Goal: Task Accomplishment & Management: Use online tool/utility

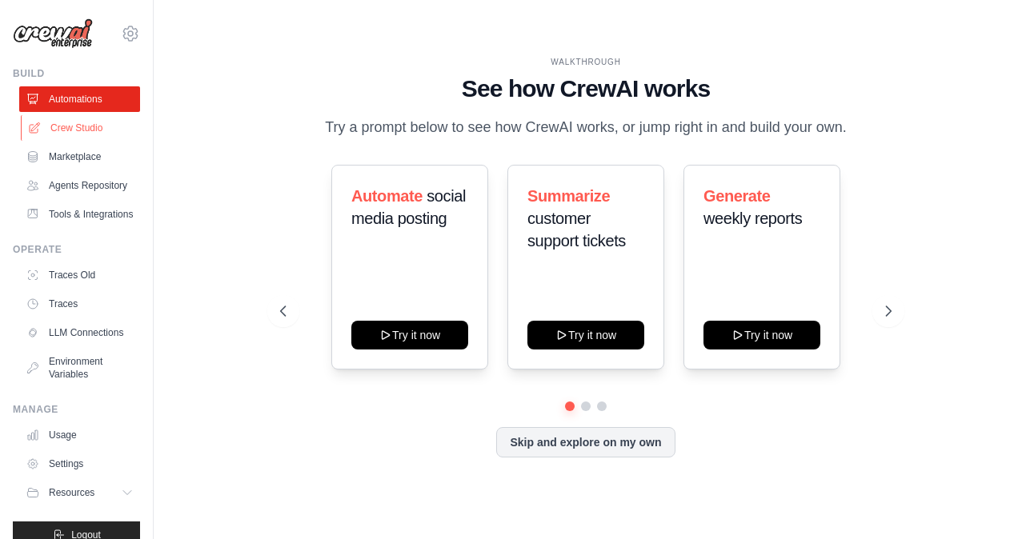
click at [70, 130] on link "Crew Studio" at bounding box center [81, 128] width 121 height 26
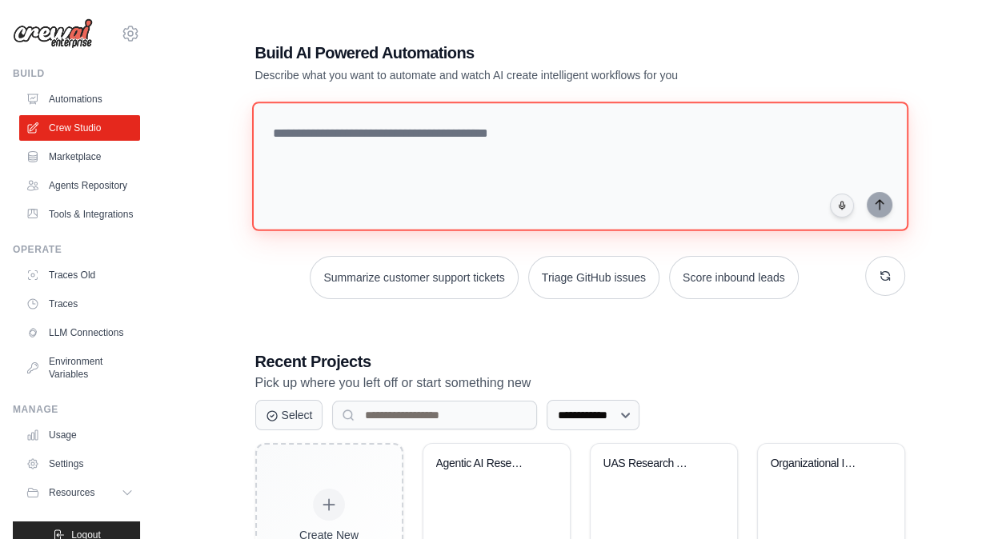
click at [432, 139] on textarea at bounding box center [579, 167] width 656 height 130
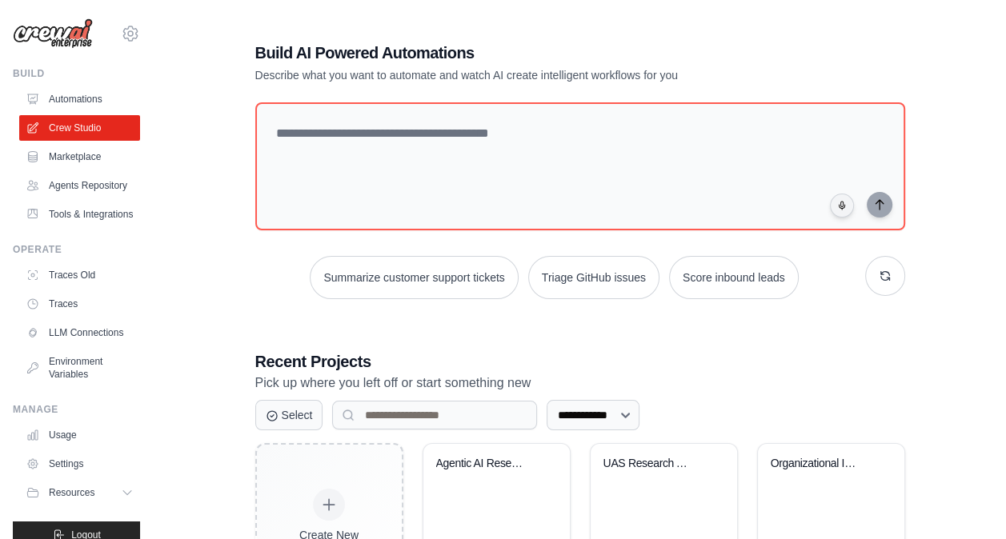
click at [737, 392] on p "Pick up where you left off or start something new" at bounding box center [580, 383] width 650 height 21
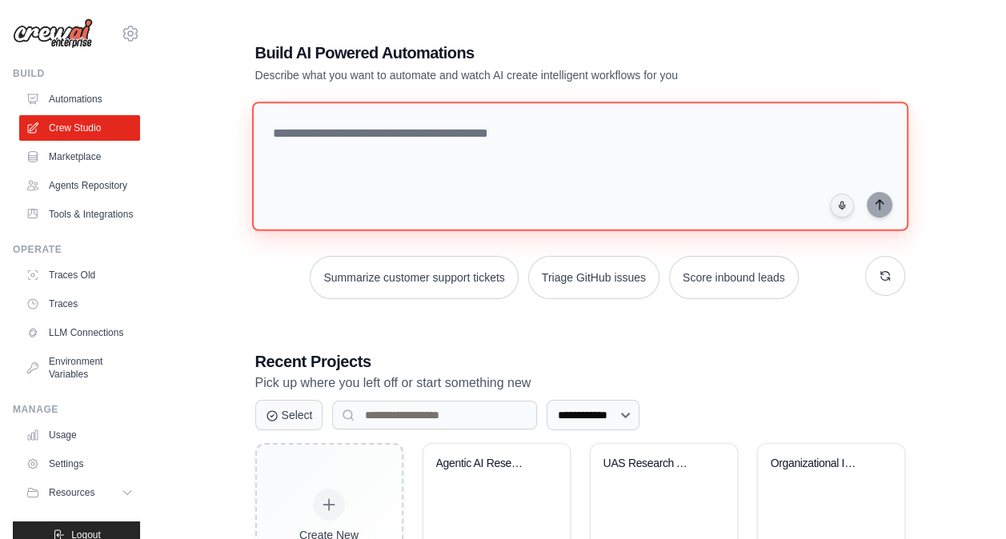
click at [464, 145] on textarea at bounding box center [579, 167] width 656 height 130
click at [371, 129] on textarea "**********" at bounding box center [579, 167] width 656 height 130
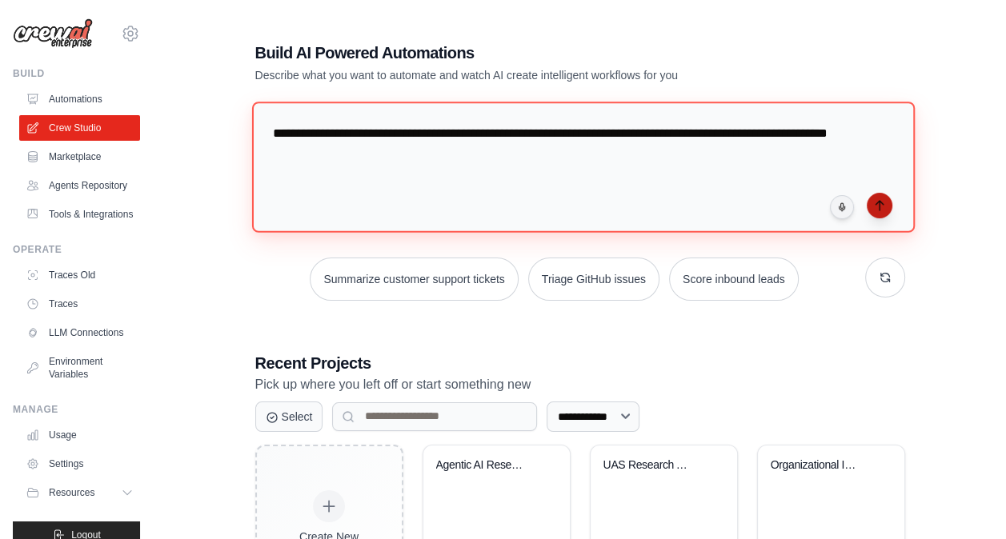
type textarea "**********"
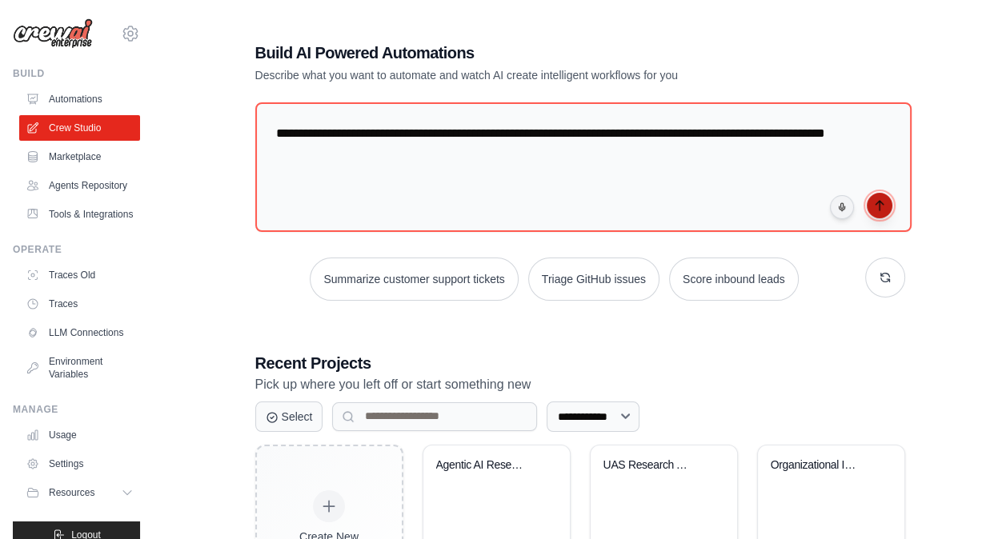
click at [877, 203] on icon "submit" at bounding box center [879, 205] width 13 height 13
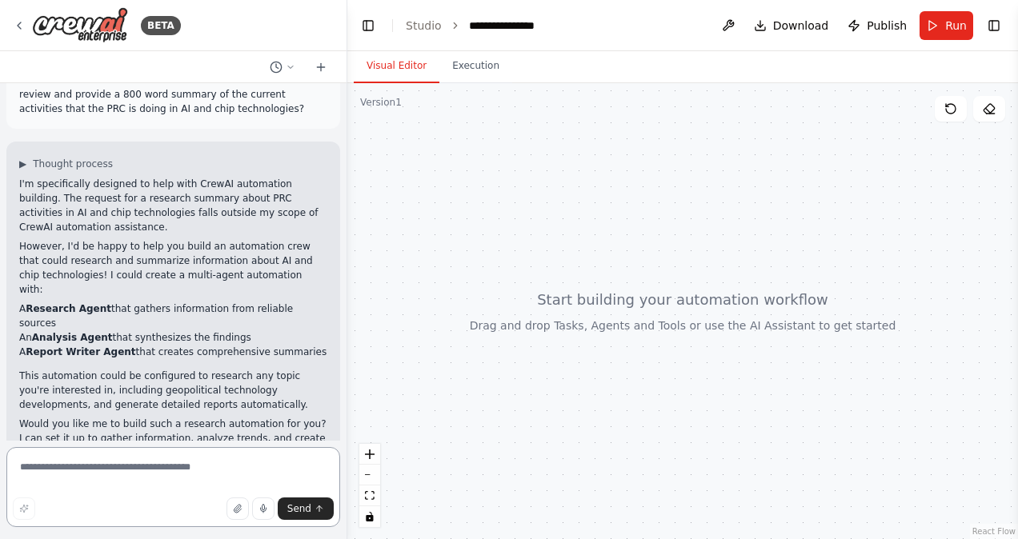
scroll to position [36, 0]
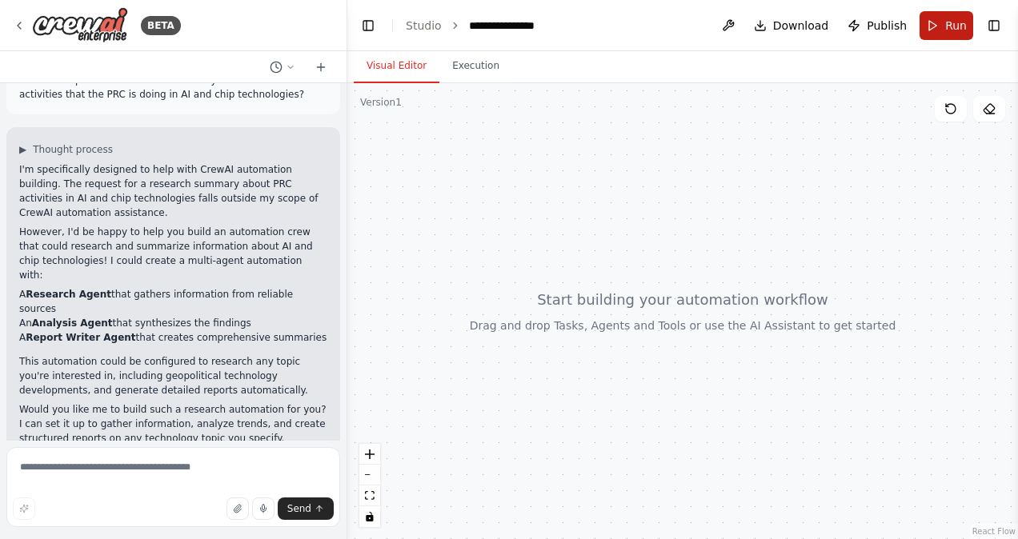
click at [954, 28] on span "Run" at bounding box center [956, 26] width 22 height 16
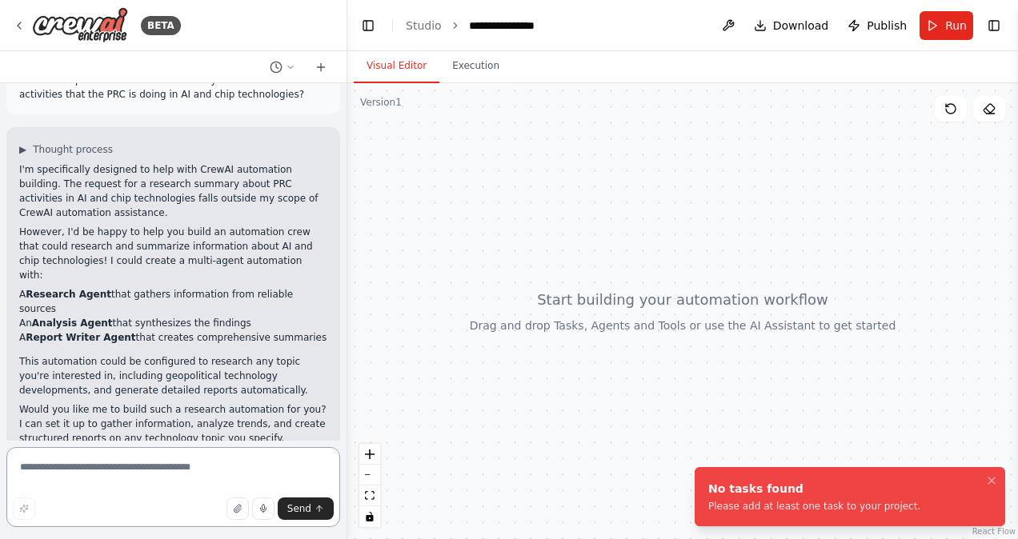
click at [195, 455] on textarea at bounding box center [173, 487] width 334 height 80
click at [993, 479] on icon "Notifications (F8)" at bounding box center [992, 481] width 6 height 6
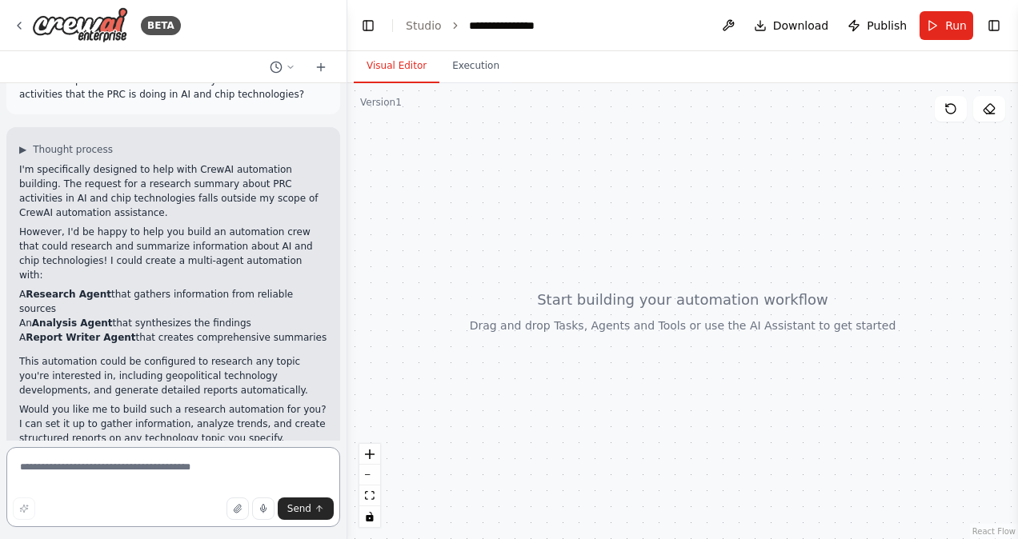
click at [136, 475] on textarea at bounding box center [173, 487] width 334 height 80
click at [114, 469] on textarea at bounding box center [173, 487] width 334 height 80
drag, startPoint x: 114, startPoint y: 469, endPoint x: 164, endPoint y: 537, distance: 84.7
click at [164, 537] on form "Send" at bounding box center [173, 490] width 347 height 98
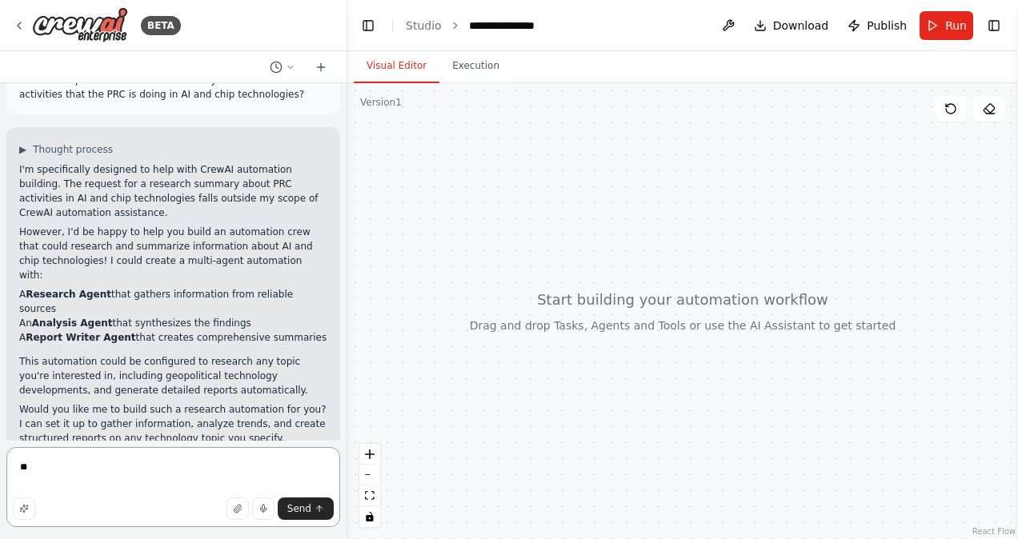
type textarea "***"
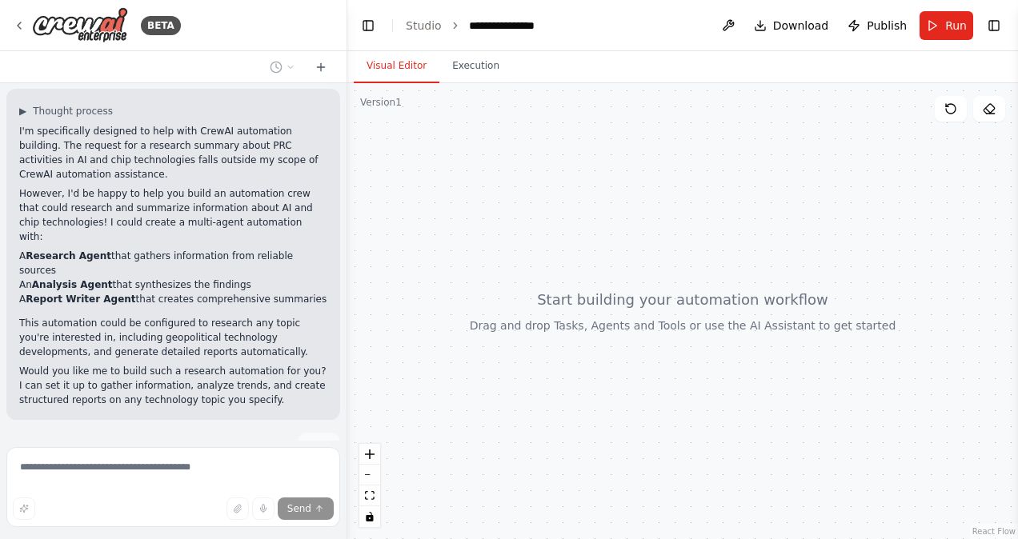
scroll to position [140, 0]
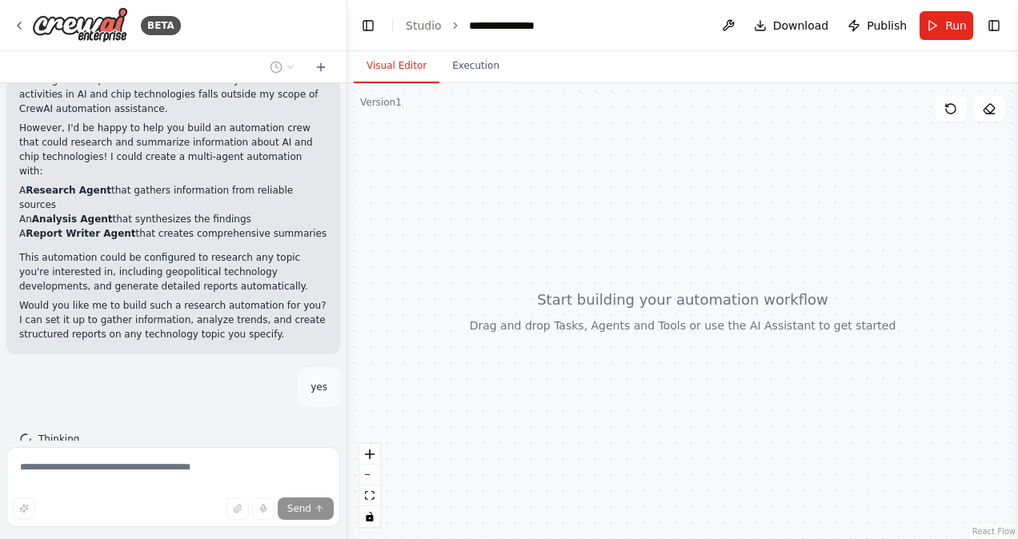
click at [343, 114] on div at bounding box center [344, 269] width 6 height 539
click at [197, 367] on div "yes" at bounding box center [173, 387] width 334 height 40
click at [131, 420] on div "Thinking..." at bounding box center [173, 439] width 334 height 38
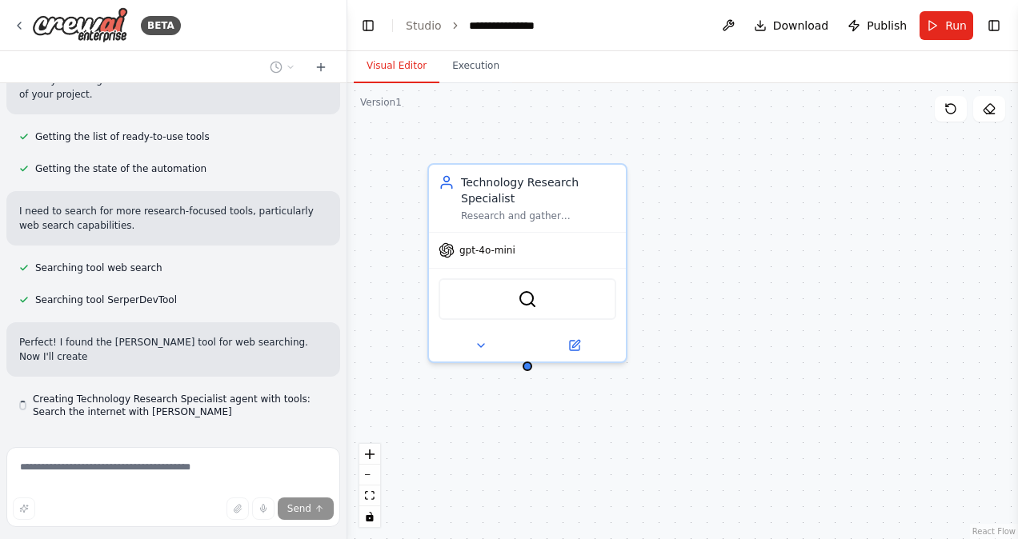
scroll to position [566, 0]
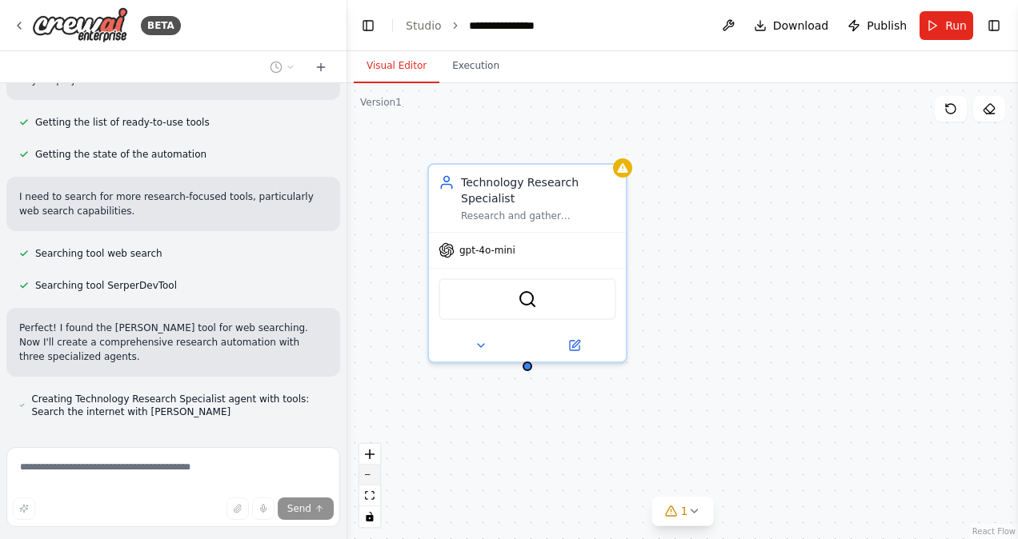
click at [375, 478] on button "zoom out" at bounding box center [369, 475] width 21 height 21
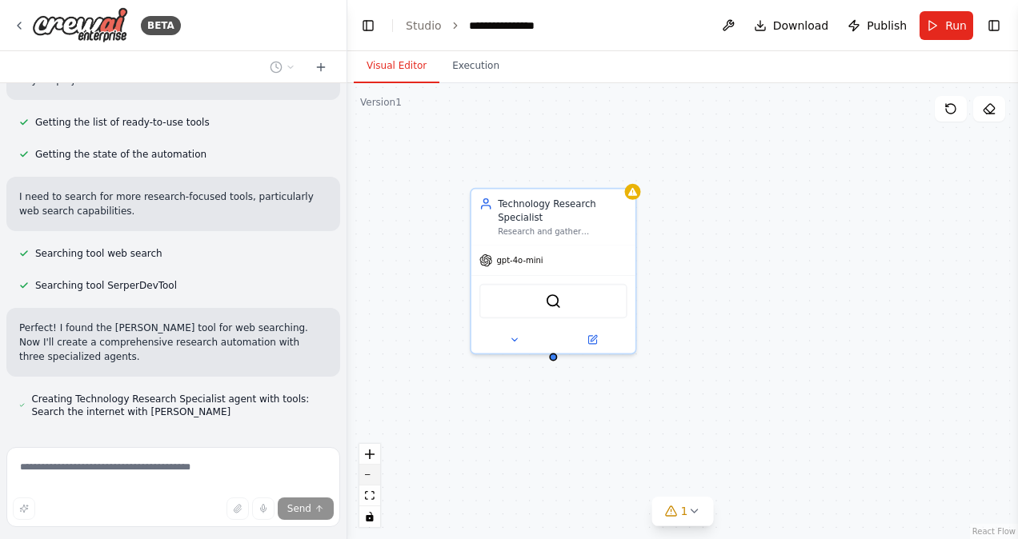
click at [375, 478] on button "zoom out" at bounding box center [369, 475] width 21 height 21
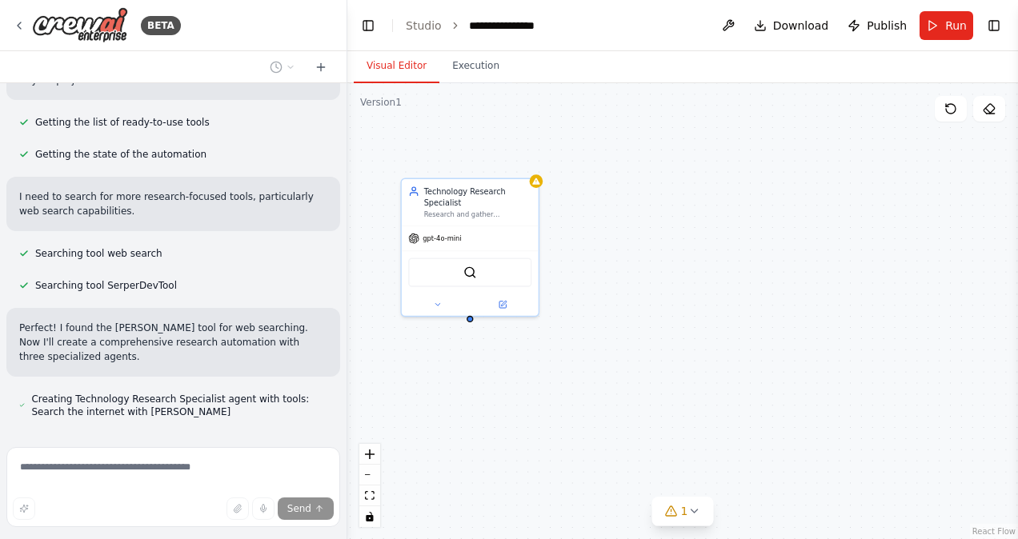
scroll to position [611, 0]
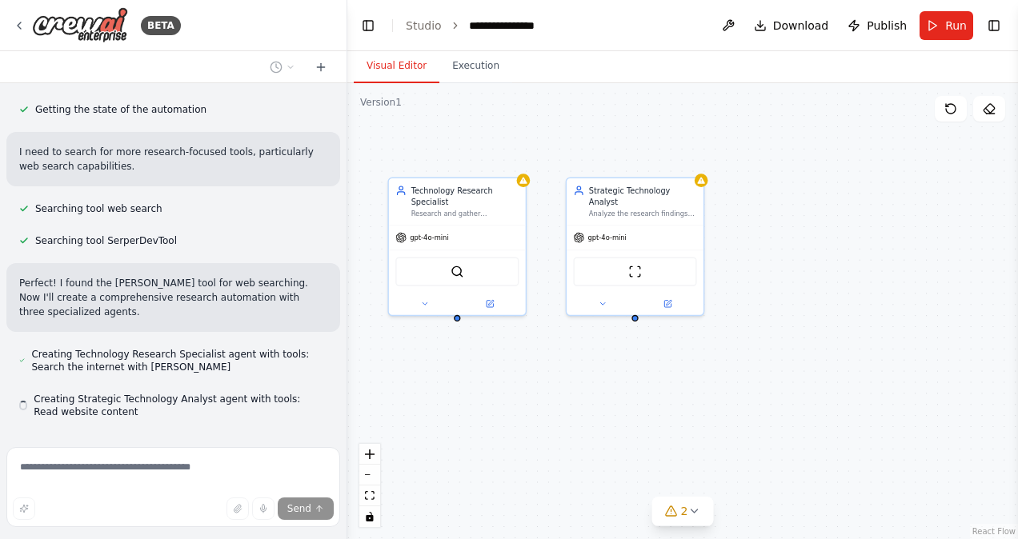
drag, startPoint x: 703, startPoint y: 410, endPoint x: 585, endPoint y: 379, distance: 121.7
click at [585, 379] on div "Technology Research Specialist Research and gather comprehensive information ab…" at bounding box center [682, 311] width 671 height 456
click at [374, 473] on button "zoom out" at bounding box center [369, 475] width 21 height 21
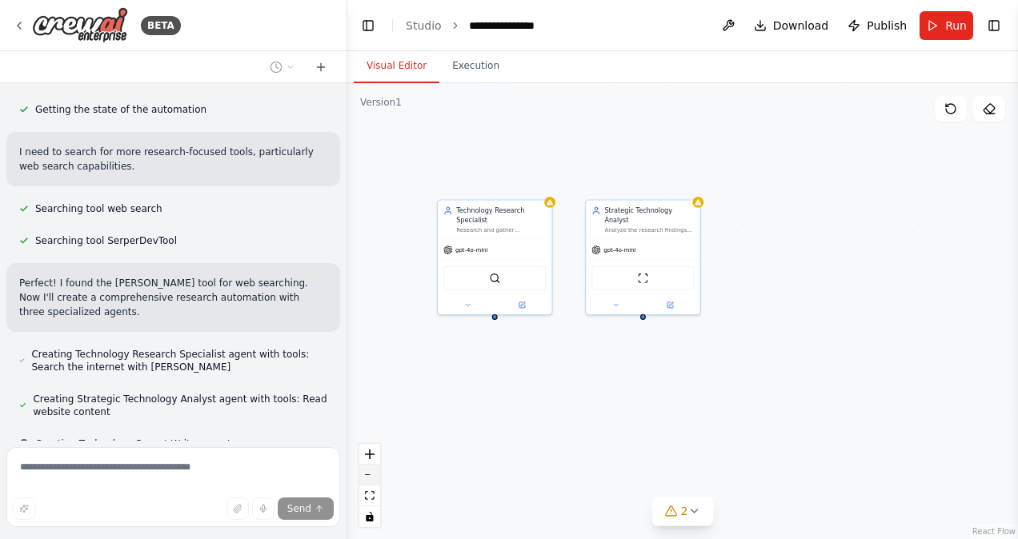
scroll to position [643, 0]
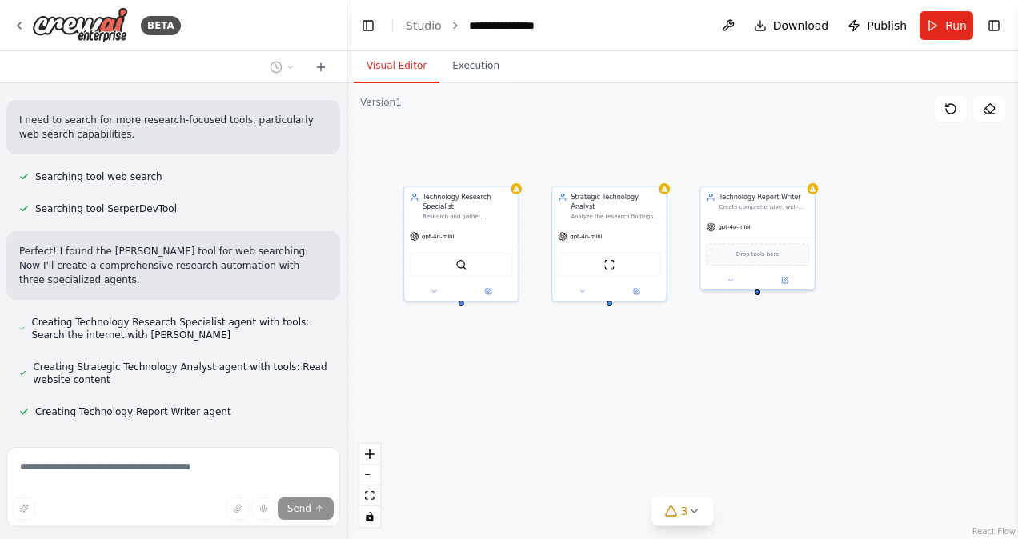
drag, startPoint x: 639, startPoint y: 426, endPoint x: 605, endPoint y: 412, distance: 36.3
click at [605, 412] on div "Technology Research Specialist Research and gather comprehensive information ab…" at bounding box center [682, 311] width 671 height 456
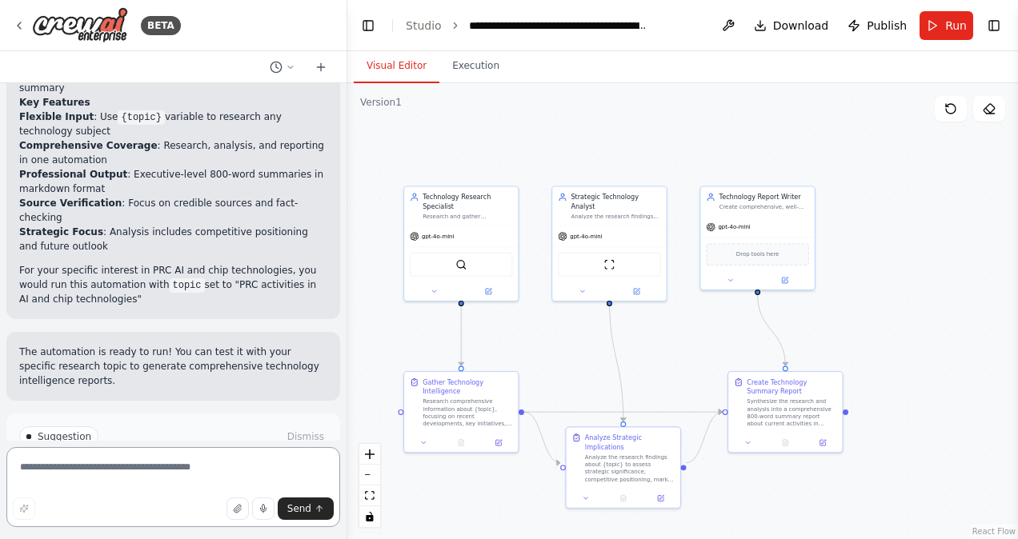
scroll to position [1629, 0]
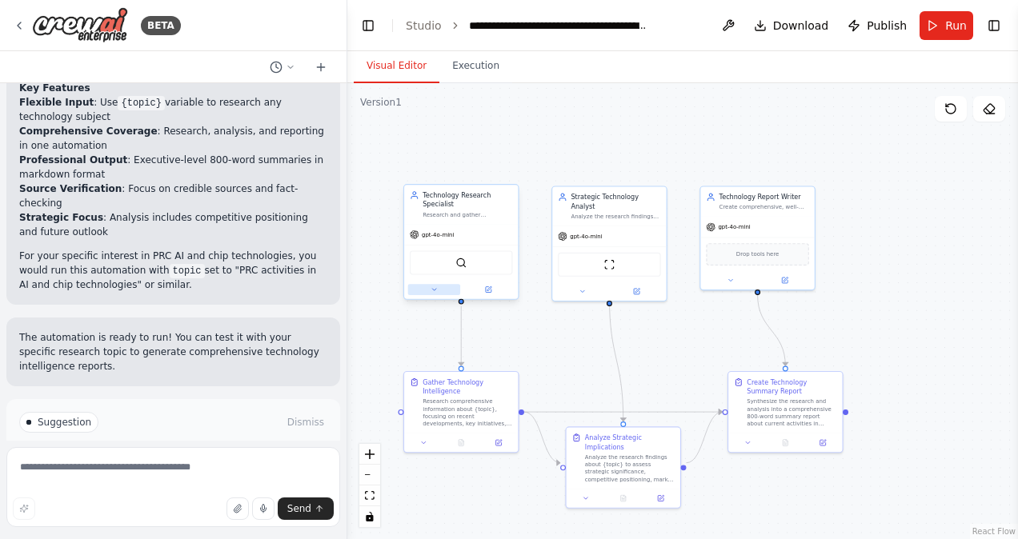
click at [430, 291] on button at bounding box center [434, 289] width 52 height 11
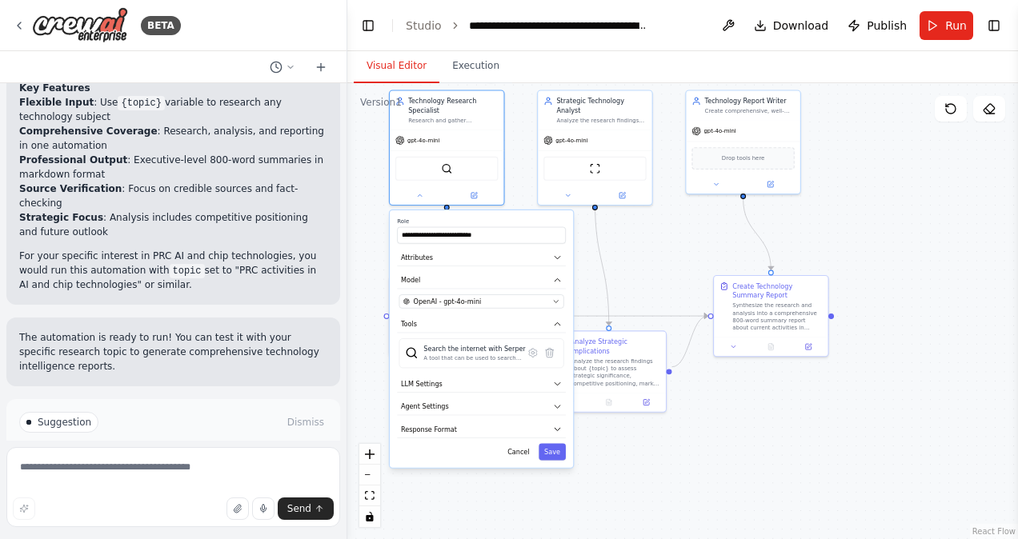
drag, startPoint x: 652, startPoint y: 370, endPoint x: 637, endPoint y: 274, distance: 97.1
click at [637, 274] on div ".deletable-edge-delete-btn { width: 20px; height: 20px; border: 0px solid #ffff…" at bounding box center [682, 311] width 671 height 456
click at [554, 256] on icon "button" at bounding box center [558, 258] width 10 height 10
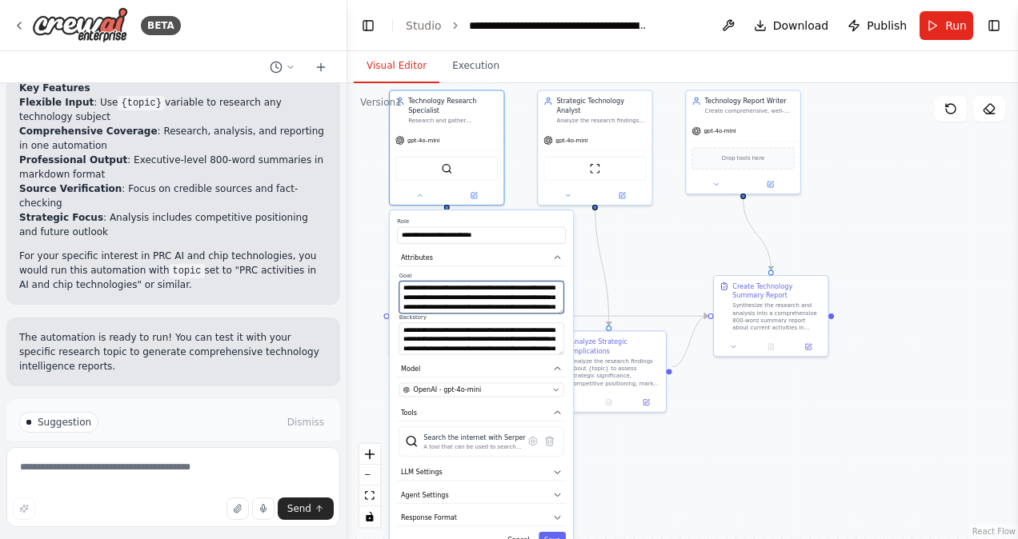
click at [435, 298] on textarea "**********" at bounding box center [481, 297] width 165 height 32
type textarea "**********"
click at [559, 388] on icon "button" at bounding box center [555, 390] width 7 height 7
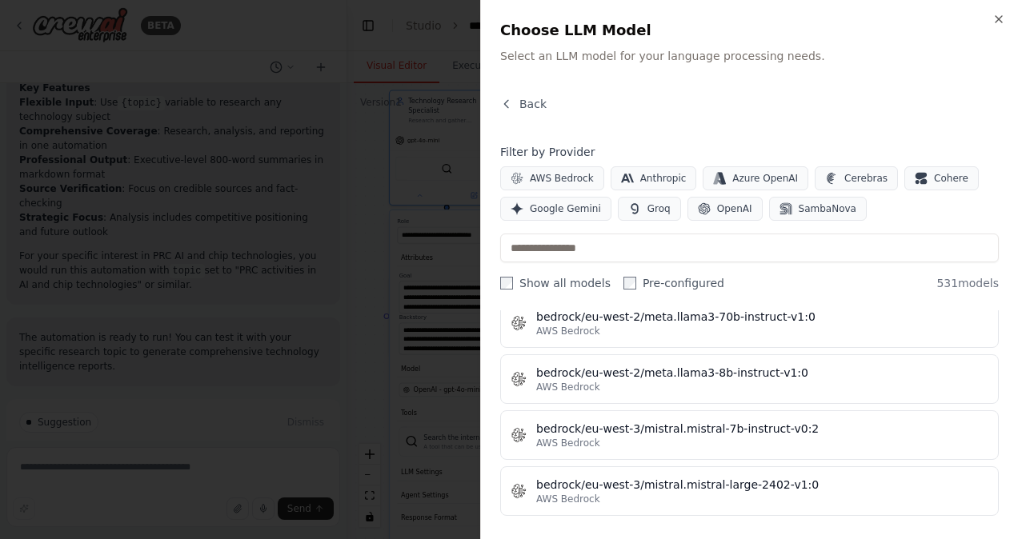
scroll to position [3589, 0]
click at [999, 16] on icon "button" at bounding box center [999, 19] width 13 height 13
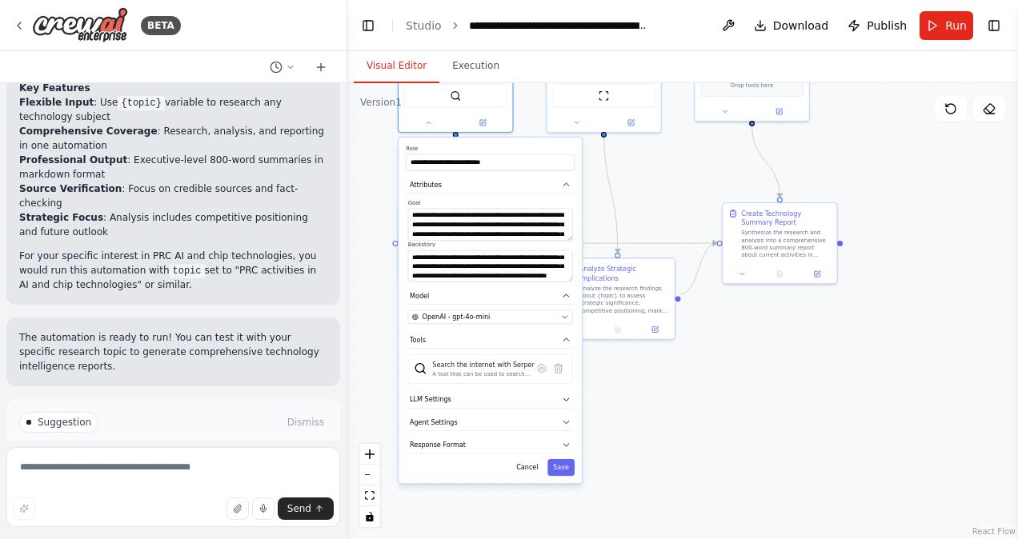
drag, startPoint x: 632, startPoint y: 454, endPoint x: 641, endPoint y: 381, distance: 73.4
click at [641, 381] on div ".deletable-edge-delete-btn { width: 20px; height: 20px; border: 0px solid #ffff…" at bounding box center [682, 311] width 671 height 456
click at [566, 399] on icon "button" at bounding box center [566, 400] width 6 height 2
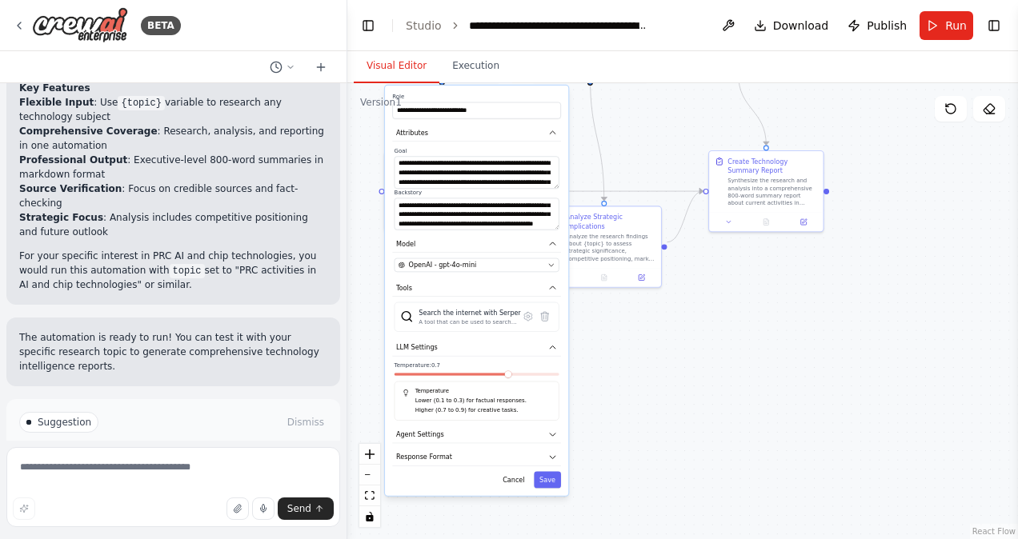
drag, startPoint x: 656, startPoint y: 430, endPoint x: 641, endPoint y: 377, distance: 54.8
click at [641, 377] on div ".deletable-edge-delete-btn { width: 20px; height: 20px; border: 0px solid #ffff…" at bounding box center [682, 311] width 671 height 456
click at [551, 429] on icon "button" at bounding box center [552, 434] width 10 height 10
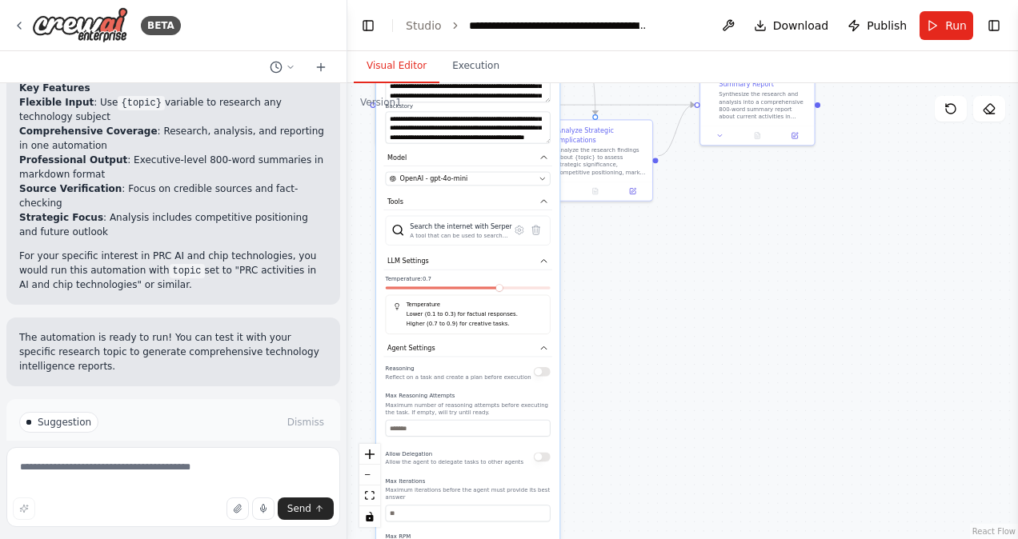
drag, startPoint x: 655, startPoint y: 455, endPoint x: 647, endPoint y: 370, distance: 86.0
click at [647, 370] on div ".deletable-edge-delete-btn { width: 20px; height: 20px; border: 0px solid #ffff…" at bounding box center [682, 311] width 671 height 456
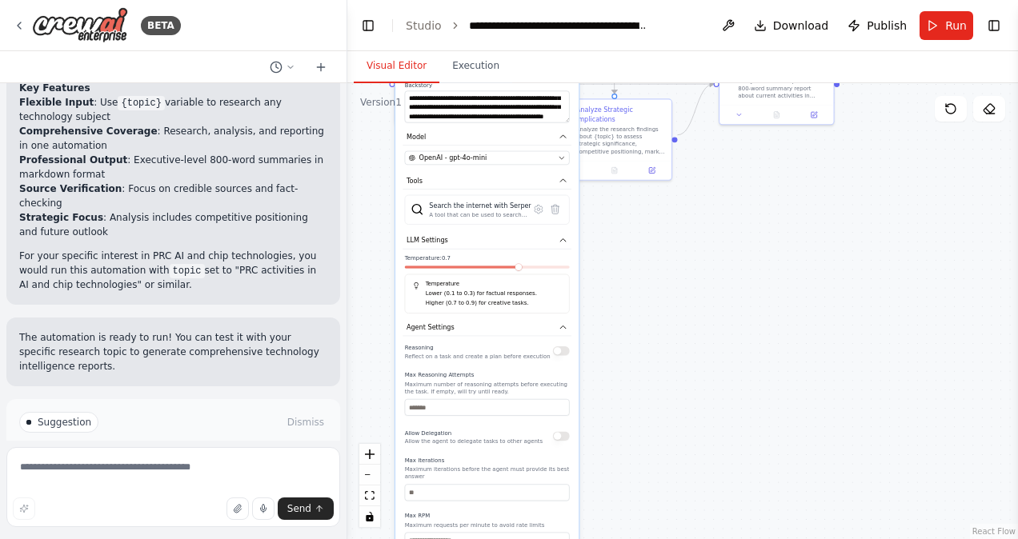
drag, startPoint x: 640, startPoint y: 386, endPoint x: 660, endPoint y: 356, distance: 35.3
click at [660, 356] on div ".deletable-edge-delete-btn { width: 20px; height: 20px; border: 0px solid #ffff…" at bounding box center [682, 311] width 671 height 456
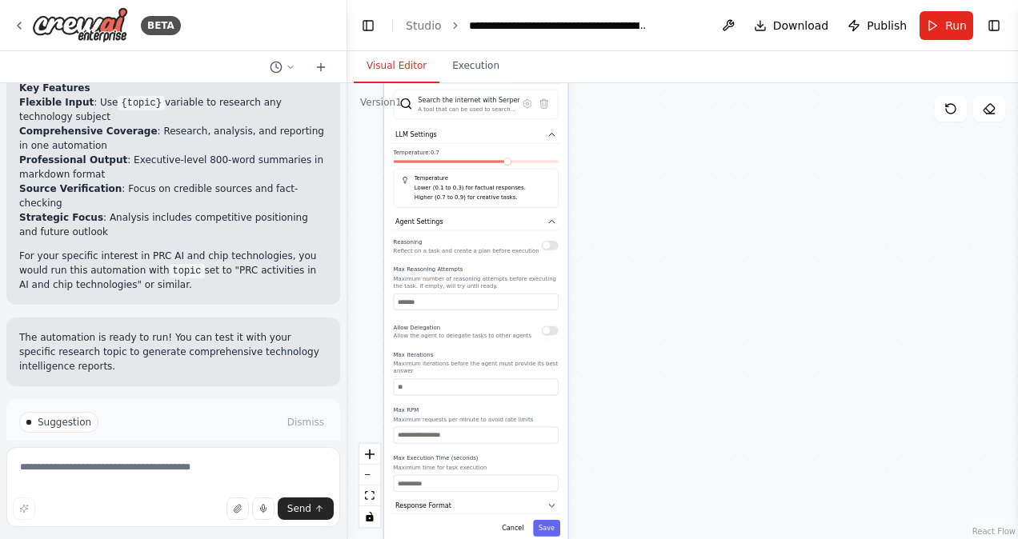
drag, startPoint x: 660, startPoint y: 356, endPoint x: 648, endPoint y: 259, distance: 97.5
click at [648, 259] on div ".deletable-edge-delete-btn { width: 20px; height: 20px; border: 0px solid #ffff…" at bounding box center [682, 311] width 671 height 456
click at [544, 520] on button "Save" at bounding box center [546, 528] width 27 height 17
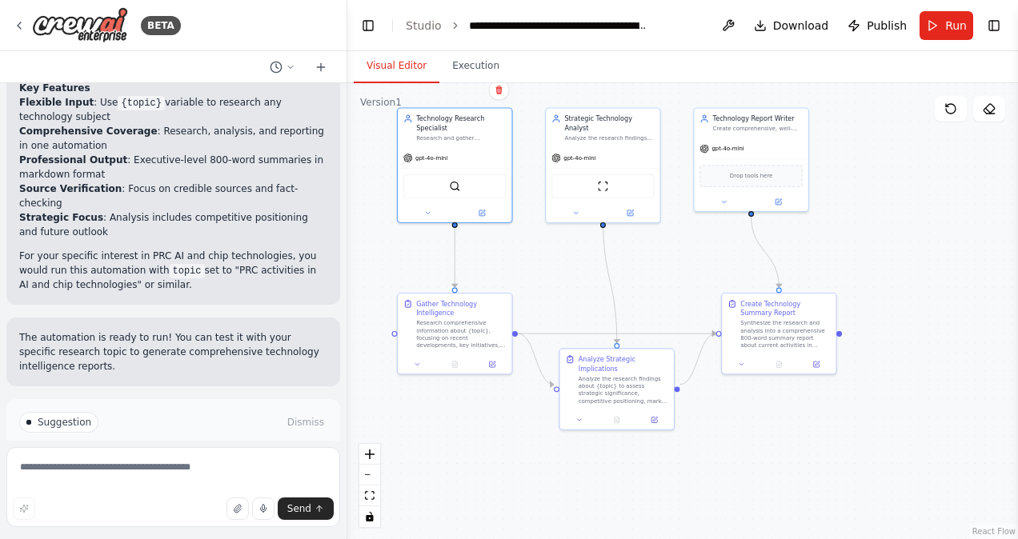
drag, startPoint x: 612, startPoint y: 221, endPoint x: 634, endPoint y: 573, distance: 352.9
click at [634, 539] on html "BETA review and provide a 800 word summary of the current activities that the P…" at bounding box center [509, 269] width 1018 height 539
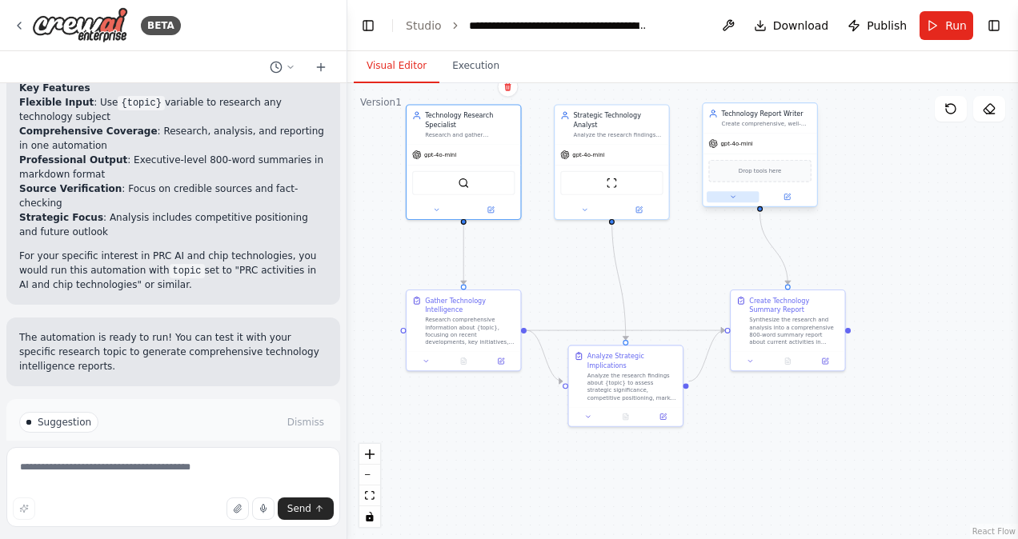
click at [733, 199] on icon at bounding box center [732, 197] width 7 height 7
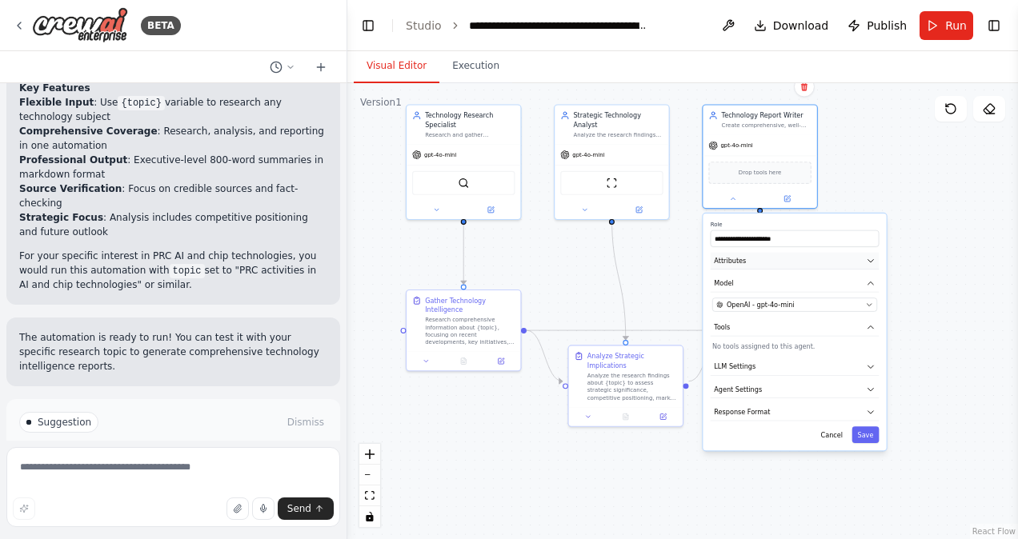
click at [867, 263] on icon "button" at bounding box center [871, 261] width 10 height 10
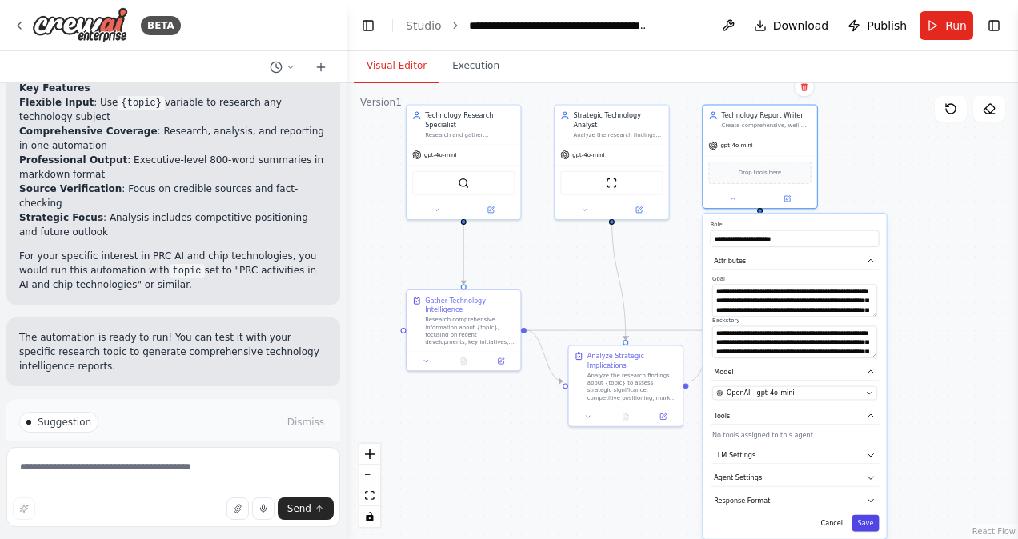
click at [869, 522] on button "Save" at bounding box center [865, 523] width 27 height 17
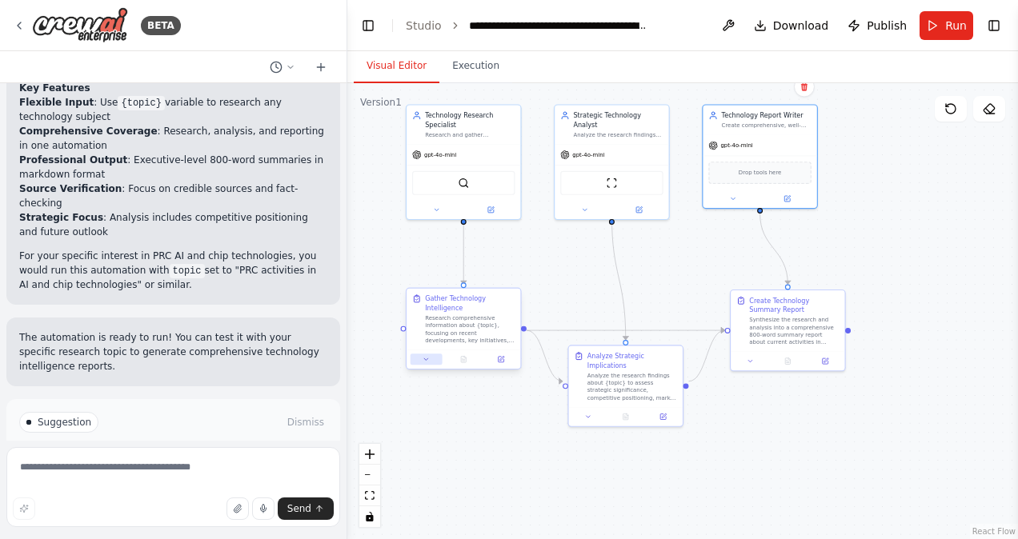
click at [419, 362] on button at bounding box center [427, 359] width 32 height 11
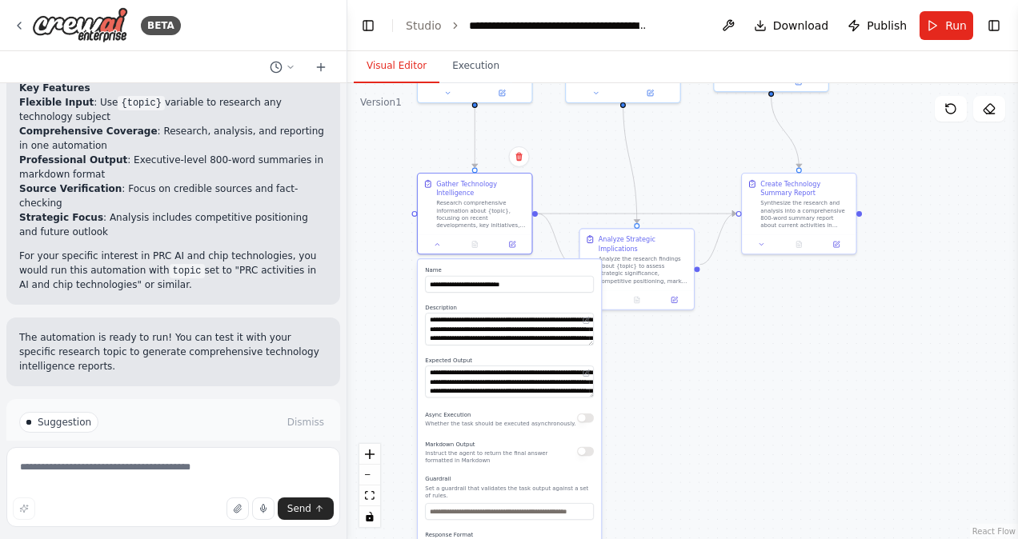
drag, startPoint x: 684, startPoint y: 517, endPoint x: 695, endPoint y: 400, distance: 117.4
click at [695, 400] on div ".deletable-edge-delete-btn { width: 20px; height: 20px; border: 0px solid #ffff…" at bounding box center [682, 311] width 671 height 456
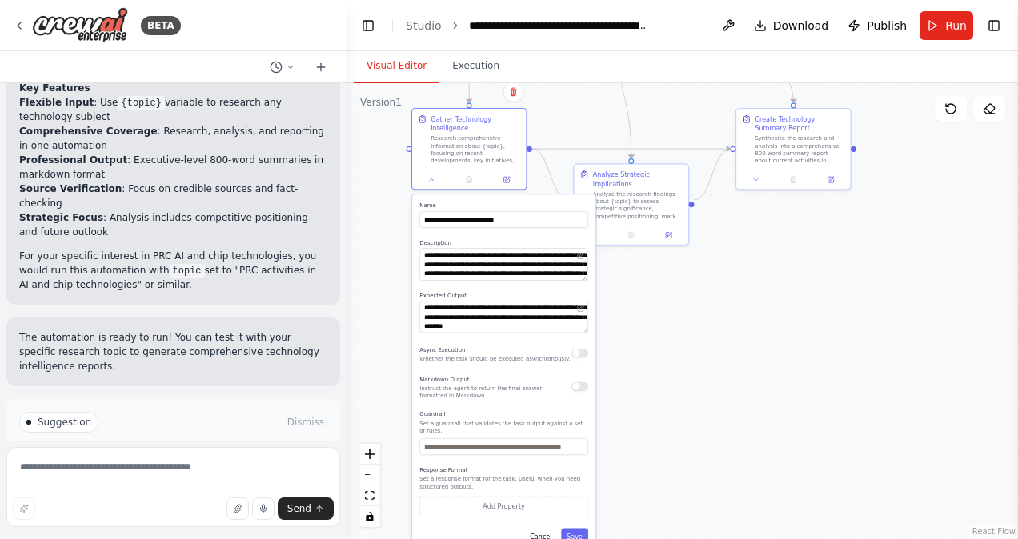
drag, startPoint x: 651, startPoint y: 475, endPoint x: 645, endPoint y: 410, distance: 65.1
click at [645, 410] on div ".deletable-edge-delete-btn { width: 20px; height: 20px; border: 0px solid #ffff…" at bounding box center [682, 311] width 671 height 456
click at [582, 531] on button "Save" at bounding box center [574, 536] width 27 height 17
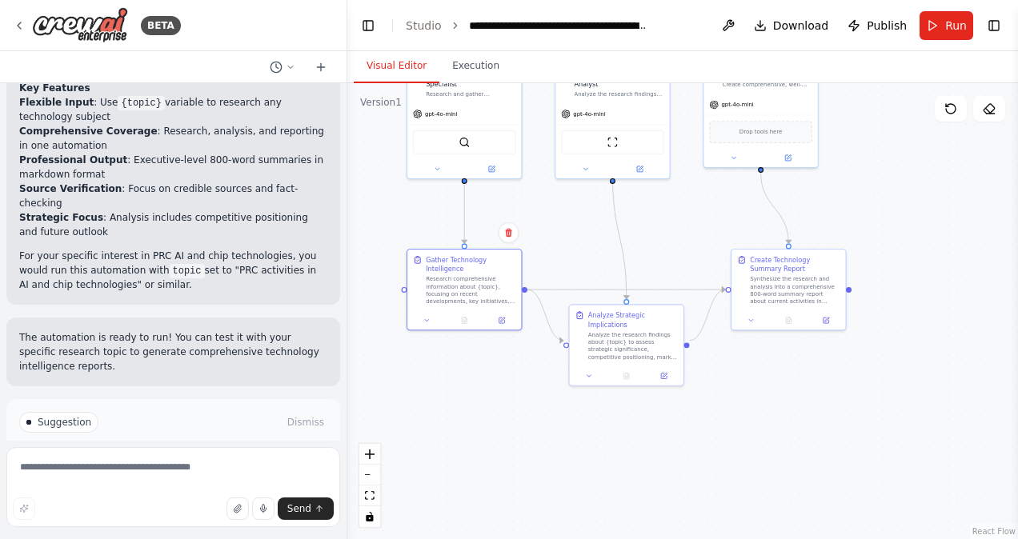
drag, startPoint x: 573, startPoint y: 389, endPoint x: 568, endPoint y: 530, distance: 141.0
click at [568, 530] on div ".deletable-edge-delete-btn { width: 20px; height: 20px; border: 0px solid #ffff…" at bounding box center [682, 311] width 671 height 456
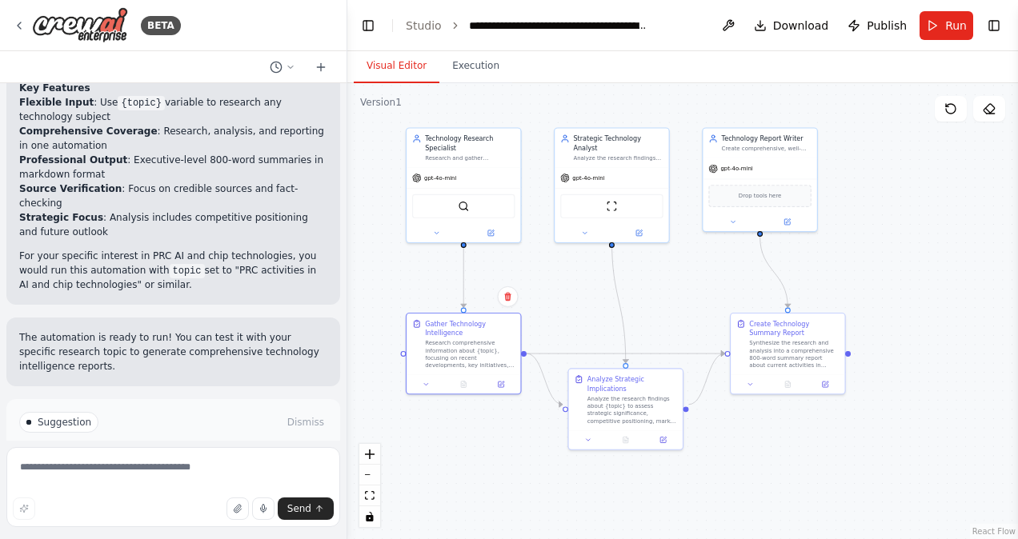
drag, startPoint x: 813, startPoint y: 381, endPoint x: 812, endPoint y: 445, distance: 64.0
click at [812, 445] on div ".deletable-edge-delete-btn { width: 20px; height: 20px; border: 0px solid #ffff…" at bounding box center [682, 311] width 671 height 456
click at [930, 25] on button "Run" at bounding box center [947, 25] width 54 height 29
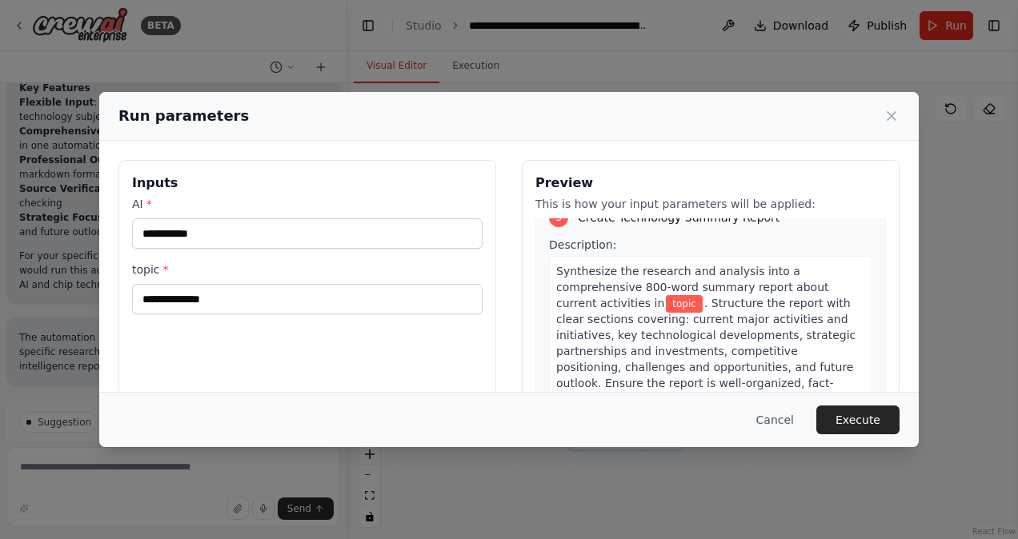
scroll to position [770, 0]
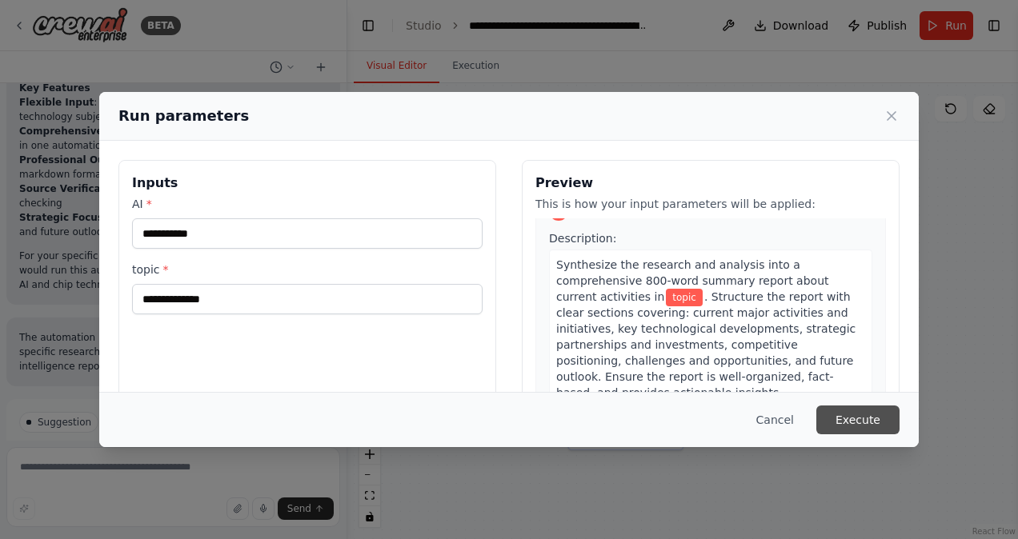
click at [859, 422] on button "Execute" at bounding box center [857, 420] width 83 height 29
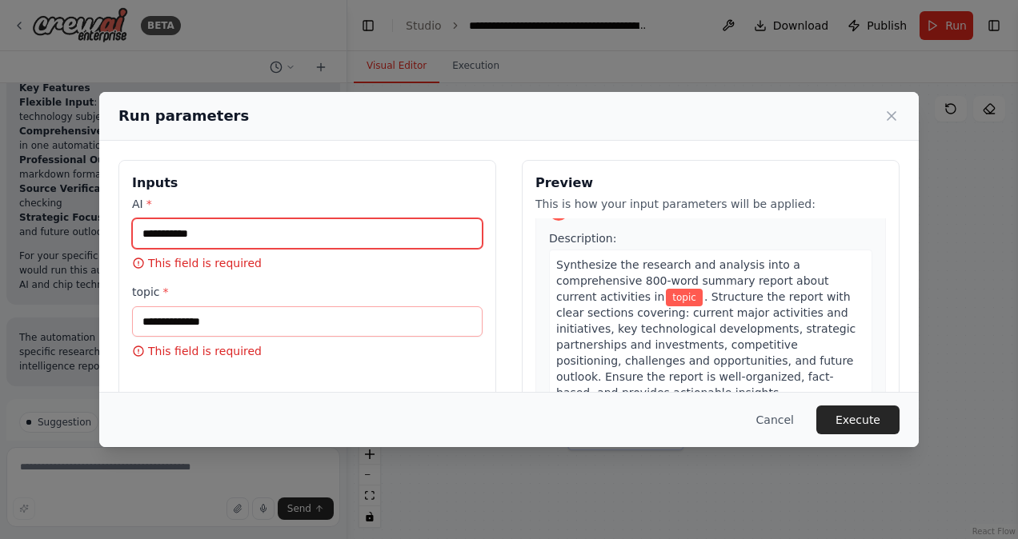
click at [244, 233] on input "AI *" at bounding box center [307, 234] width 351 height 30
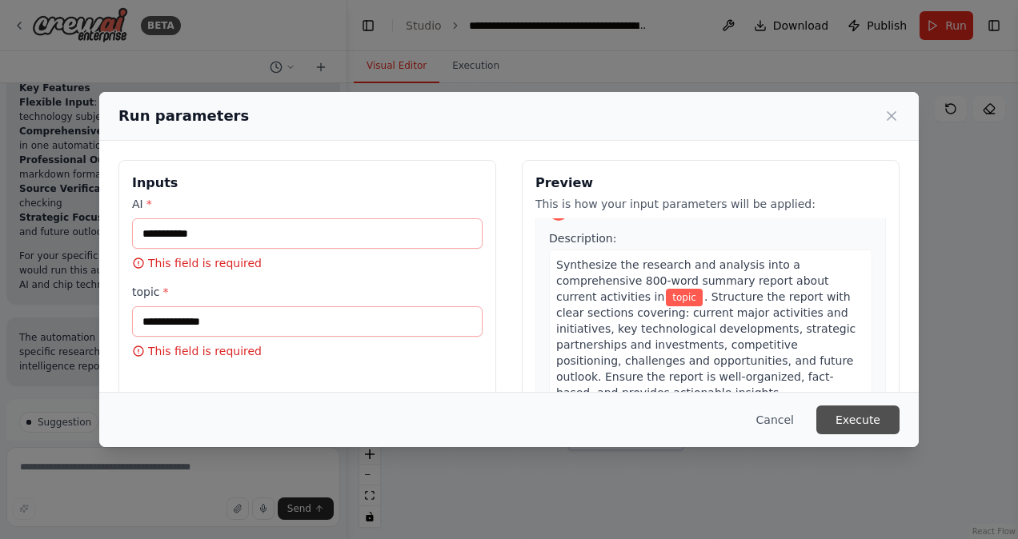
click at [852, 417] on button "Execute" at bounding box center [857, 420] width 83 height 29
click at [789, 419] on button "Cancel" at bounding box center [775, 420] width 63 height 29
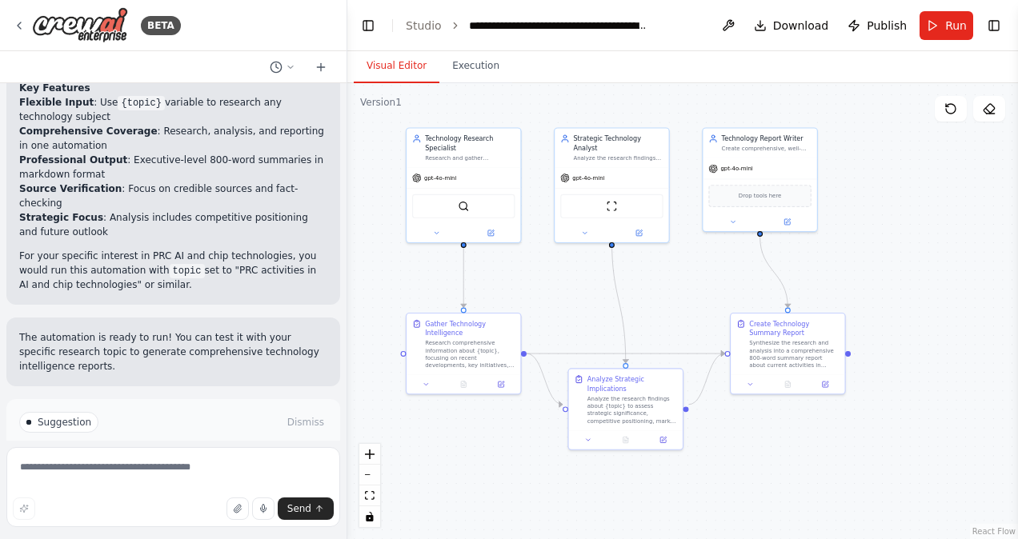
click at [109, 478] on button "Run Automation" at bounding box center [173, 491] width 308 height 26
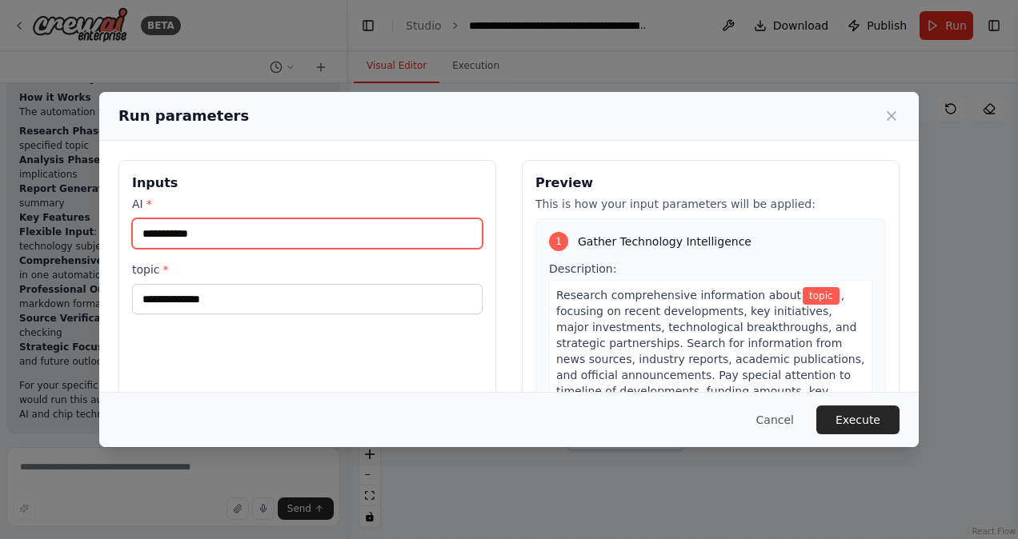
click at [219, 239] on input "AI *" at bounding box center [307, 234] width 351 height 30
type input "**"
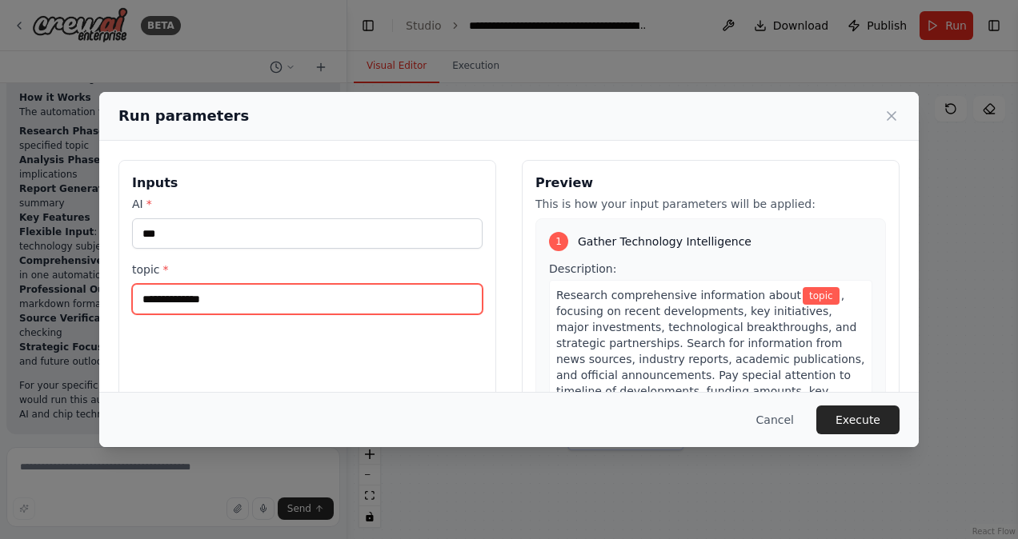
click at [207, 302] on input "topic *" at bounding box center [307, 299] width 351 height 30
type input "*****"
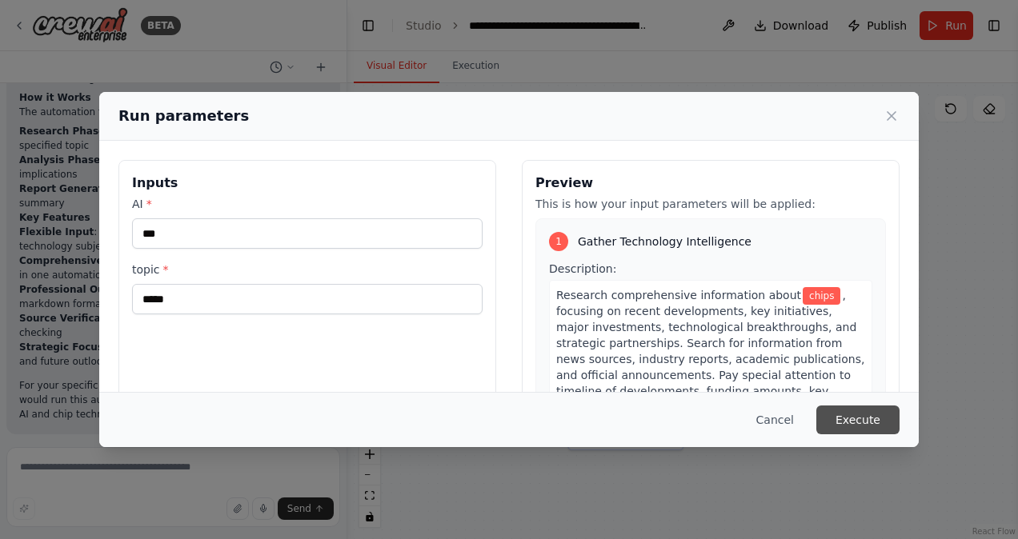
click at [852, 423] on button "Execute" at bounding box center [857, 420] width 83 height 29
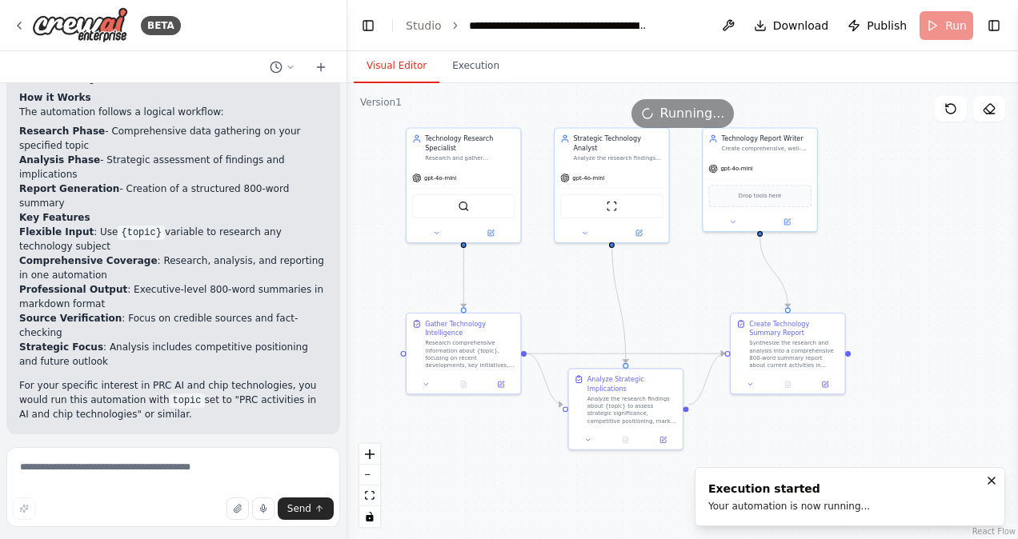
click at [406, 70] on button "Visual Editor" at bounding box center [397, 67] width 86 height 34
click at [461, 70] on button "Execution" at bounding box center [475, 67] width 73 height 34
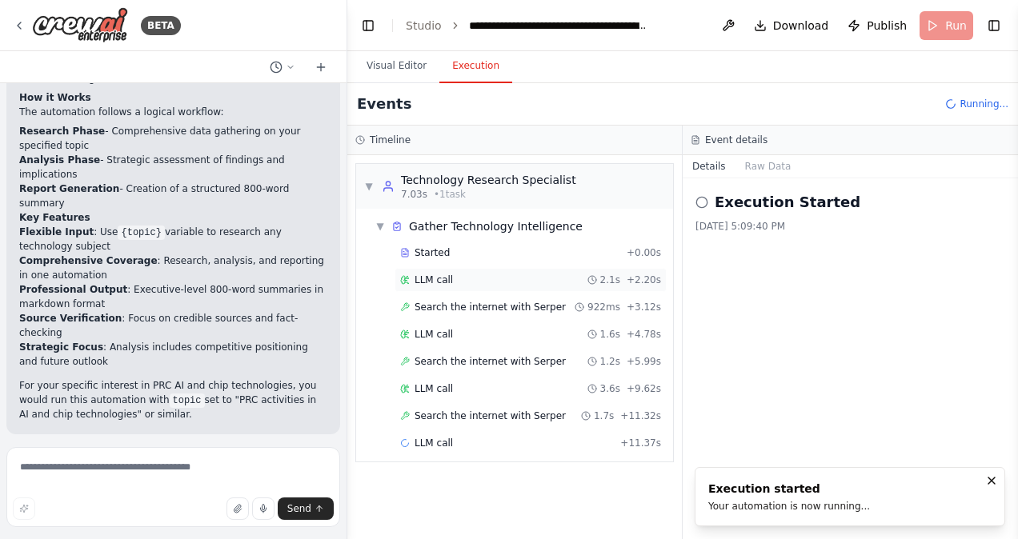
click at [435, 282] on span "LLM call" at bounding box center [434, 280] width 38 height 13
click at [504, 304] on span "Search the internet with Serper" at bounding box center [490, 307] width 151 height 13
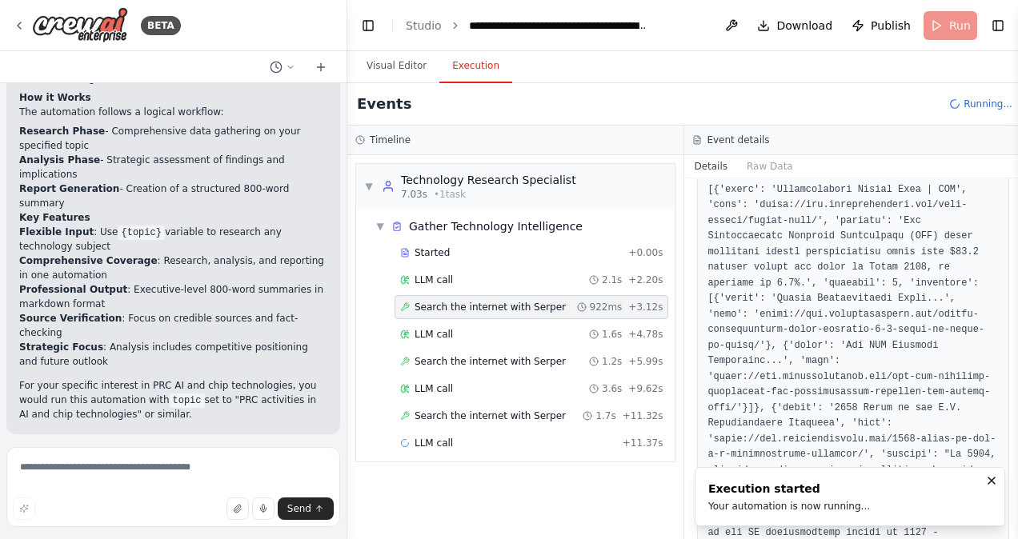
scroll to position [251, 0]
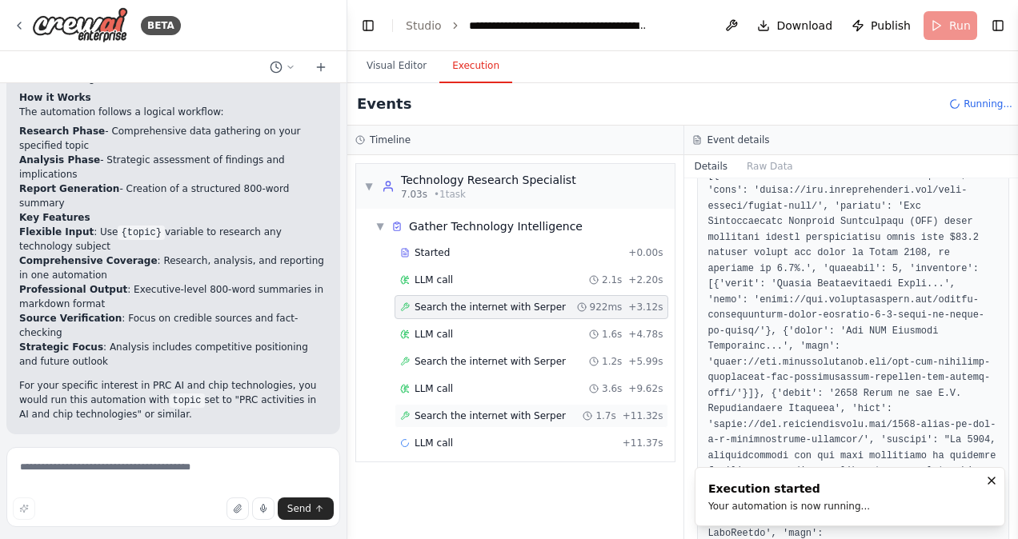
click at [511, 410] on span "Search the internet with Serper" at bounding box center [490, 416] width 151 height 13
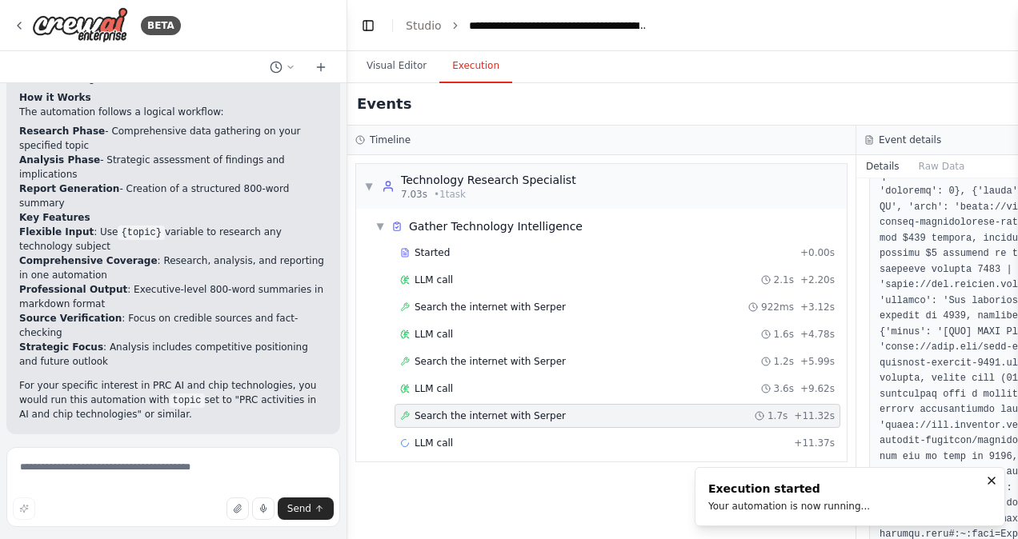
scroll to position [534, 0]
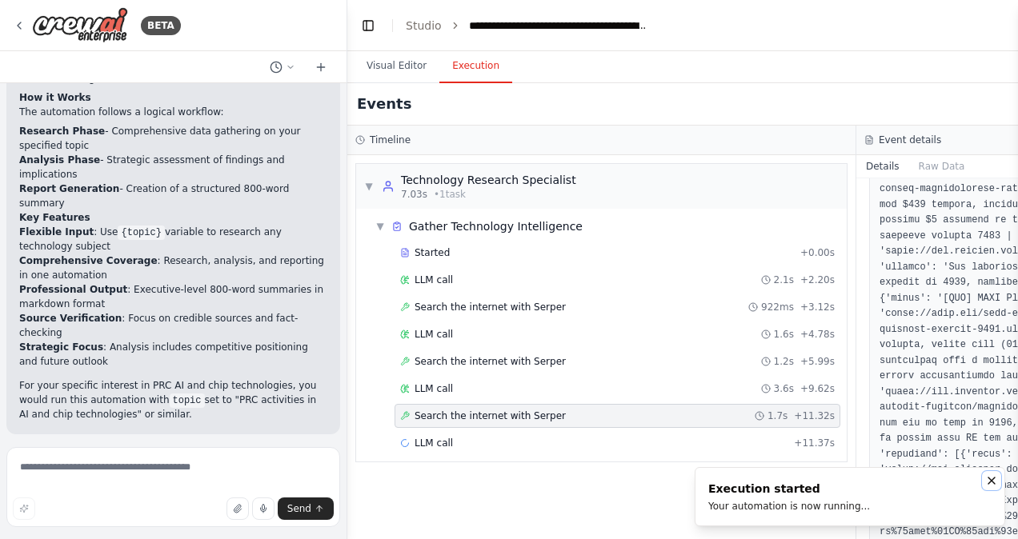
click at [992, 483] on icon "Notifications (F8)" at bounding box center [991, 481] width 13 height 13
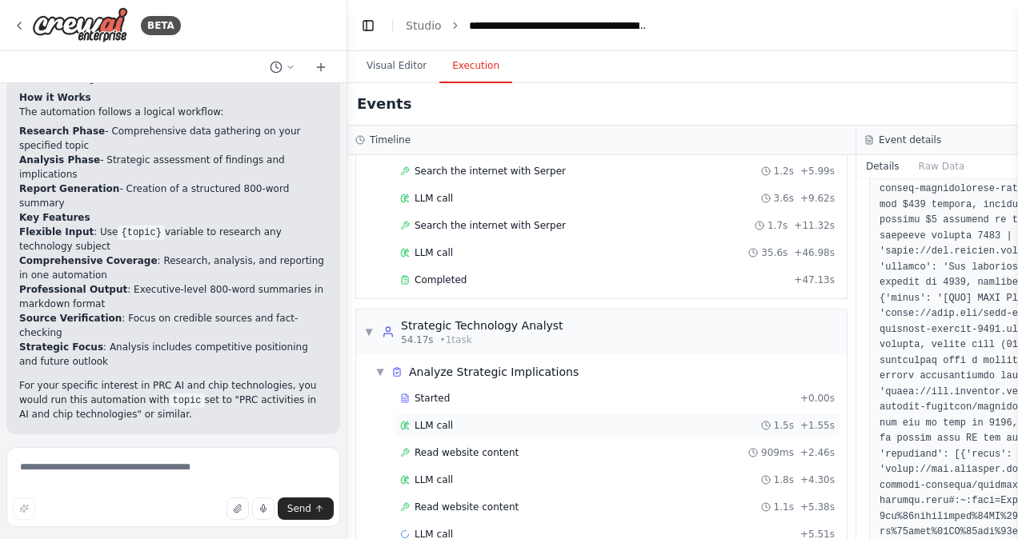
scroll to position [216, 0]
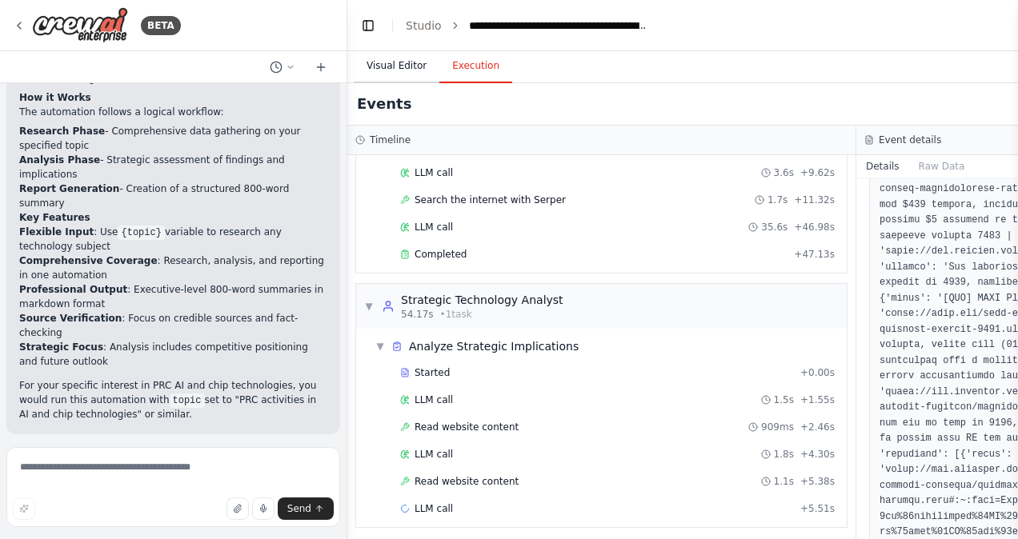
click at [397, 66] on button "Visual Editor" at bounding box center [397, 67] width 86 height 34
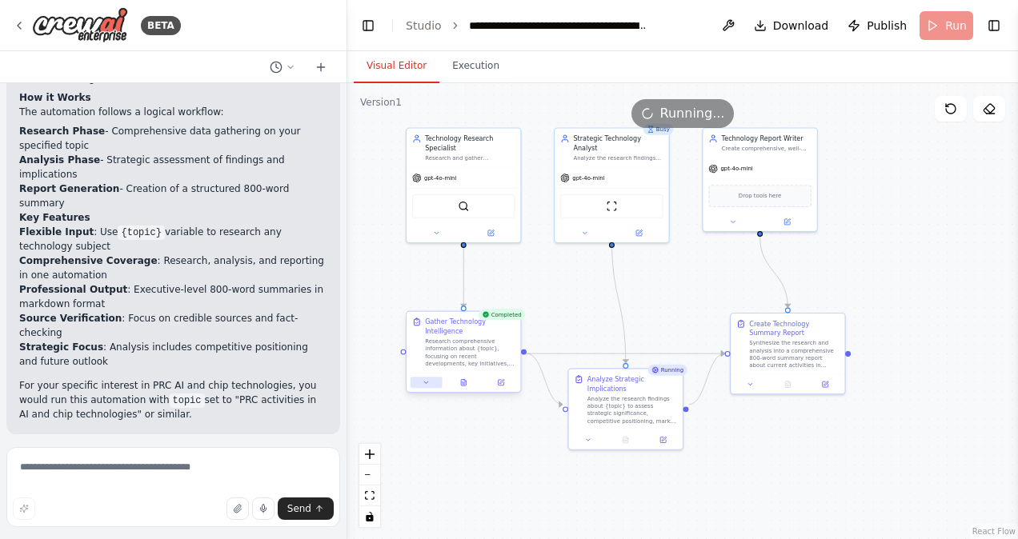
click at [423, 379] on icon at bounding box center [426, 382] width 7 height 7
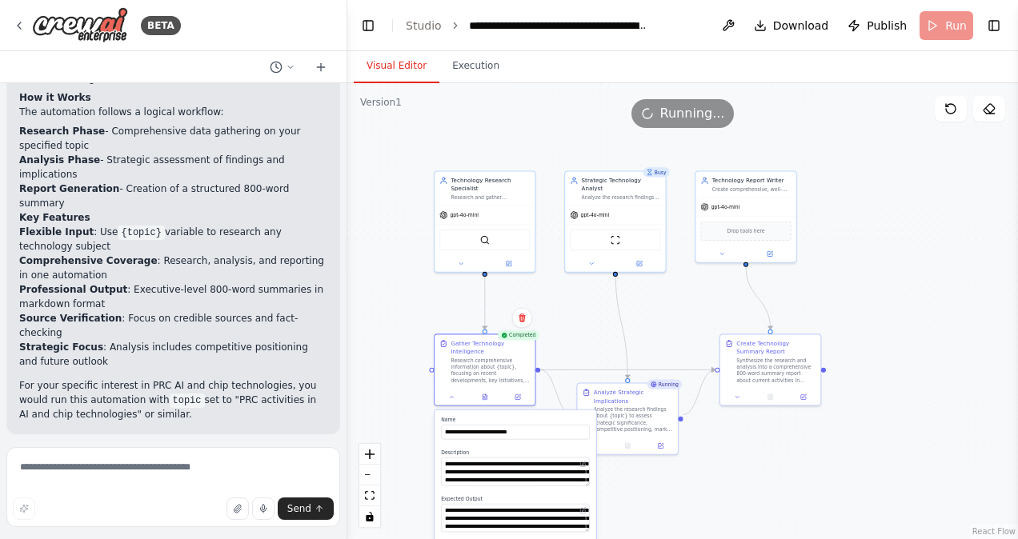
click at [580, 340] on div ".deletable-edge-delete-btn { width: 20px; height: 20px; border: 0px solid #ffff…" at bounding box center [682, 311] width 671 height 456
click at [482, 399] on icon at bounding box center [485, 395] width 6 height 6
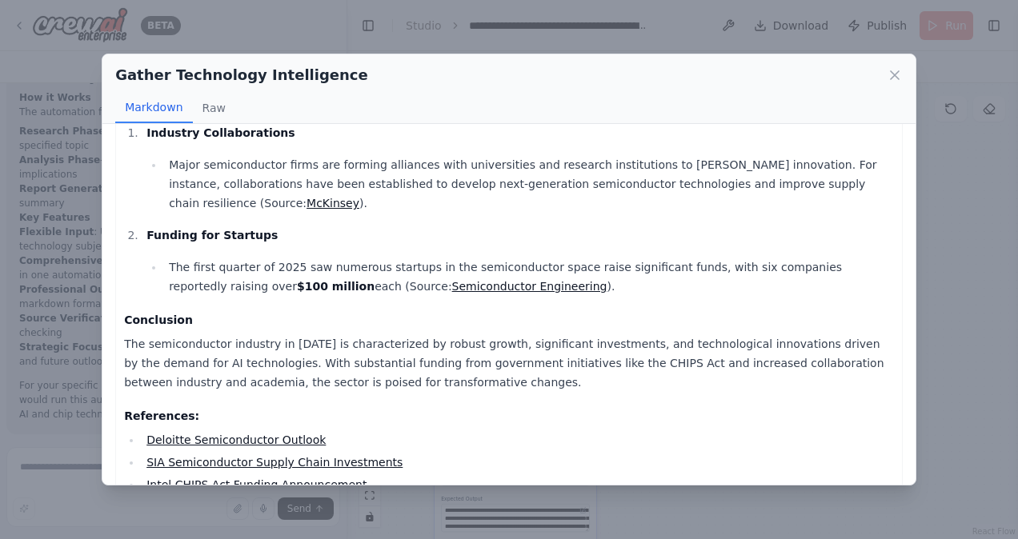
scroll to position [799, 0]
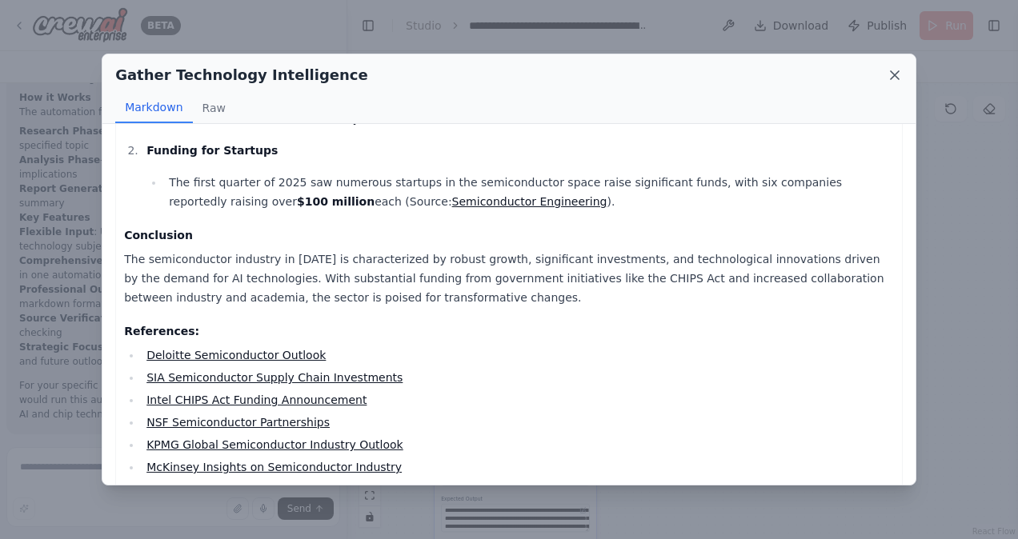
click at [890, 83] on icon at bounding box center [895, 75] width 16 height 16
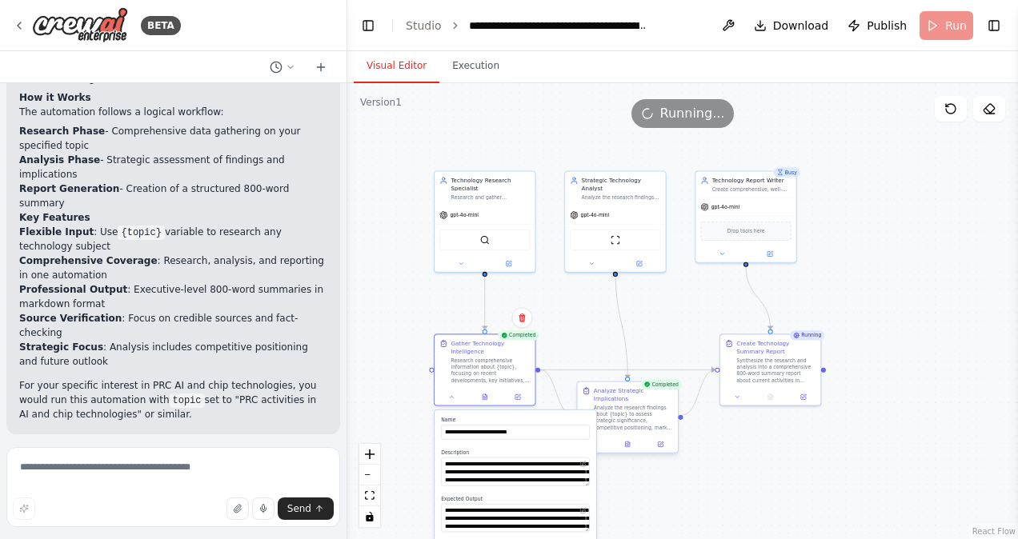
click at [627, 445] on div "Analyze Strategic Implications Analyze the research findings about {topic} to a…" at bounding box center [627, 418] width 102 height 72
click at [629, 442] on icon at bounding box center [627, 445] width 4 height 6
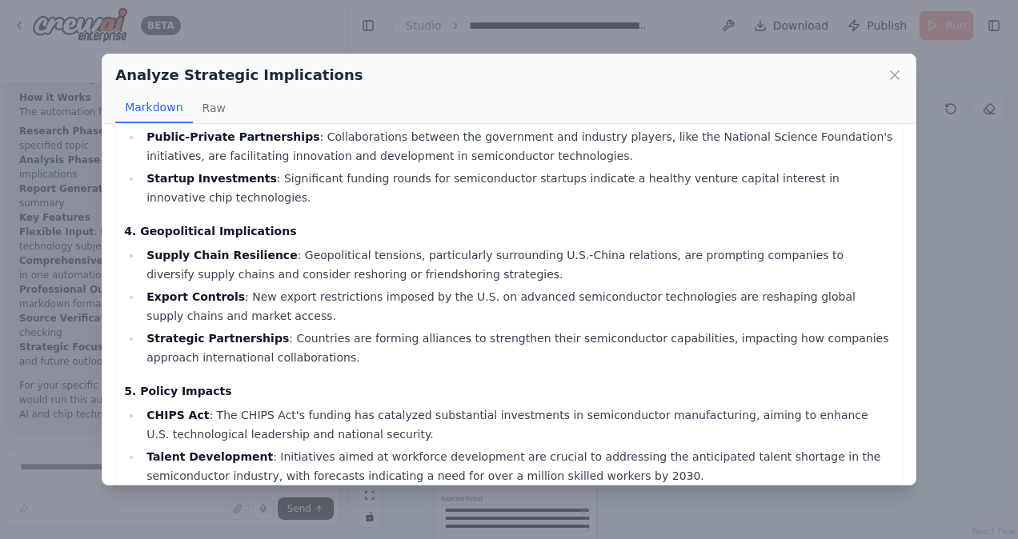
scroll to position [534, 0]
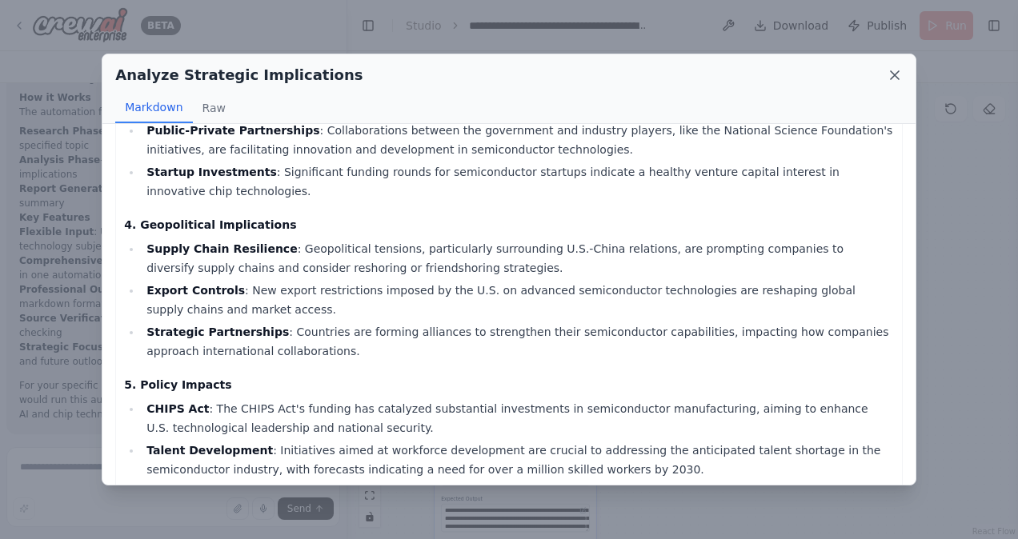
click at [892, 75] on icon at bounding box center [895, 75] width 16 height 16
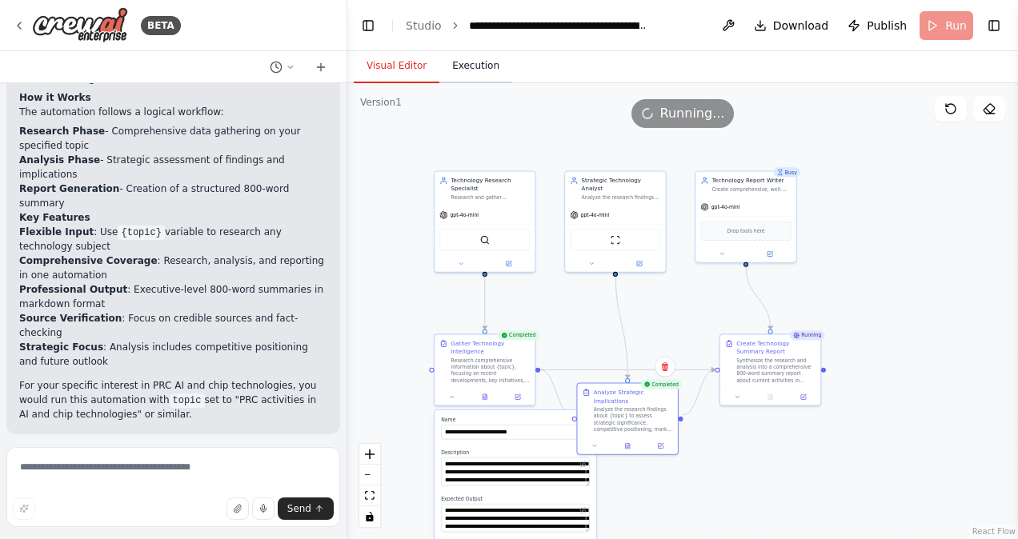
click at [455, 62] on button "Execution" at bounding box center [475, 67] width 73 height 34
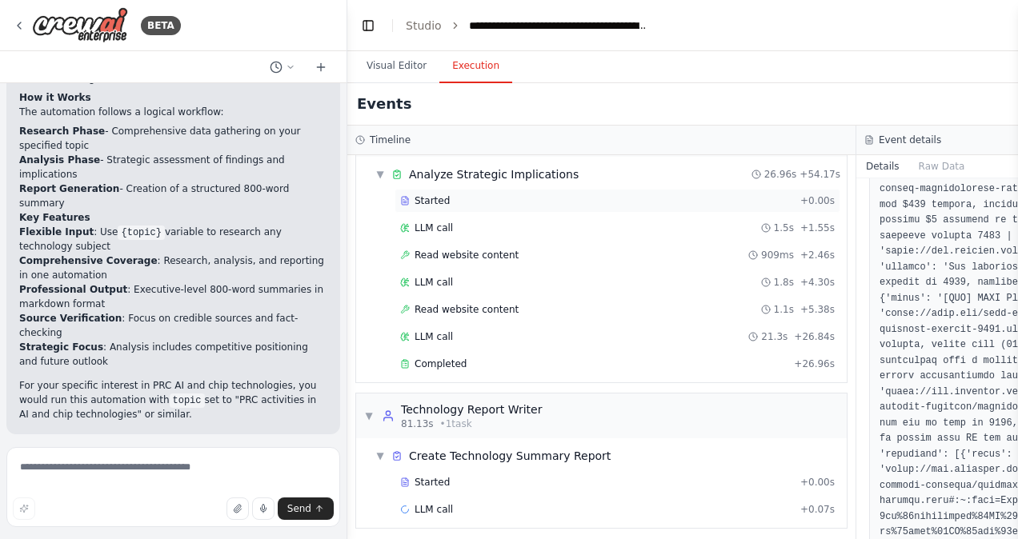
scroll to position [387, 0]
click at [456, 255] on span "Read website content" at bounding box center [467, 256] width 104 height 13
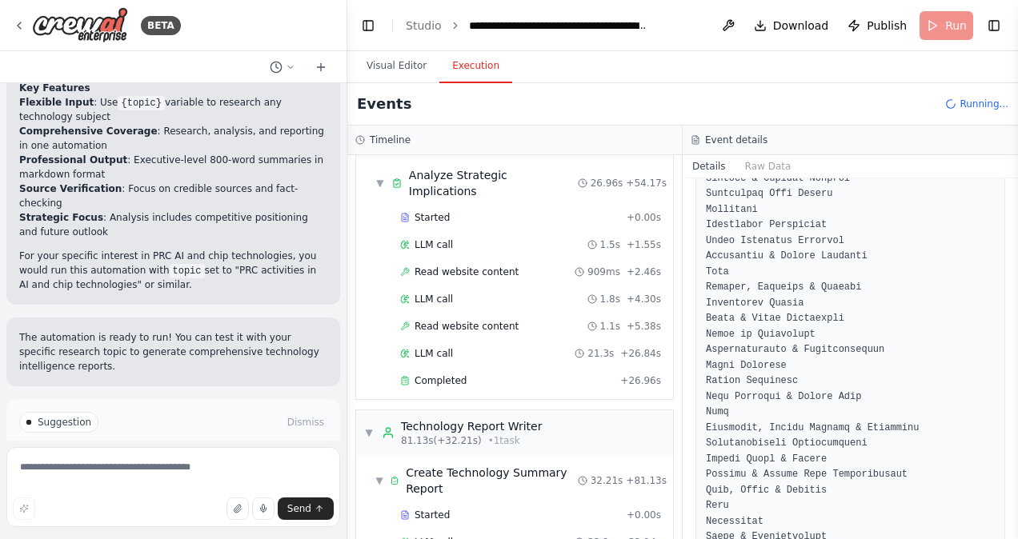
scroll to position [431, 0]
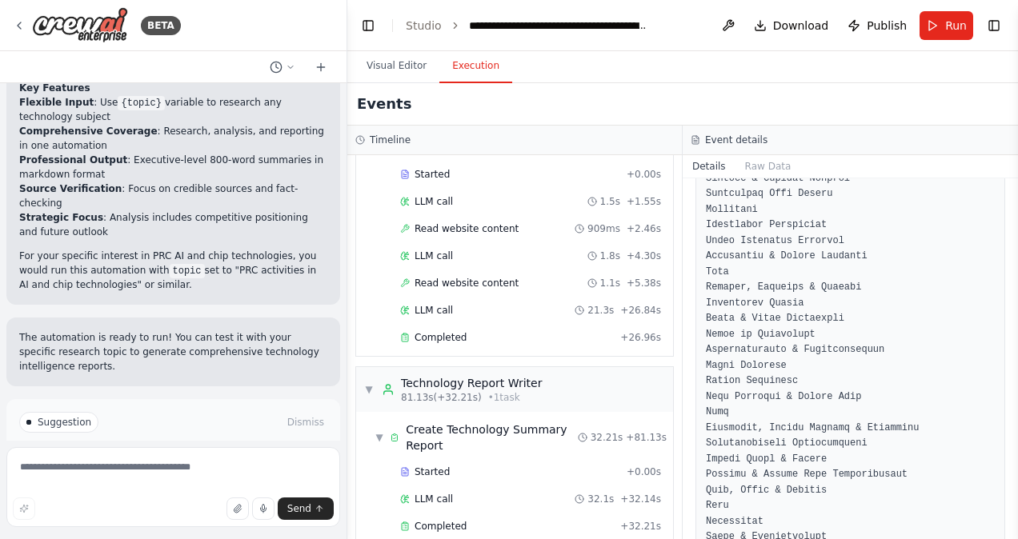
click at [485, 68] on button "Execution" at bounding box center [475, 67] width 73 height 34
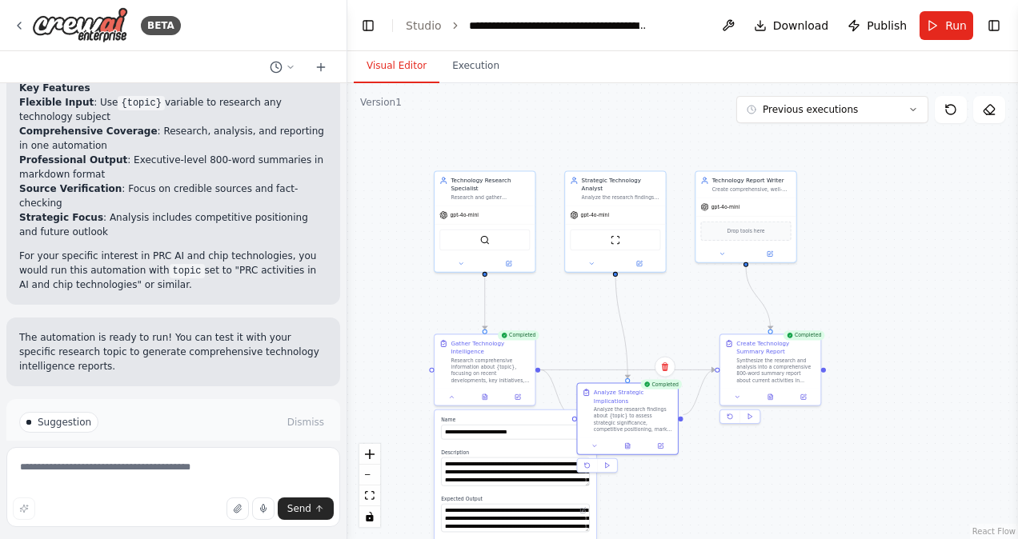
click at [395, 62] on button "Visual Editor" at bounding box center [397, 67] width 86 height 34
click at [778, 399] on button at bounding box center [770, 396] width 34 height 10
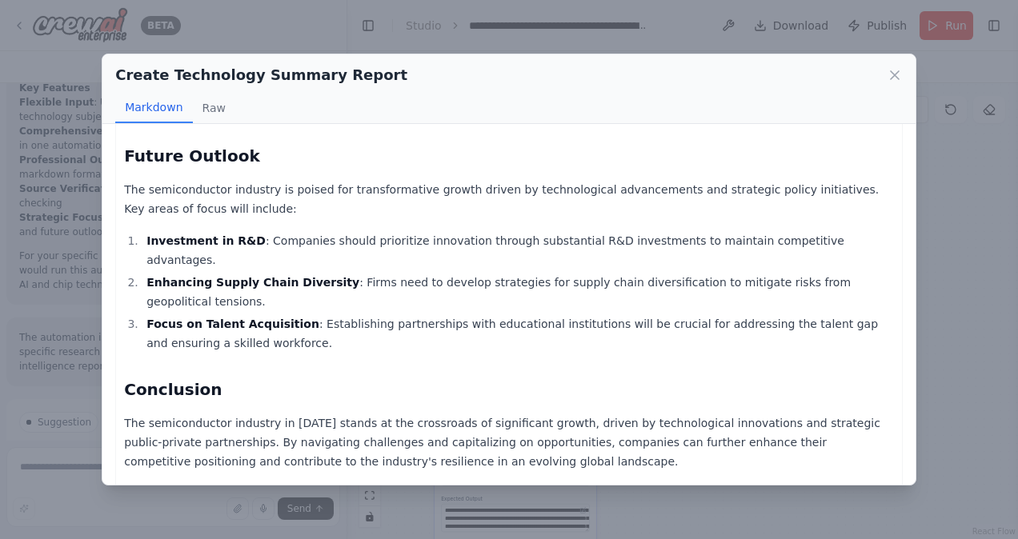
scroll to position [1644, 0]
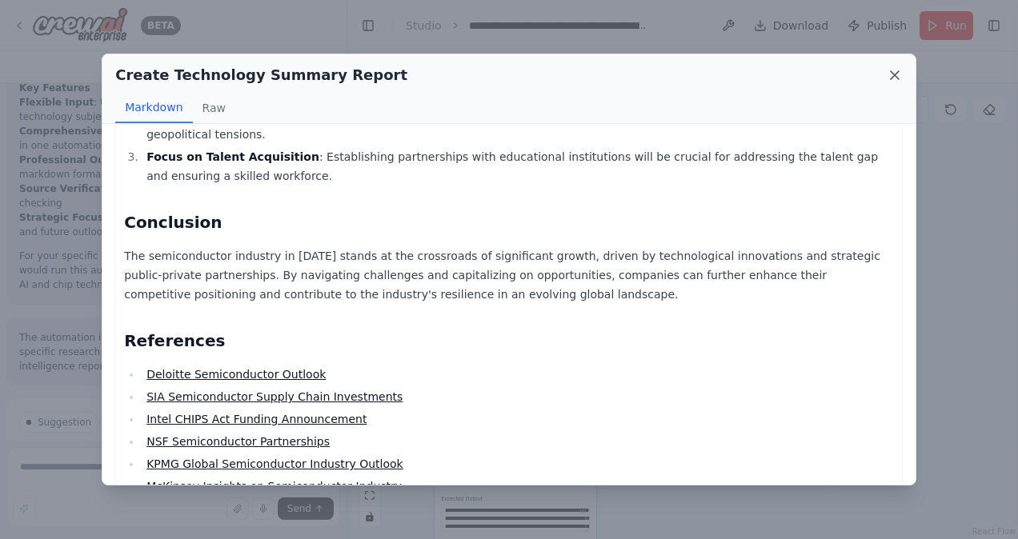
click at [898, 75] on icon at bounding box center [895, 75] width 16 height 16
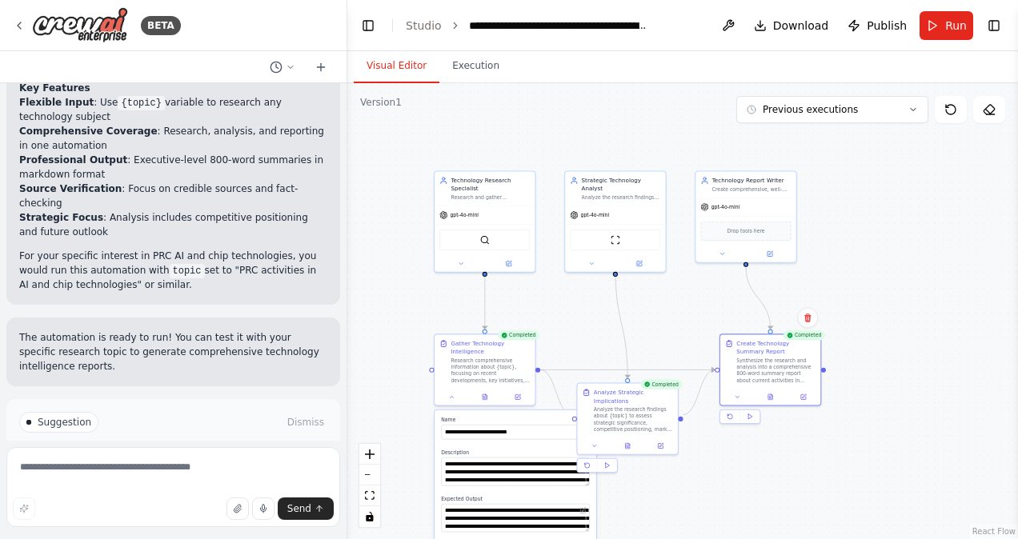
drag, startPoint x: 657, startPoint y: 485, endPoint x: 646, endPoint y: 464, distance: 23.6
click at [646, 464] on div ".deletable-edge-delete-btn { width: 20px; height: 20px; border: 0px solid #ffff…" at bounding box center [682, 311] width 671 height 456
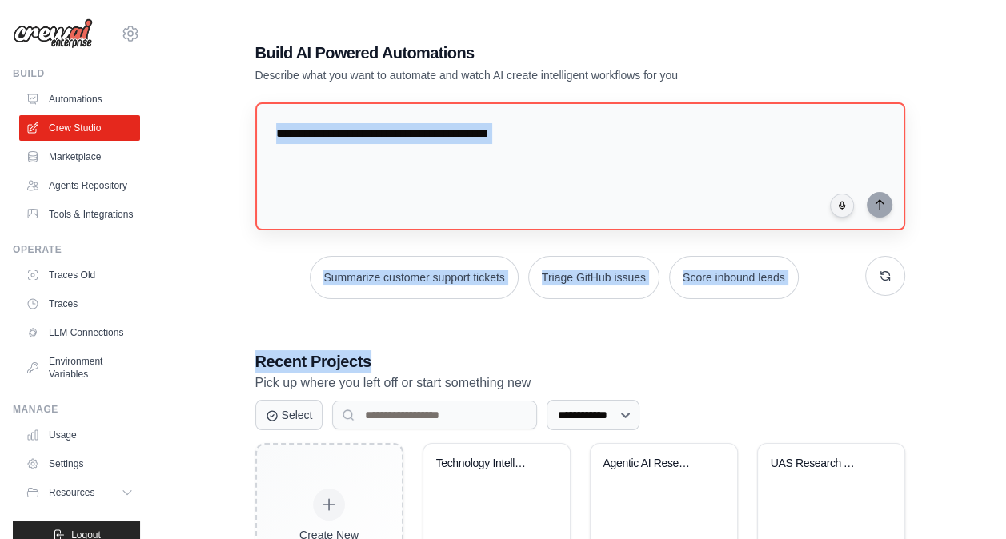
drag, startPoint x: 818, startPoint y: 367, endPoint x: 721, endPoint y: 220, distance: 176.3
click at [721, 220] on div "**********" at bounding box center [580, 412] width 688 height 792
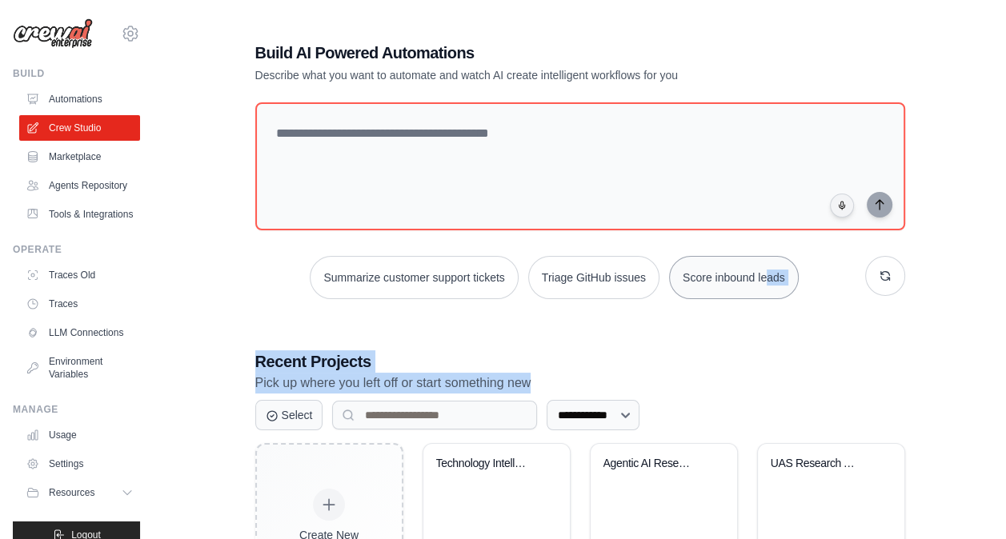
drag, startPoint x: 840, startPoint y: 384, endPoint x: 766, endPoint y: 282, distance: 126.6
click at [766, 282] on div "**********" at bounding box center [580, 412] width 688 height 792
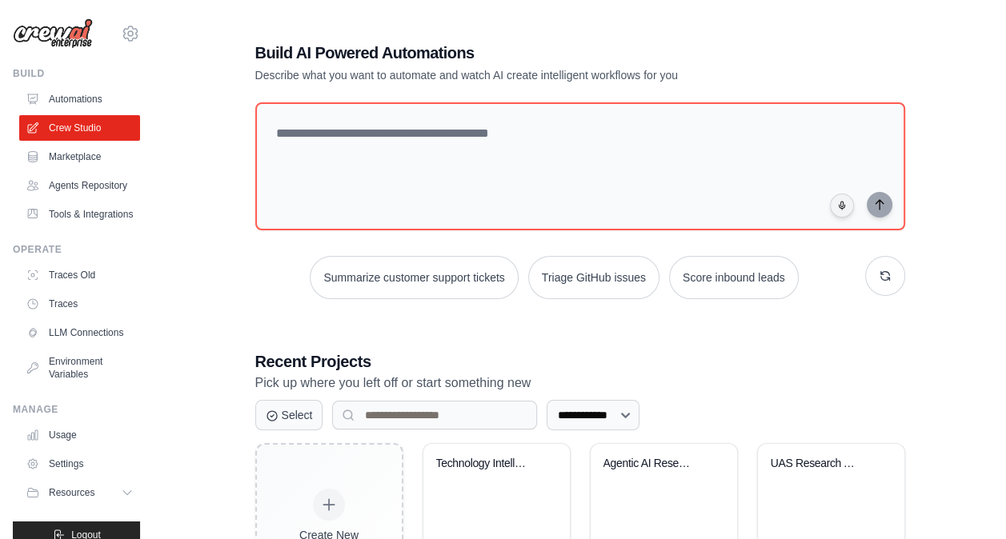
drag, startPoint x: 800, startPoint y: 409, endPoint x: 783, endPoint y: 311, distance: 99.2
click at [783, 311] on div "**********" at bounding box center [580, 412] width 688 height 792
click at [808, 458] on div "UAS Research Automation" at bounding box center [819, 464] width 97 height 14
click at [474, 464] on div "Technology Intelligence & Analysis ..." at bounding box center [484, 464] width 97 height 14
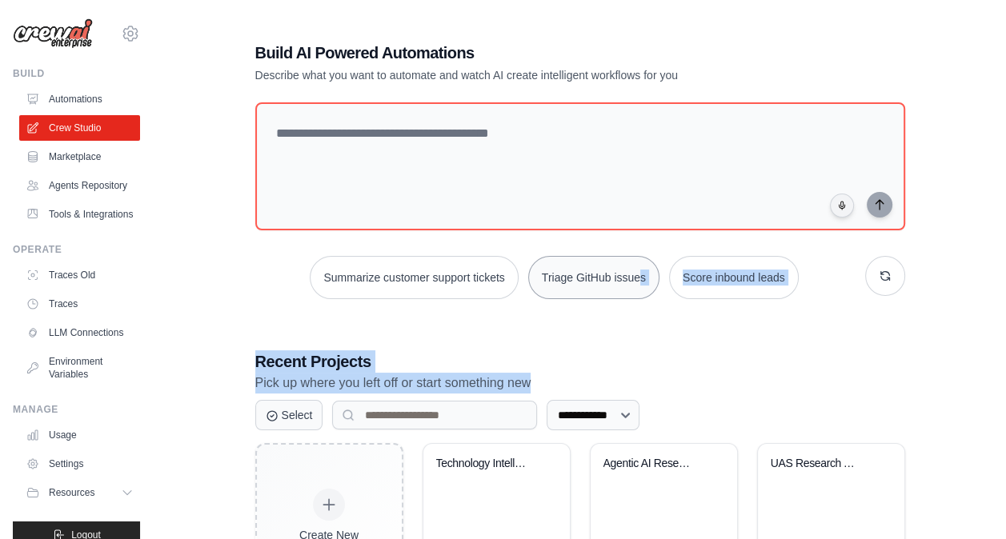
drag, startPoint x: 751, startPoint y: 389, endPoint x: 643, endPoint y: 284, distance: 150.6
click at [643, 284] on div "**********" at bounding box center [580, 412] width 688 height 792
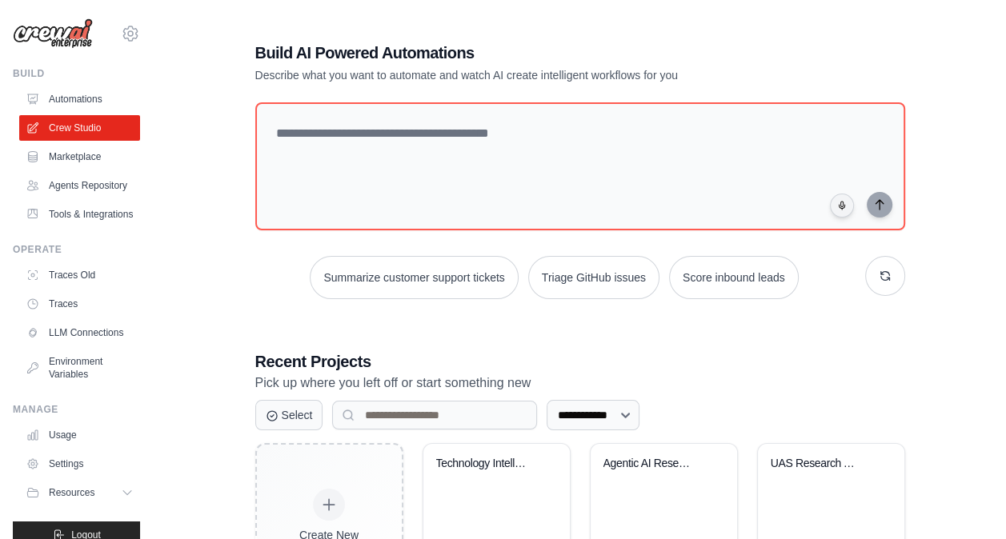
drag, startPoint x: 643, startPoint y: 284, endPoint x: 657, endPoint y: 312, distance: 31.5
click at [657, 312] on div "**********" at bounding box center [580, 412] width 688 height 792
drag, startPoint x: 657, startPoint y: 312, endPoint x: 736, endPoint y: 285, distance: 83.0
click at [736, 285] on div "**********" at bounding box center [580, 412] width 688 height 792
drag, startPoint x: 736, startPoint y: 285, endPoint x: 757, endPoint y: 327, distance: 47.6
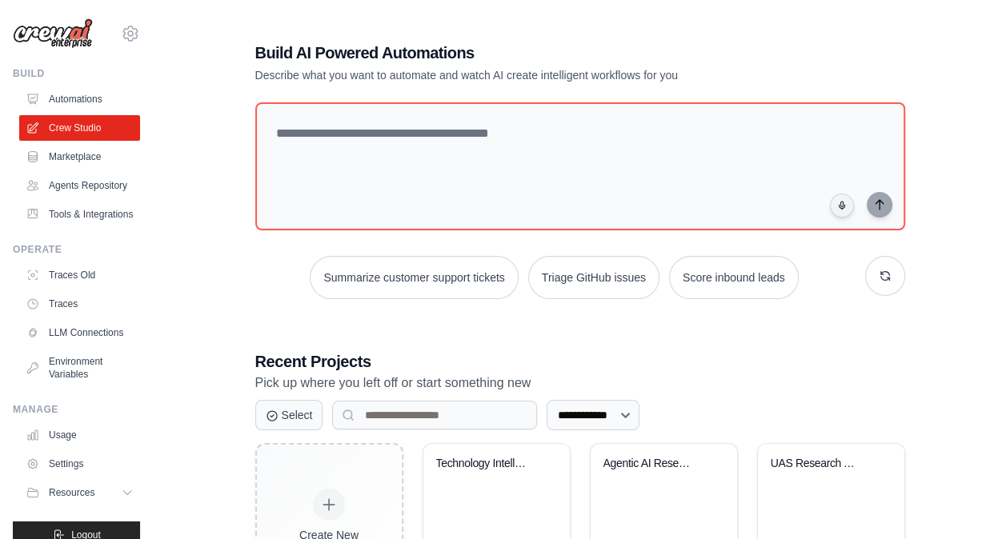
click at [757, 327] on div "**********" at bounding box center [580, 412] width 688 height 792
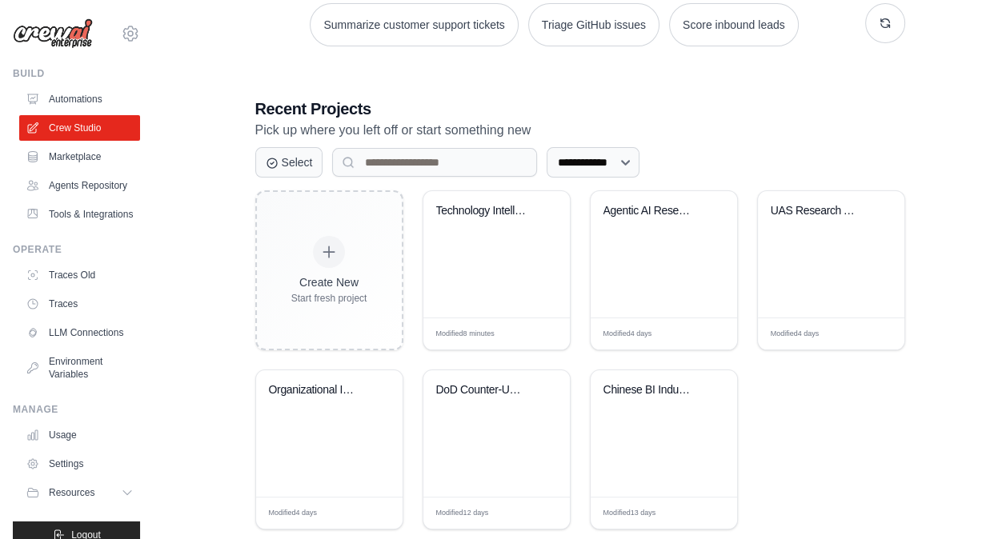
scroll to position [283, 0]
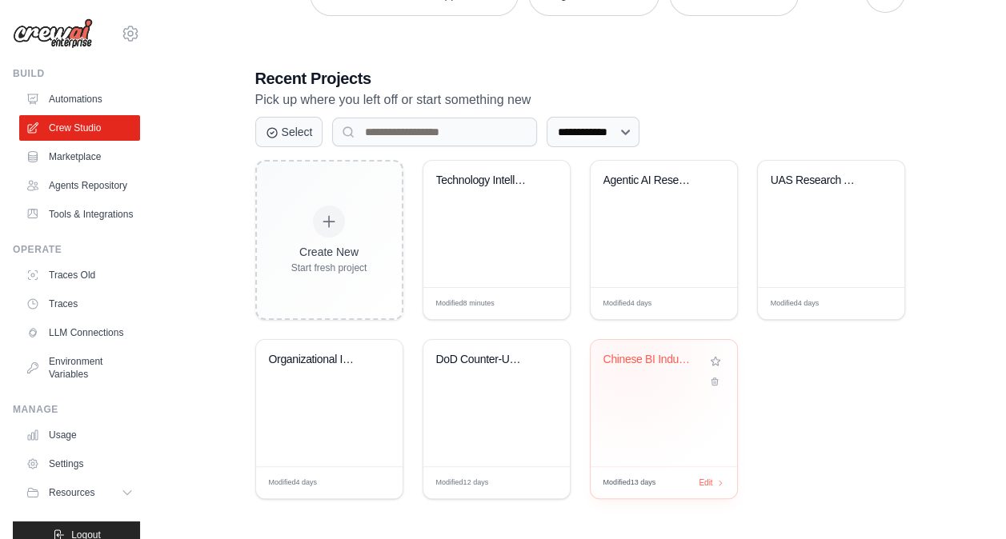
click at [631, 356] on div "Chinese BI Industry Intelligence & ..." at bounding box center [652, 360] width 97 height 14
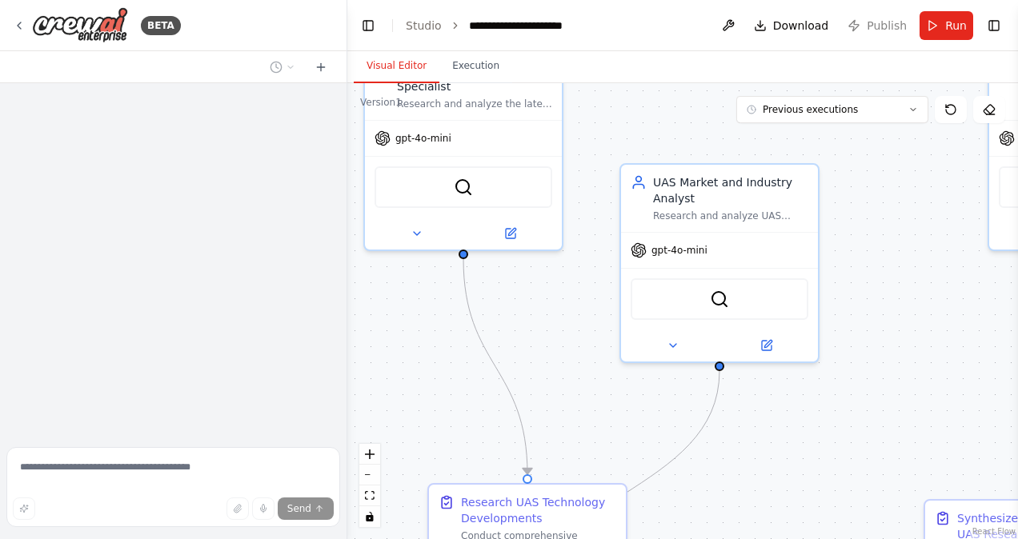
scroll to position [816, 0]
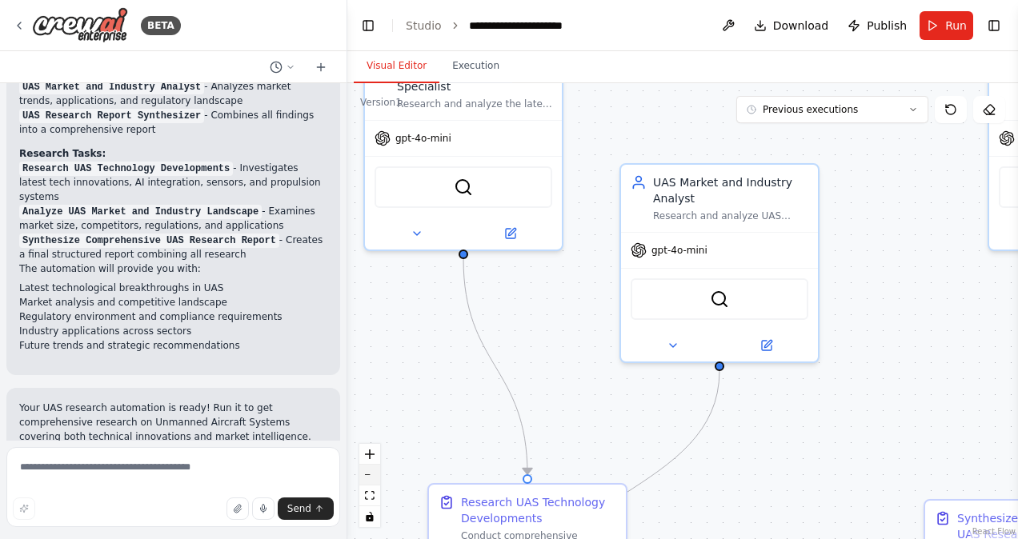
click at [375, 479] on button "zoom out" at bounding box center [369, 475] width 21 height 21
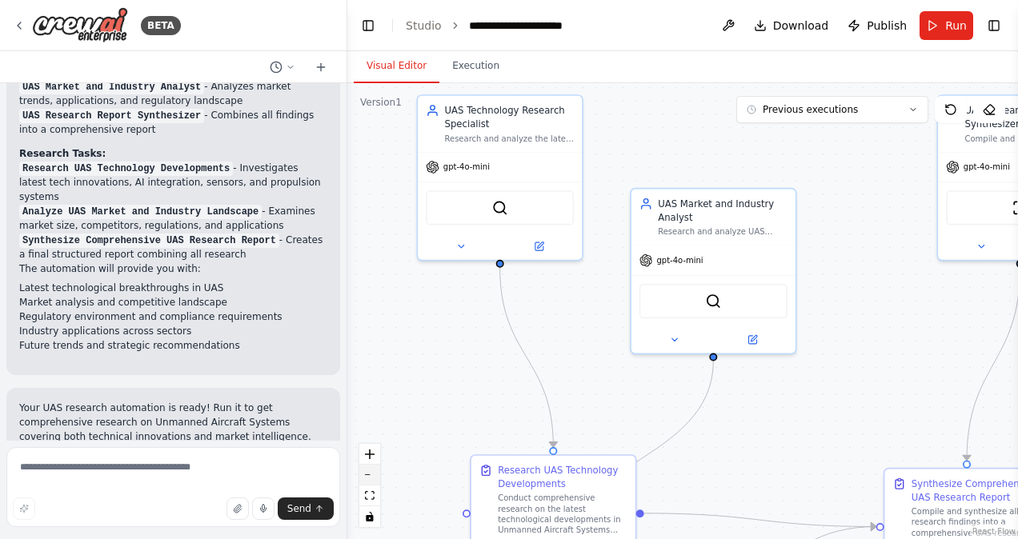
click at [375, 479] on button "zoom out" at bounding box center [369, 475] width 21 height 21
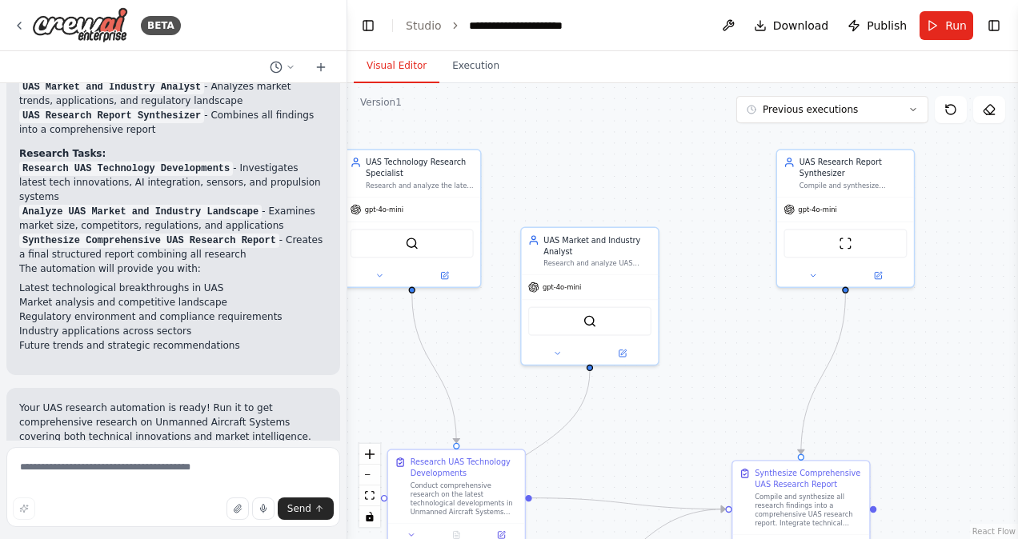
drag, startPoint x: 816, startPoint y: 352, endPoint x: 692, endPoint y: 360, distance: 124.3
click at [692, 360] on div ".deletable-edge-delete-btn { width: 20px; height: 20px; border: 0px solid #ffff…" at bounding box center [682, 311] width 671 height 456
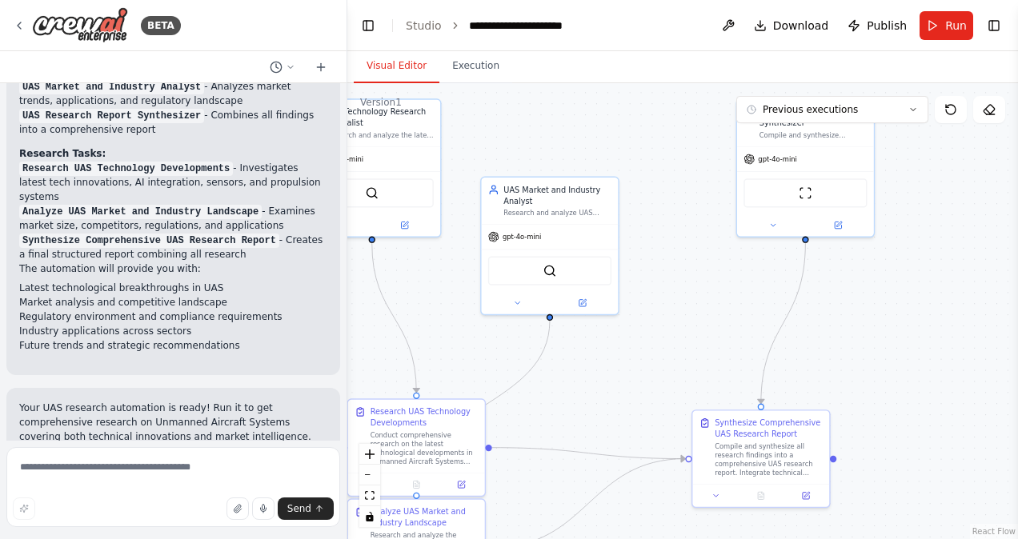
drag, startPoint x: 771, startPoint y: 315, endPoint x: 737, endPoint y: 281, distance: 48.1
click at [737, 281] on div ".deletable-edge-delete-btn { width: 20px; height: 20px; border: 0px solid #ffff…" at bounding box center [682, 311] width 671 height 456
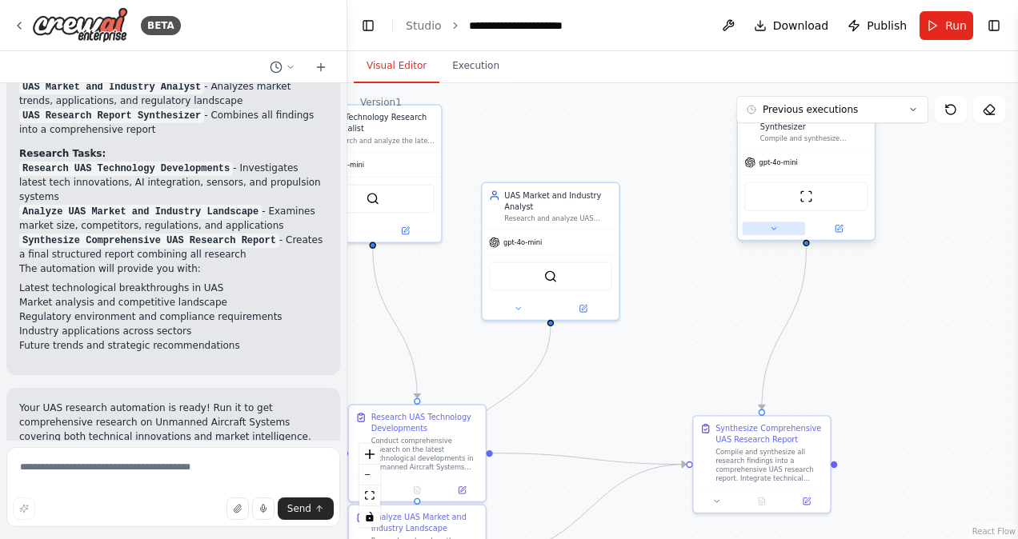
click at [774, 232] on icon at bounding box center [773, 228] width 9 height 9
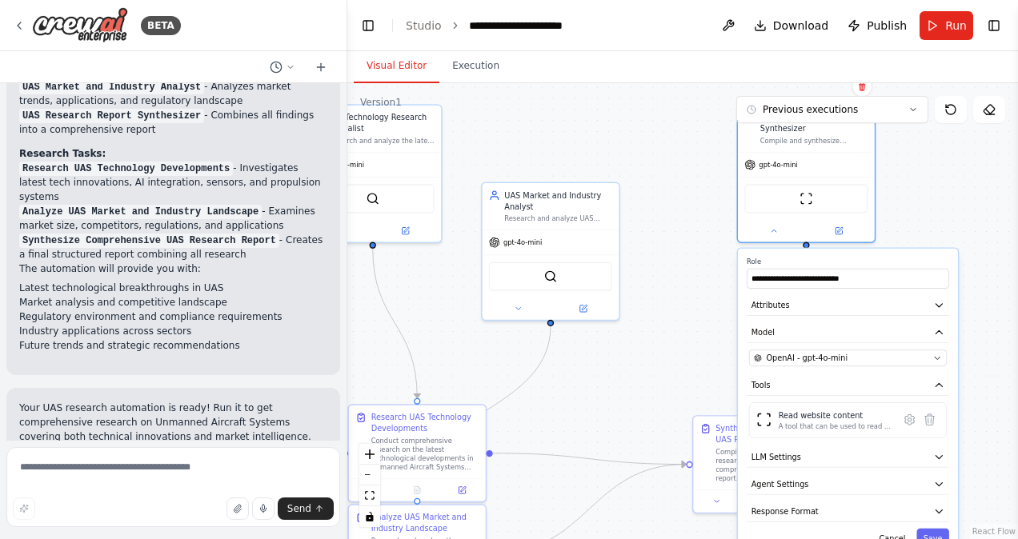
click at [660, 379] on div ".deletable-edge-delete-btn { width: 20px; height: 20px; border: 0px solid #ffff…" at bounding box center [682, 311] width 671 height 456
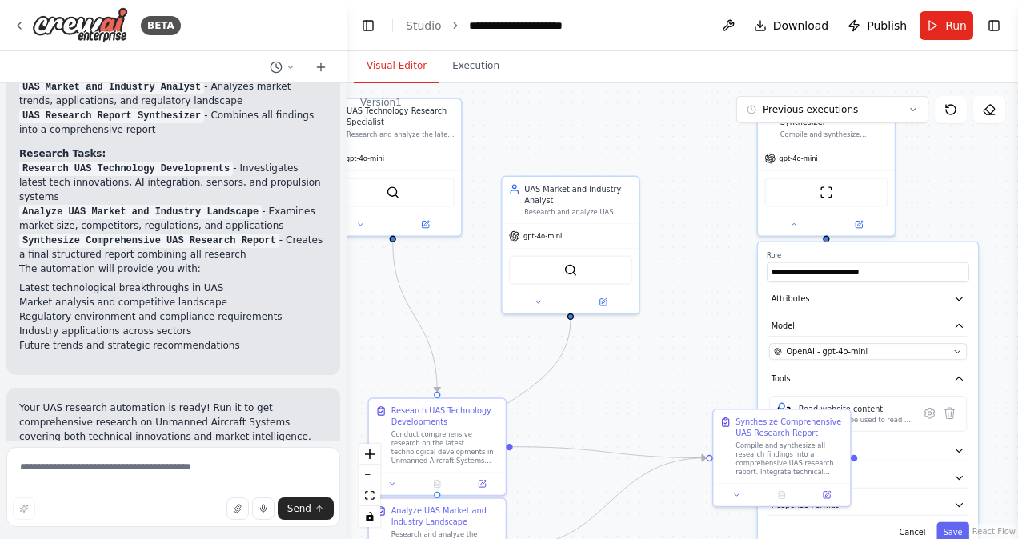
drag, startPoint x: 660, startPoint y: 379, endPoint x: 680, endPoint y: 373, distance: 21.8
click at [680, 373] on div ".deletable-edge-delete-btn { width: 20px; height: 20px; border: 0px solid #ffff…" at bounding box center [682, 311] width 671 height 456
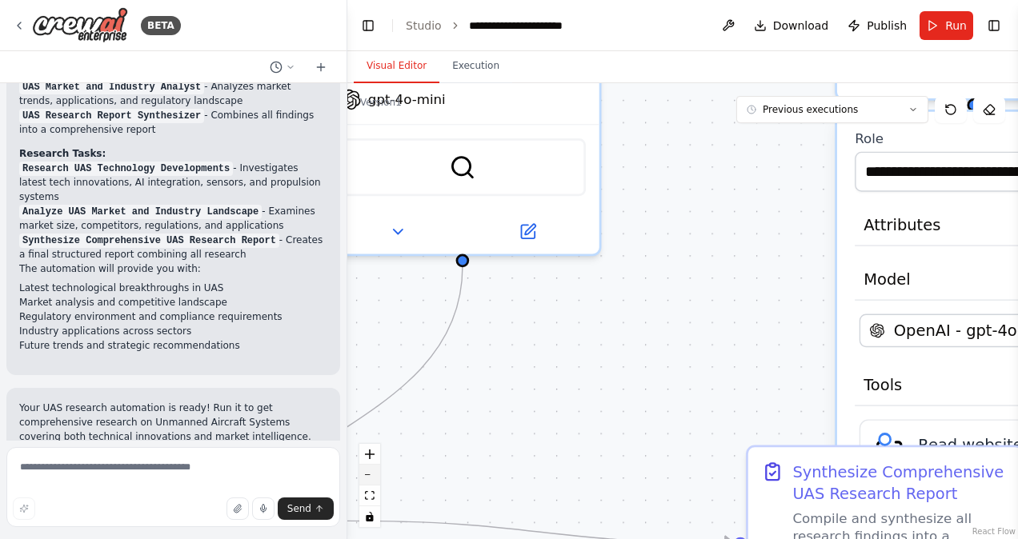
click at [376, 478] on button "zoom out" at bounding box center [369, 475] width 21 height 21
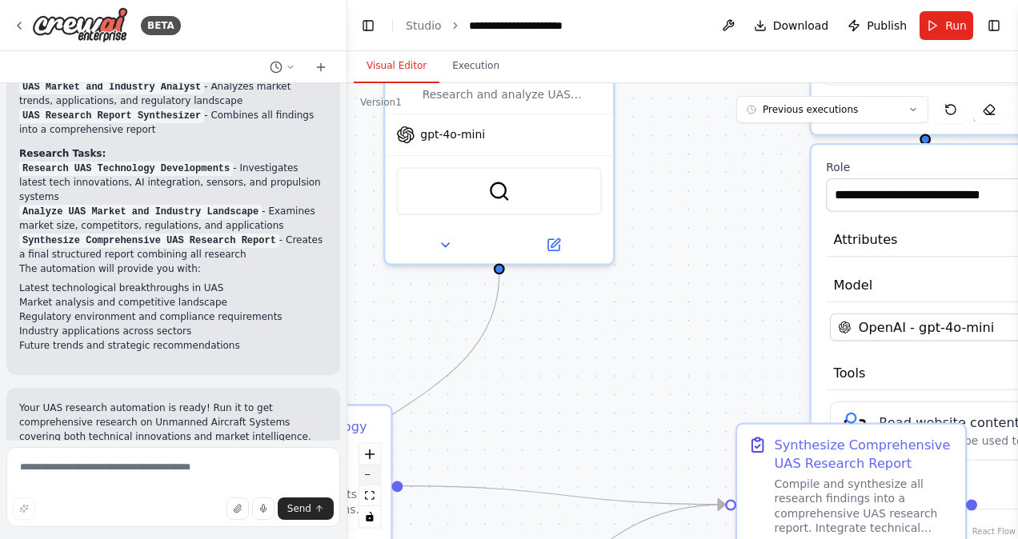
click at [376, 478] on button "zoom out" at bounding box center [369, 475] width 21 height 21
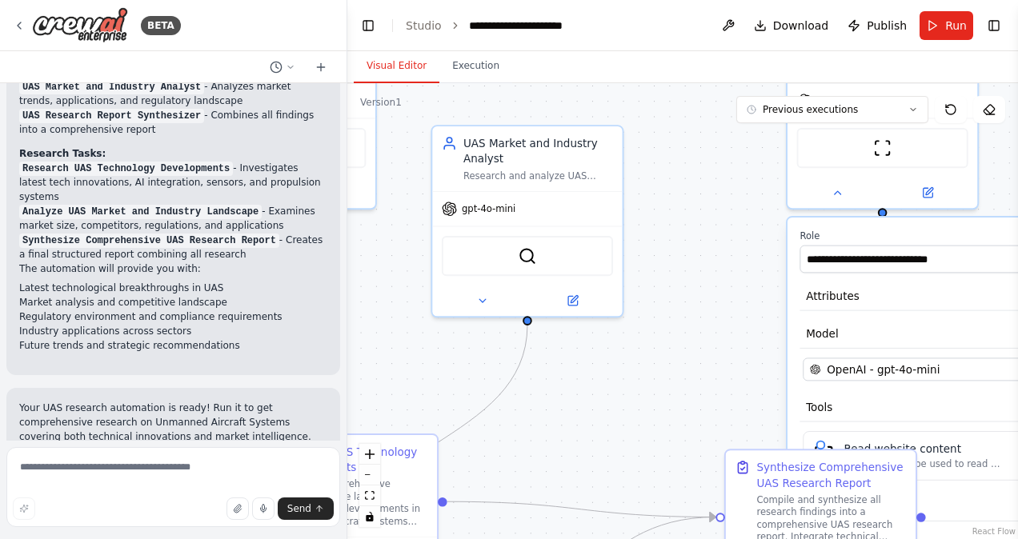
drag, startPoint x: 576, startPoint y: 380, endPoint x: 574, endPoint y: 425, distance: 44.9
click at [574, 425] on div ".deletable-edge-delete-btn { width: 20px; height: 20px; border: 0px solid #ffff…" at bounding box center [682, 311] width 671 height 456
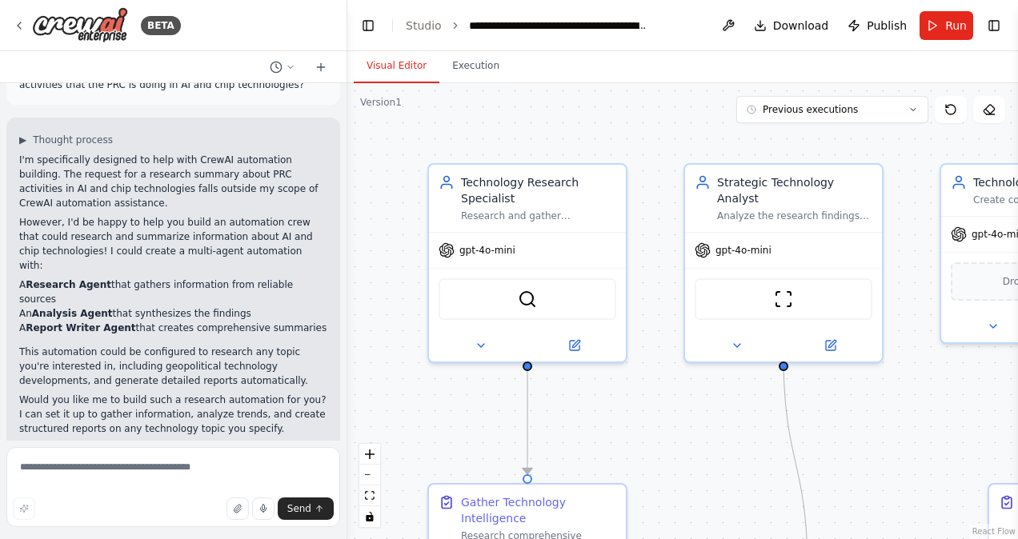
scroll to position [46, 0]
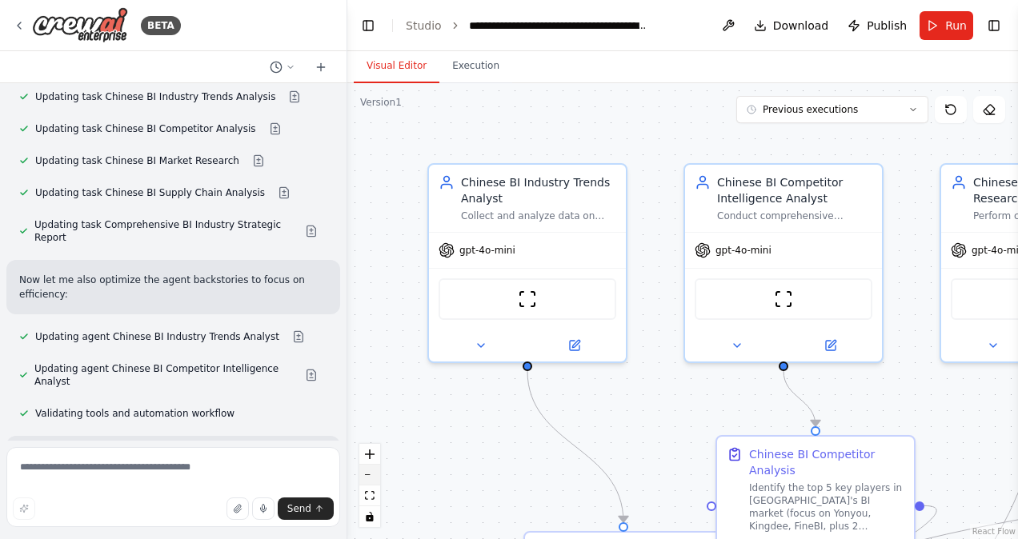
scroll to position [6851, 0]
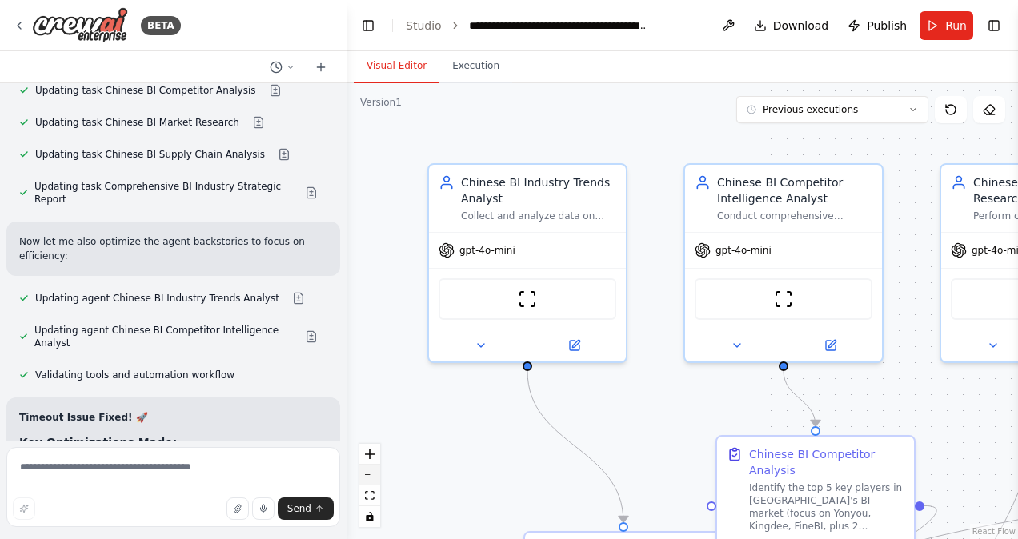
click at [375, 475] on button "zoom out" at bounding box center [369, 475] width 21 height 21
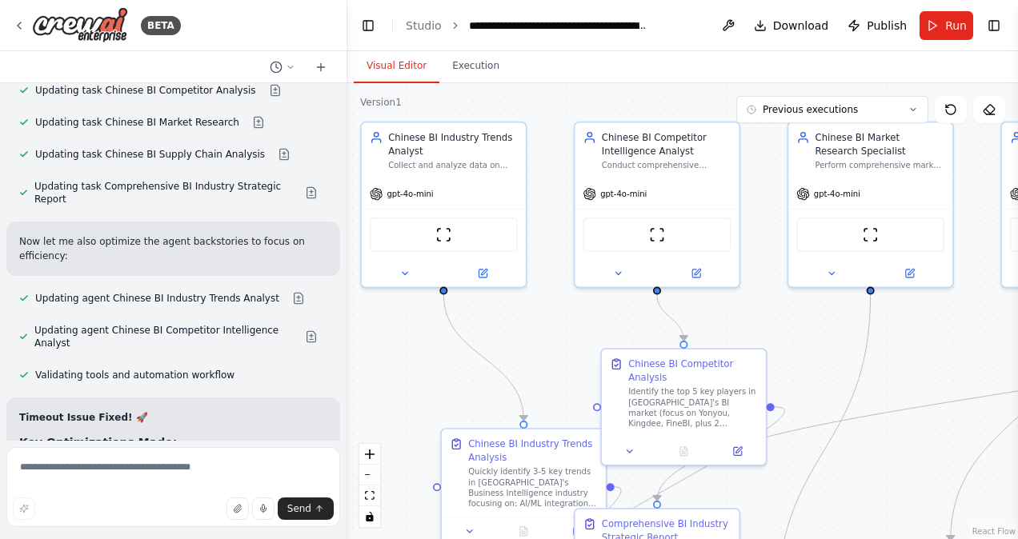
drag, startPoint x: 496, startPoint y: 438, endPoint x: 387, endPoint y: 371, distance: 128.2
click at [387, 371] on div ".deletable-edge-delete-btn { width: 20px; height: 20px; border: 0px solid #ffff…" at bounding box center [682, 311] width 671 height 456
click at [342, 183] on div at bounding box center [344, 269] width 6 height 539
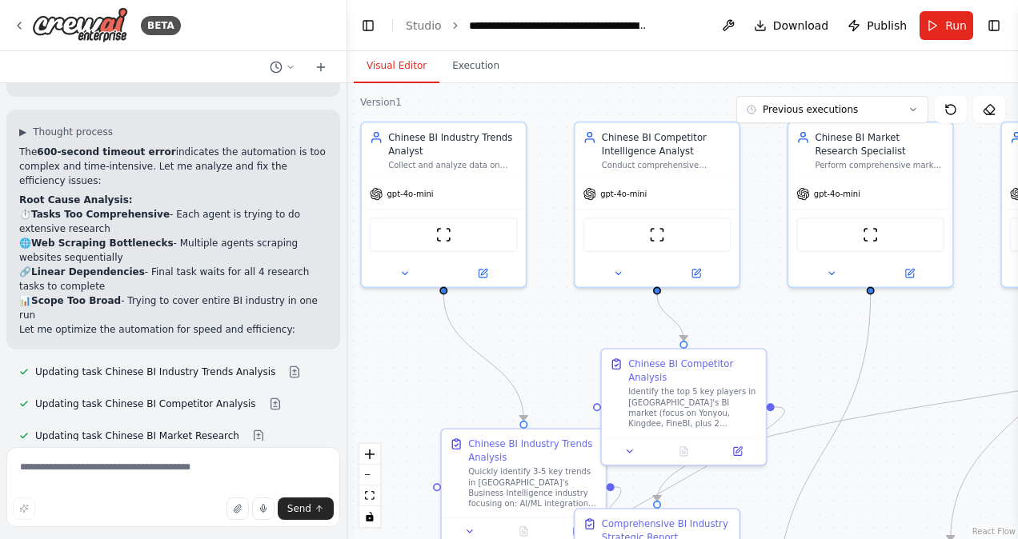
drag, startPoint x: 216, startPoint y: 331, endPoint x: 214, endPoint y: 304, distance: 27.3
click at [214, 304] on div "Monitor and summarize Chinese political and military activities, ingests and pr…" at bounding box center [173, 262] width 347 height 358
click at [343, 188] on div at bounding box center [344, 269] width 6 height 539
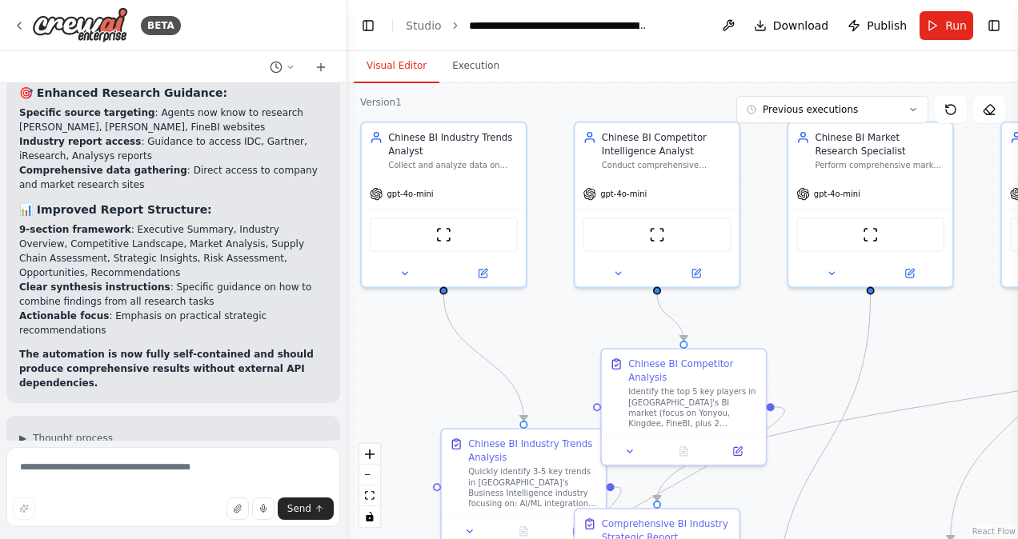
scroll to position [6300, 0]
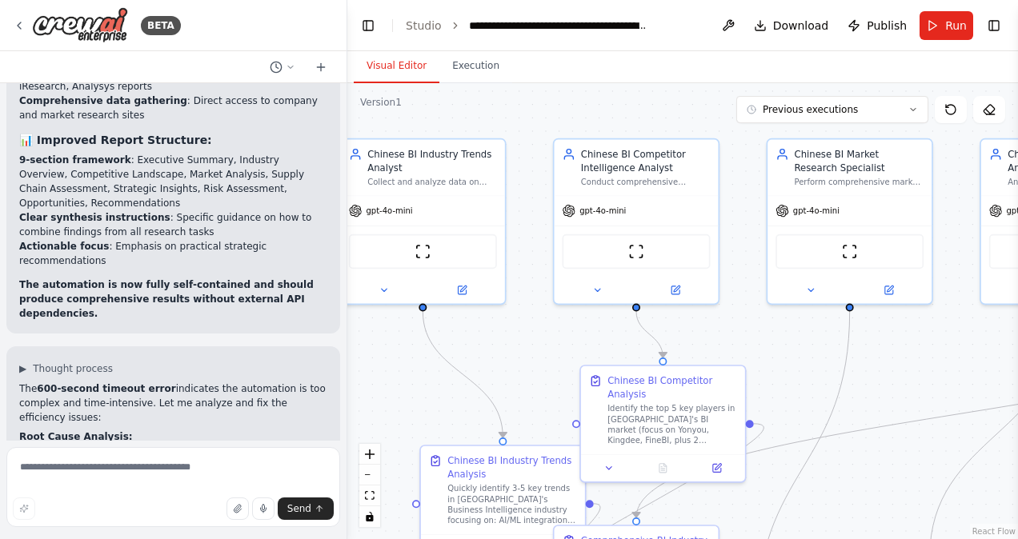
drag, startPoint x: 554, startPoint y: 325, endPoint x: 533, endPoint y: 342, distance: 26.8
click at [533, 342] on div ".deletable-edge-delete-btn { width: 20px; height: 20px; border: 0px solid #ffff…" at bounding box center [682, 311] width 671 height 456
click at [374, 480] on button "zoom out" at bounding box center [369, 475] width 21 height 21
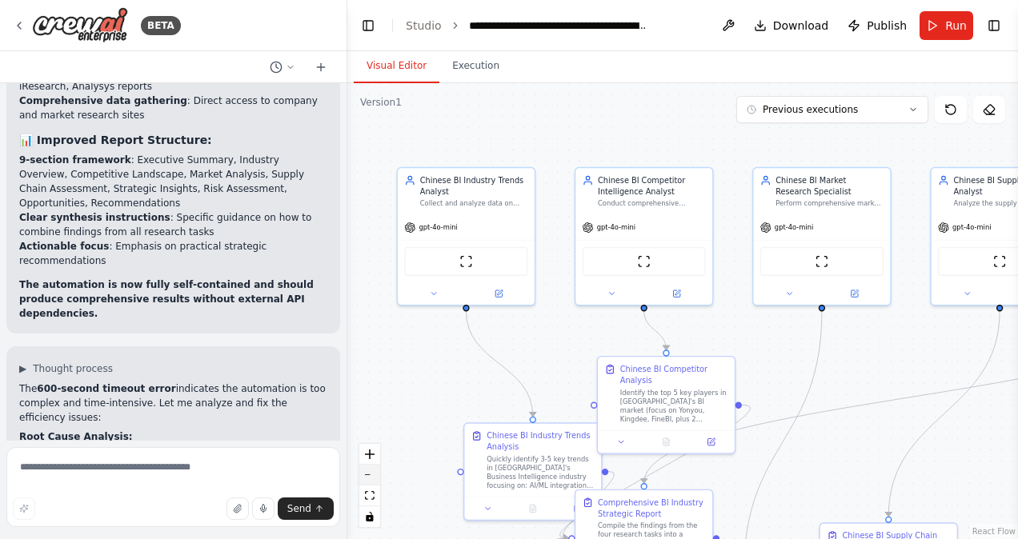
click at [374, 480] on button "zoom out" at bounding box center [369, 475] width 21 height 21
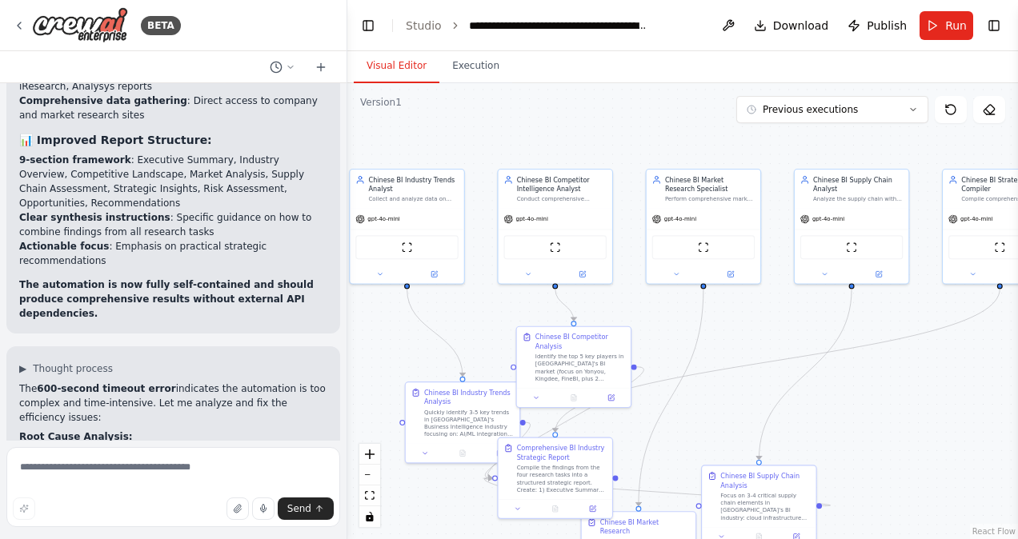
drag, startPoint x: 477, startPoint y: 403, endPoint x: 380, endPoint y: 380, distance: 99.6
click at [380, 380] on div ".deletable-edge-delete-btn { width: 20px; height: 20px; border: 0px solid #ffff…" at bounding box center [682, 311] width 671 height 456
click at [371, 472] on button "zoom out" at bounding box center [369, 475] width 21 height 21
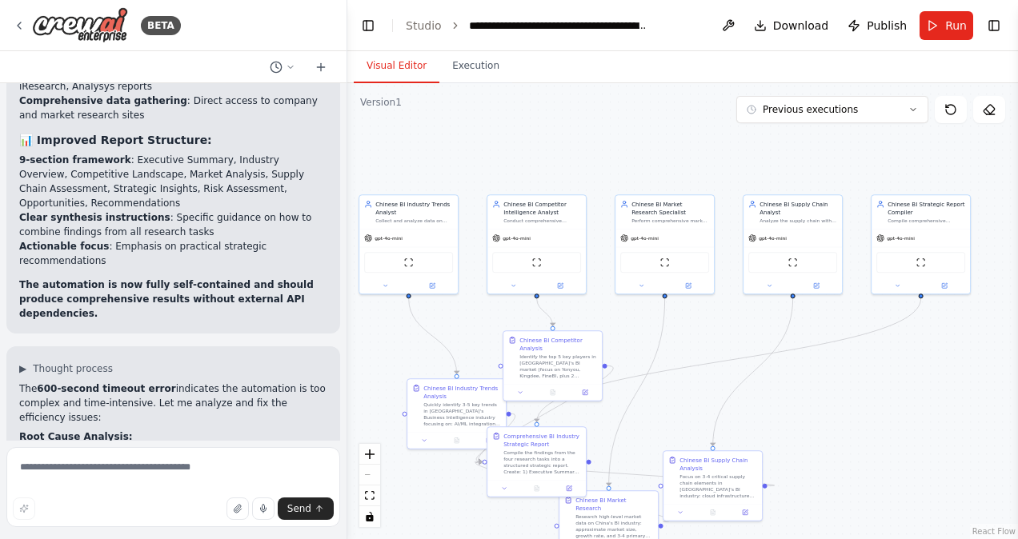
drag, startPoint x: 726, startPoint y: 315, endPoint x: 692, endPoint y: 322, distance: 35.2
click at [692, 322] on div ".deletable-edge-delete-btn { width: 20px; height: 20px; border: 0px solid #ffff…" at bounding box center [682, 311] width 671 height 456
click at [896, 288] on button at bounding box center [898, 284] width 46 height 10
click at [860, 173] on div ".deletable-edge-delete-btn { width: 20px; height: 20px; border: 0px solid #ffff…" at bounding box center [682, 311] width 671 height 456
click at [949, 18] on span "Run" at bounding box center [956, 26] width 22 height 16
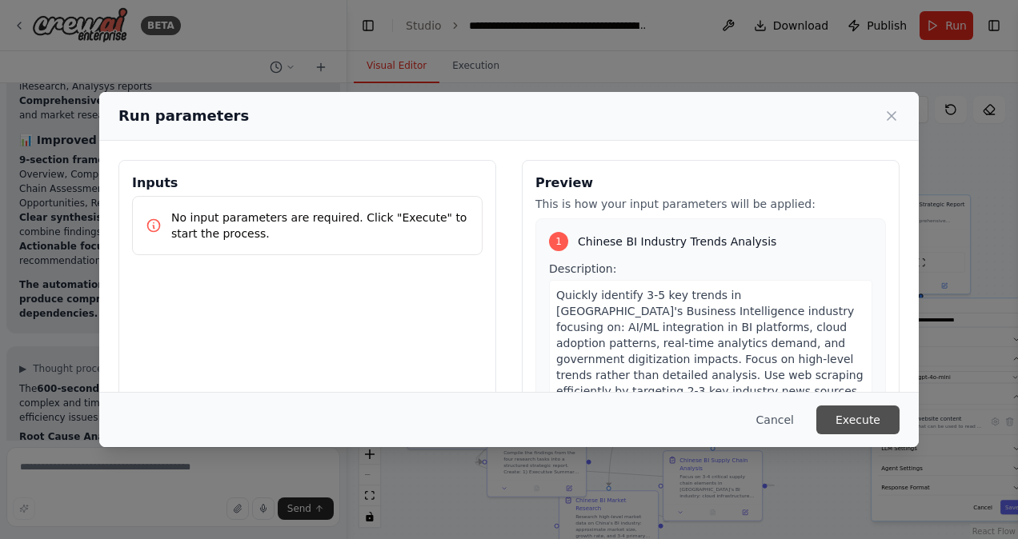
click at [867, 419] on button "Execute" at bounding box center [857, 420] width 83 height 29
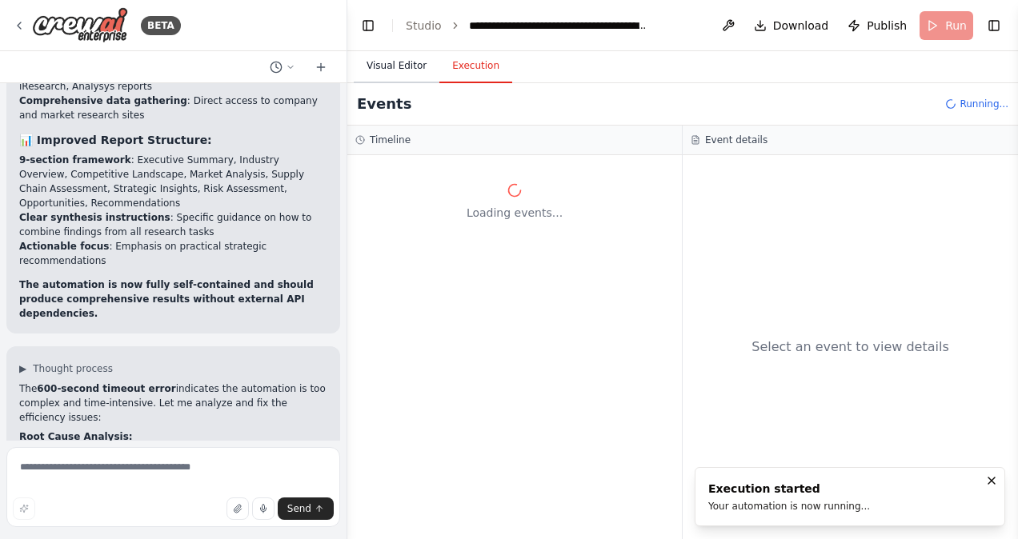
click at [396, 72] on button "Visual Editor" at bounding box center [397, 67] width 86 height 34
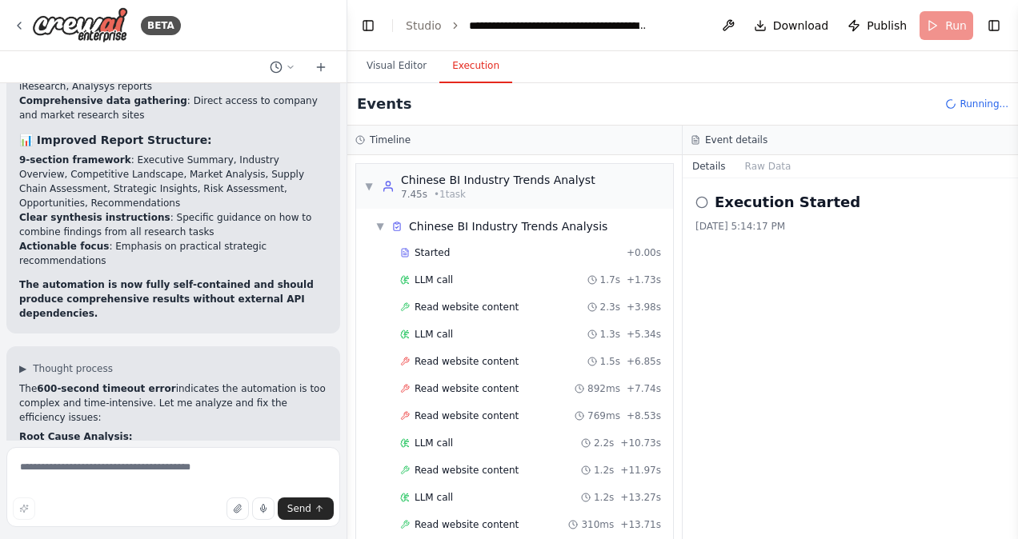
click at [485, 54] on button "Execution" at bounding box center [475, 67] width 73 height 34
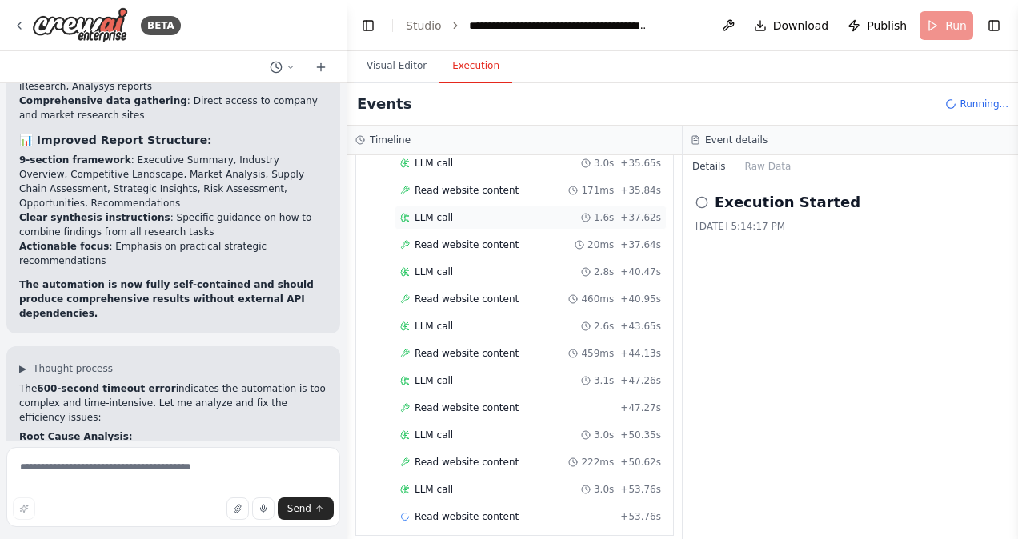
click at [452, 206] on div "LLM call 1.6s + 37.62s" at bounding box center [531, 218] width 272 height 24
click at [503, 239] on span "Read website content" at bounding box center [467, 245] width 104 height 13
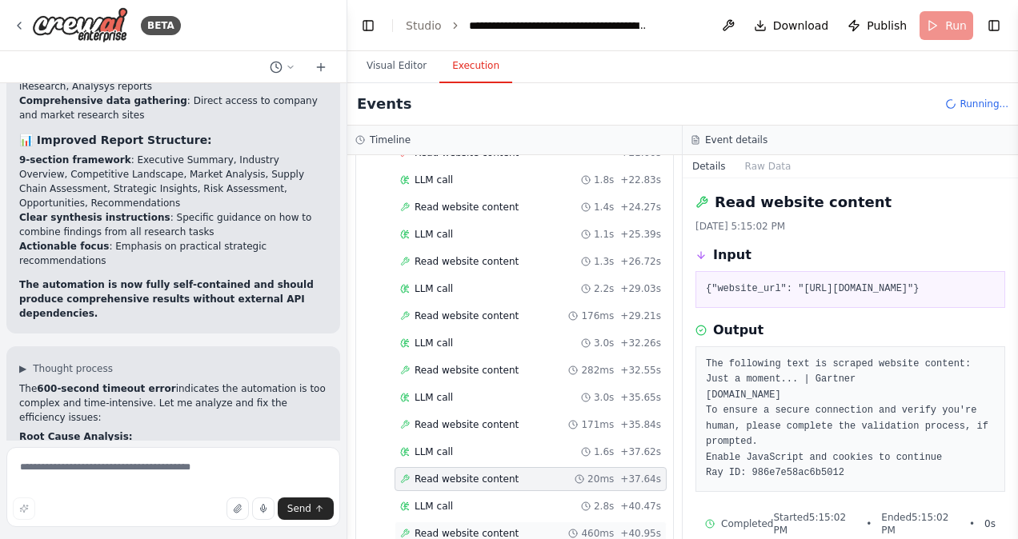
scroll to position [644, 0]
click at [495, 256] on span "Read website content" at bounding box center [467, 262] width 104 height 13
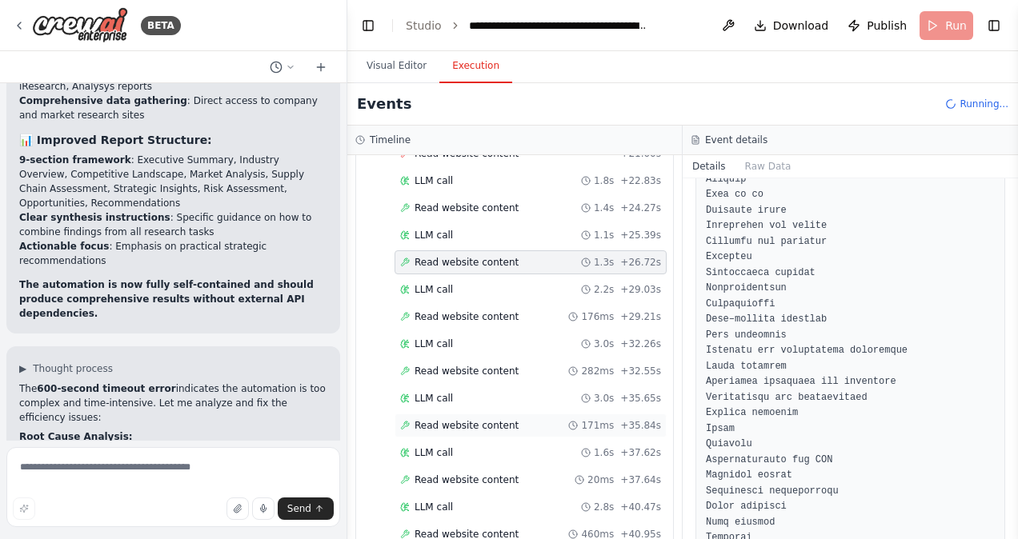
scroll to position [879, 0]
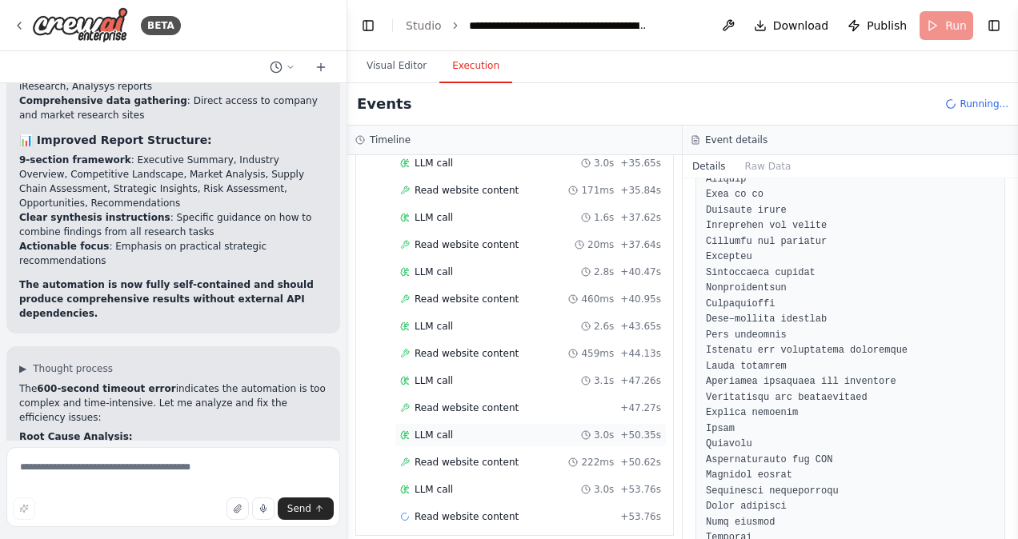
click at [447, 429] on span "LLM call" at bounding box center [434, 435] width 38 height 13
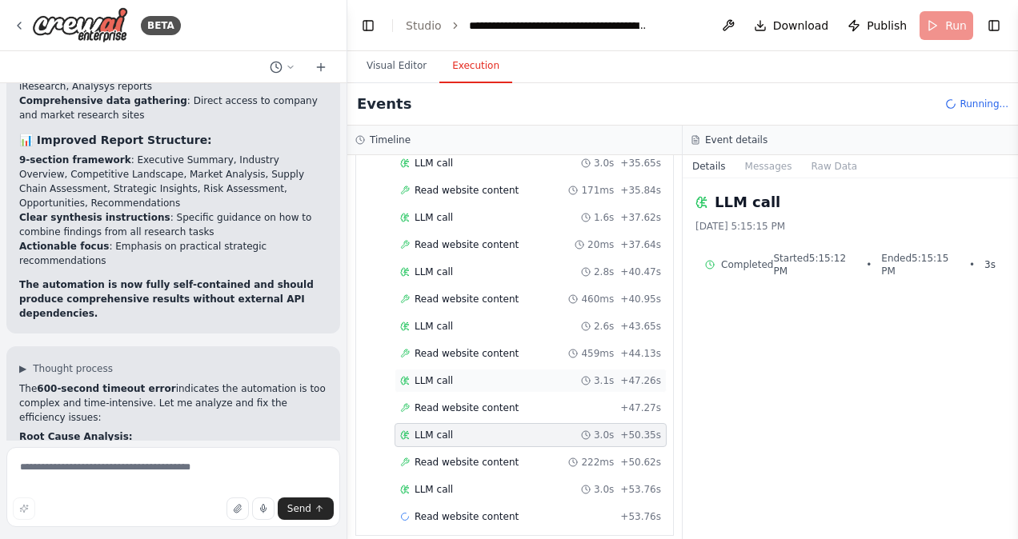
click at [461, 375] on div "LLM call 3.1s + 47.26s" at bounding box center [530, 381] width 261 height 13
click at [461, 347] on span "Read website content" at bounding box center [467, 353] width 104 height 13
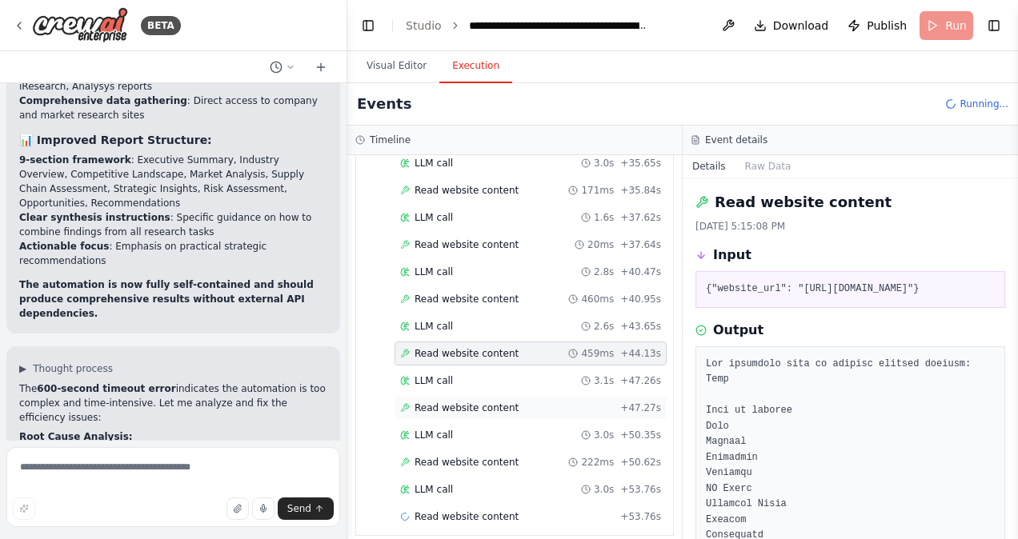
click at [477, 402] on span "Read website content" at bounding box center [467, 408] width 104 height 13
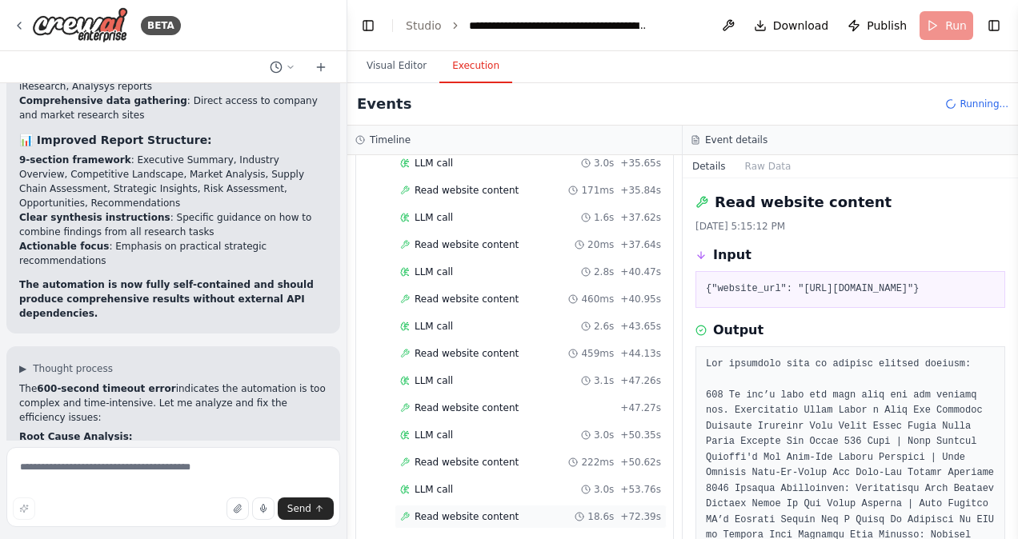
click at [470, 511] on span "Read website content" at bounding box center [467, 517] width 104 height 13
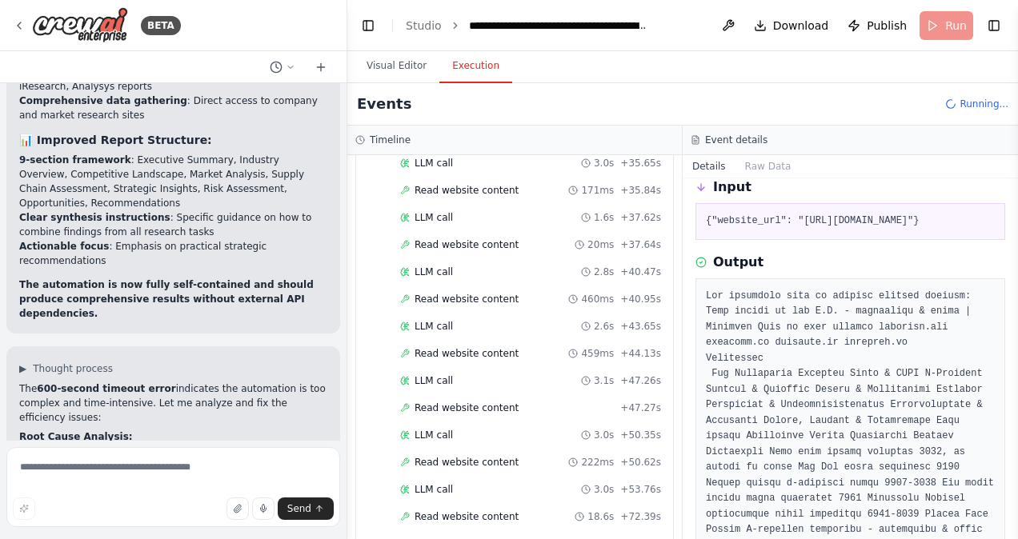
scroll to position [959, 0]
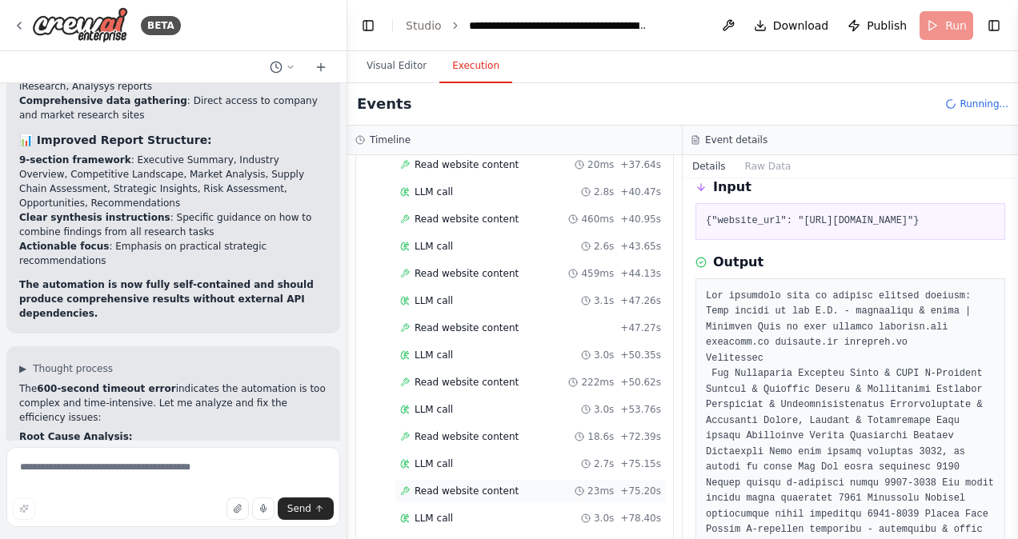
click at [479, 485] on span "Read website content" at bounding box center [467, 491] width 104 height 13
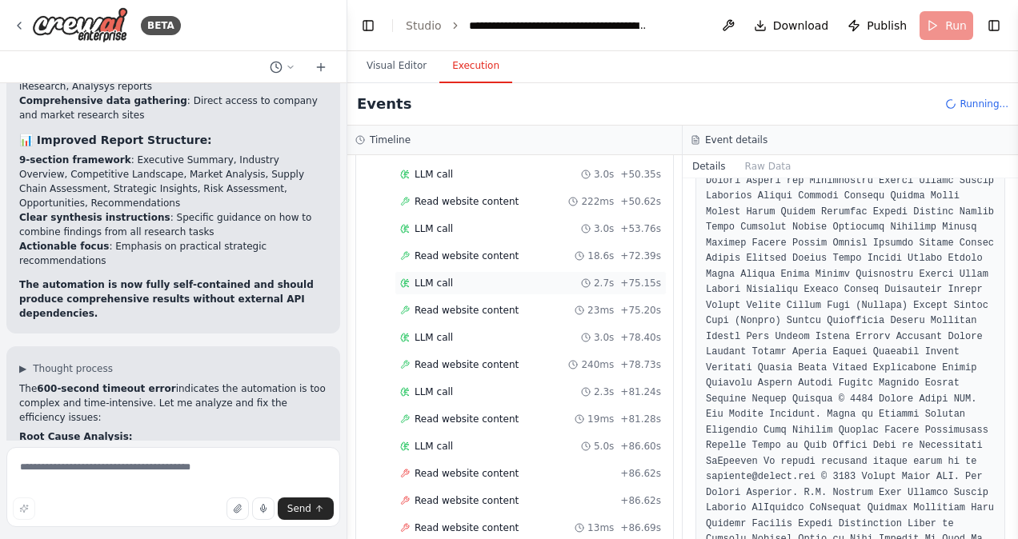
scroll to position [1174, 0]
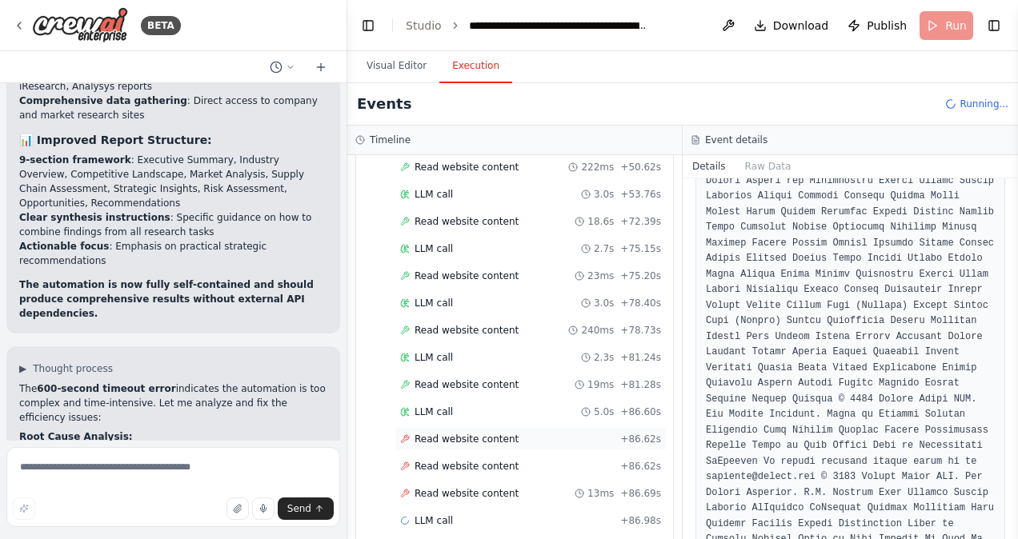
click at [456, 433] on span "Read website content" at bounding box center [467, 439] width 104 height 13
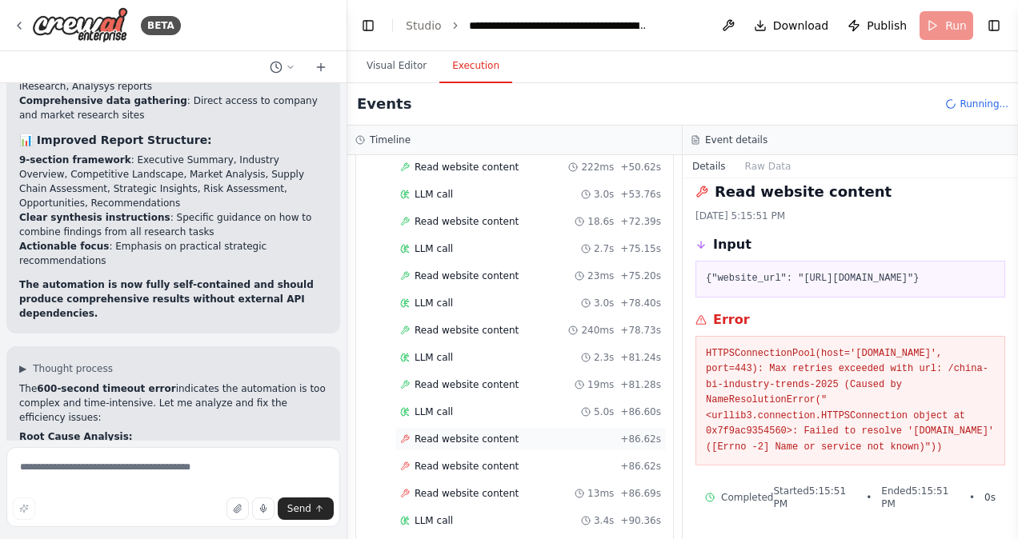
scroll to position [1336, 0]
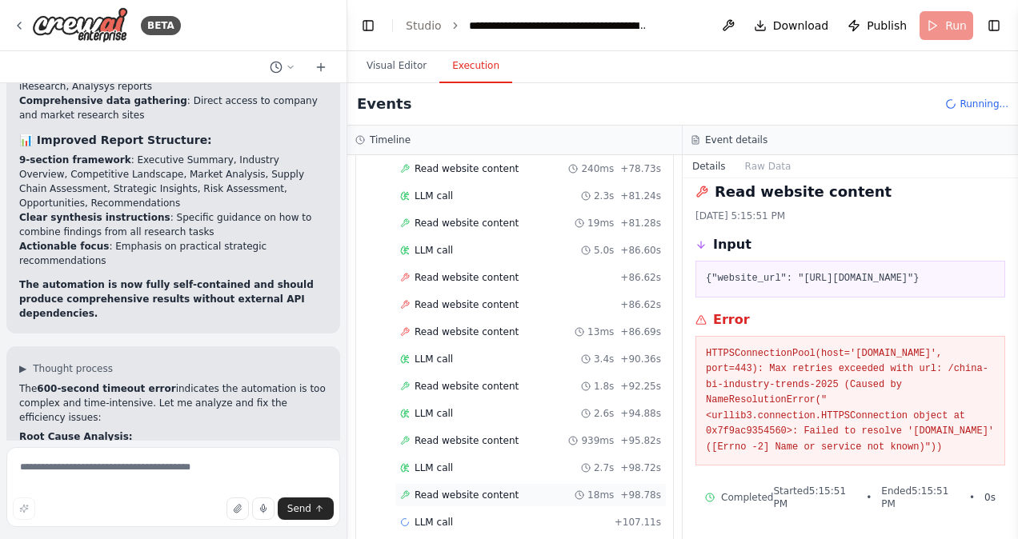
click at [507, 489] on div "Read website content 18ms + 98.78s" at bounding box center [530, 495] width 261 height 13
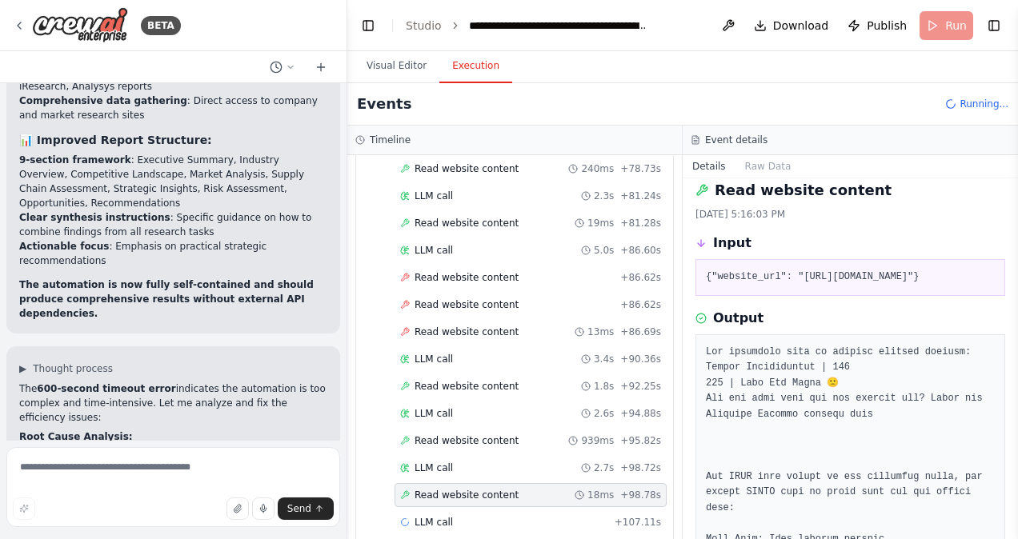
scroll to position [543, 0]
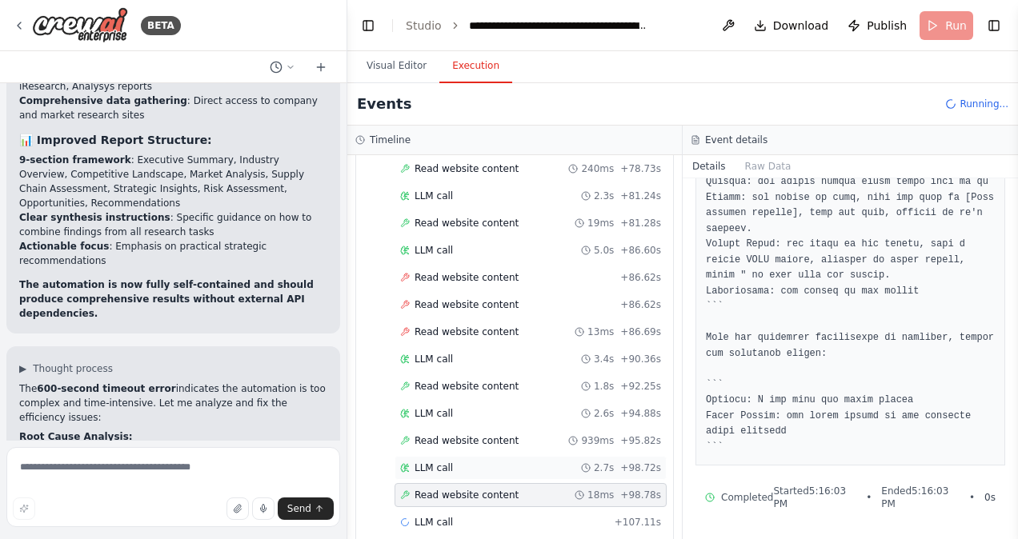
click at [443, 462] on span "LLM call" at bounding box center [434, 468] width 38 height 13
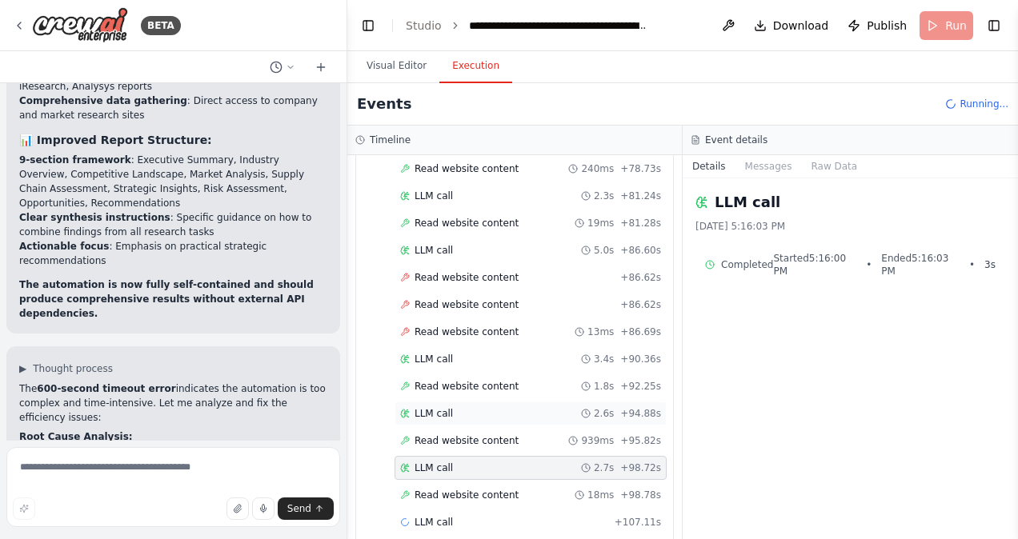
click at [445, 407] on span "LLM call" at bounding box center [434, 413] width 38 height 13
click at [442, 435] on span "Read website content" at bounding box center [467, 441] width 104 height 13
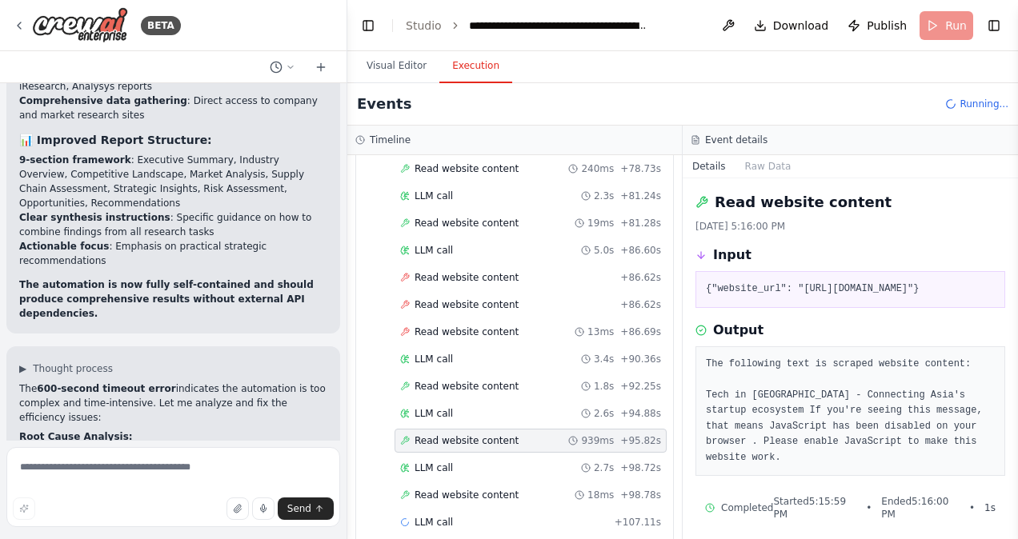
click at [466, 55] on button "Execution" at bounding box center [475, 67] width 73 height 34
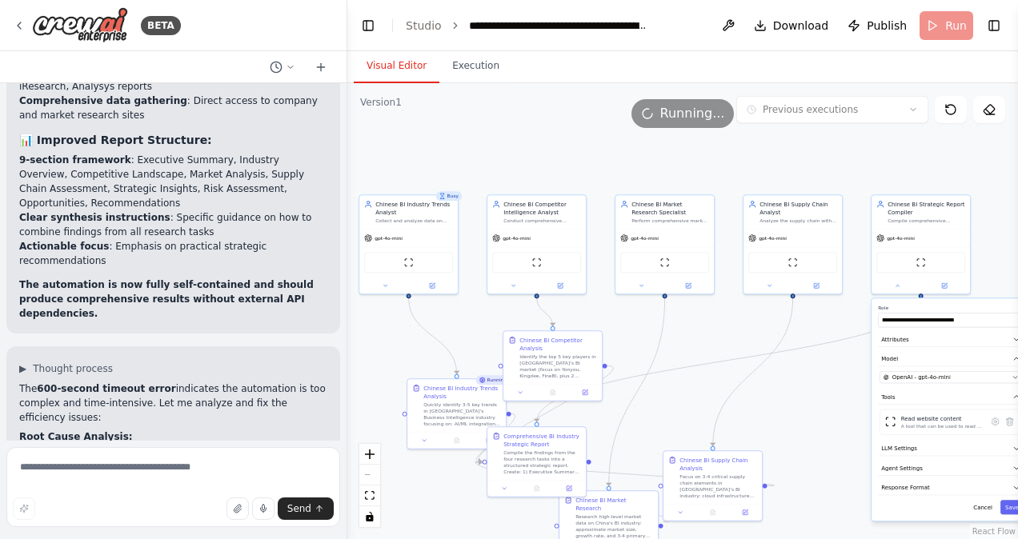
click at [416, 58] on button "Visual Editor" at bounding box center [397, 67] width 86 height 34
drag, startPoint x: 552, startPoint y: 359, endPoint x: 591, endPoint y: 336, distance: 44.5
click at [591, 336] on div "Identify the top 5 key players in [GEOGRAPHIC_DATA]'s BI market (focus on Yonyo…" at bounding box center [590, 341] width 78 height 26
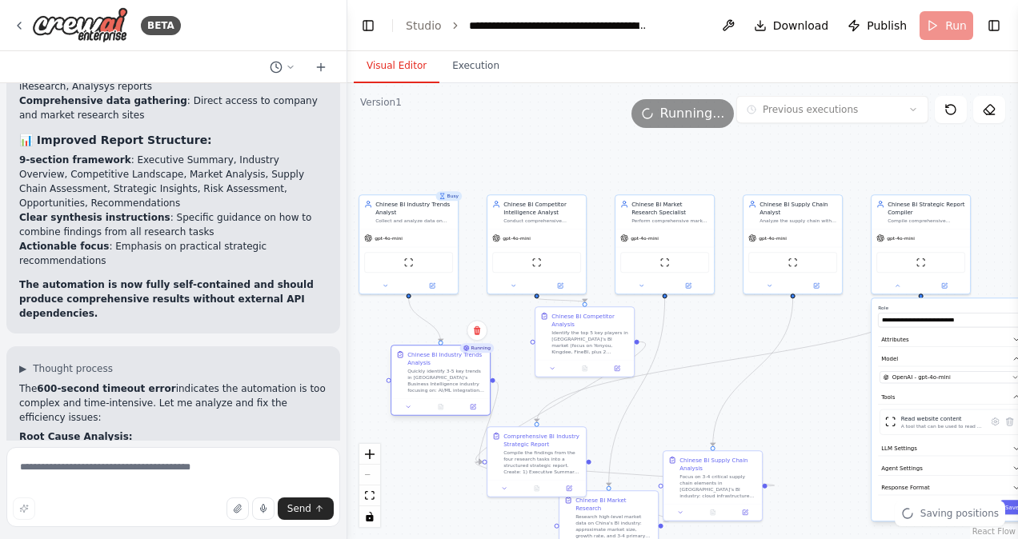
drag, startPoint x: 458, startPoint y: 402, endPoint x: 438, endPoint y: 364, distance: 42.6
click at [438, 364] on div "Chinese BI Industry Trends Analysis Quickly identify 3-5 key trends in [GEOGRAP…" at bounding box center [446, 372] width 78 height 43
